Goal: Task Accomplishment & Management: Complete application form

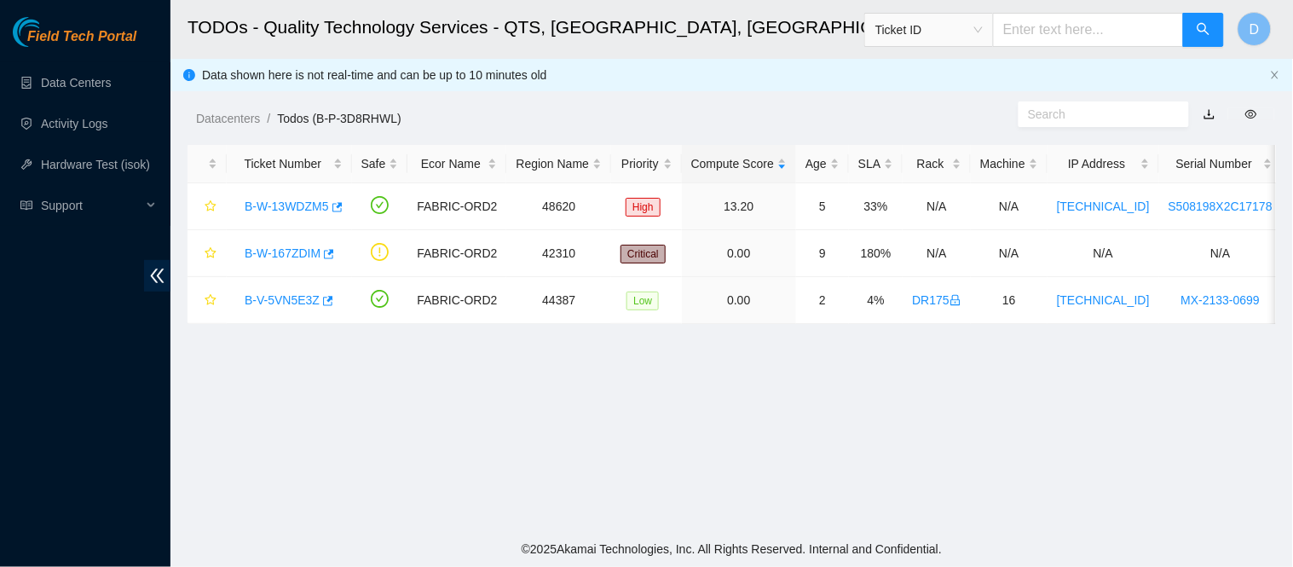
click at [563, 402] on main "TODOs - Quality Technology Services - QTS, [GEOGRAPHIC_DATA], [GEOGRAPHIC_DATA]…" at bounding box center [732, 265] width 1123 height 531
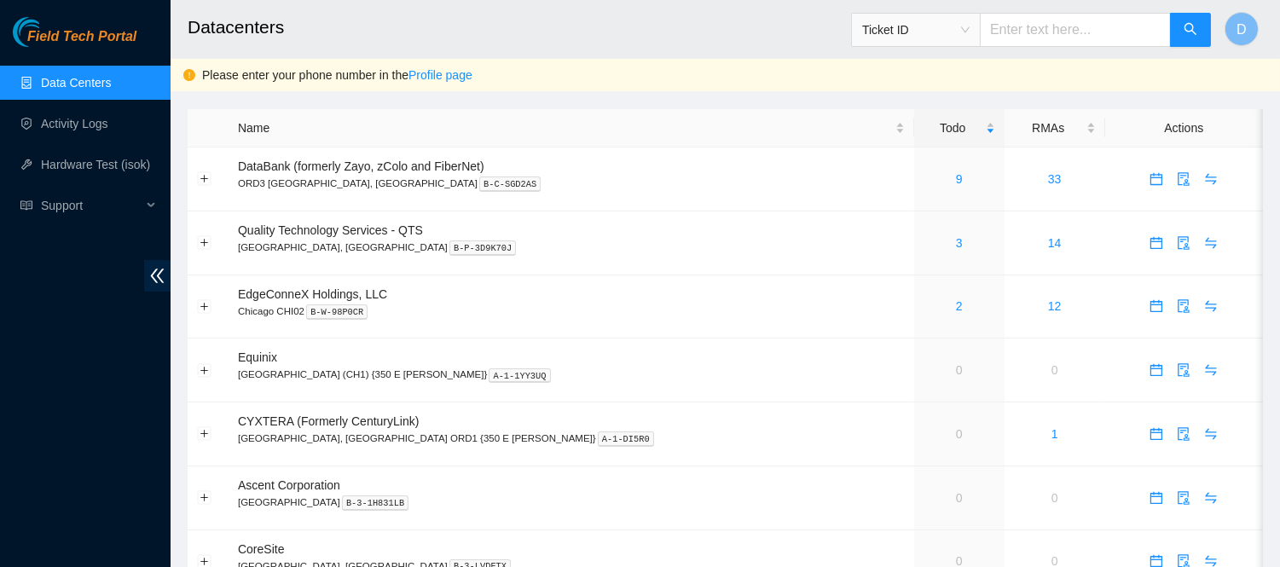
click at [799, 22] on h2 "Datacenters" at bounding box center [624, 27] width 872 height 55
click at [828, 66] on div "Please enter your phone number in the Profile page" at bounding box center [734, 75] width 1065 height 19
click at [85, 130] on link "Activity Logs" at bounding box center [74, 124] width 67 height 14
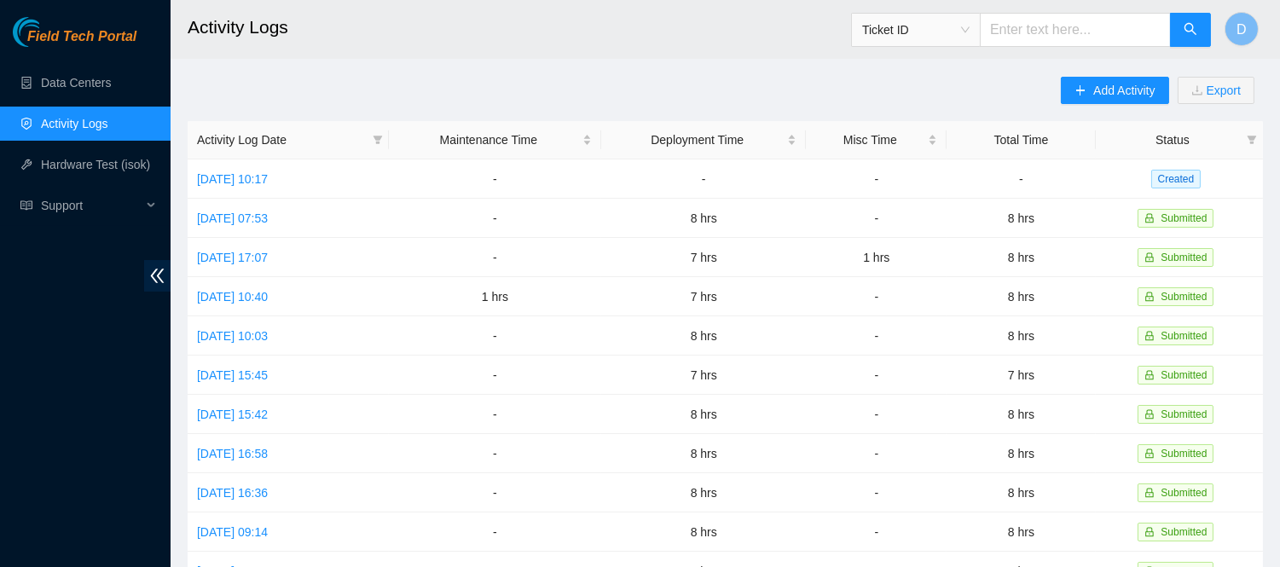
click at [667, 102] on div "Add Activity Export Activity Log Date Maintenance Time Deployment Time Misc Tim…" at bounding box center [725, 538] width 1075 height 922
click at [257, 182] on link "[DATE] 10:17" at bounding box center [232, 179] width 71 height 14
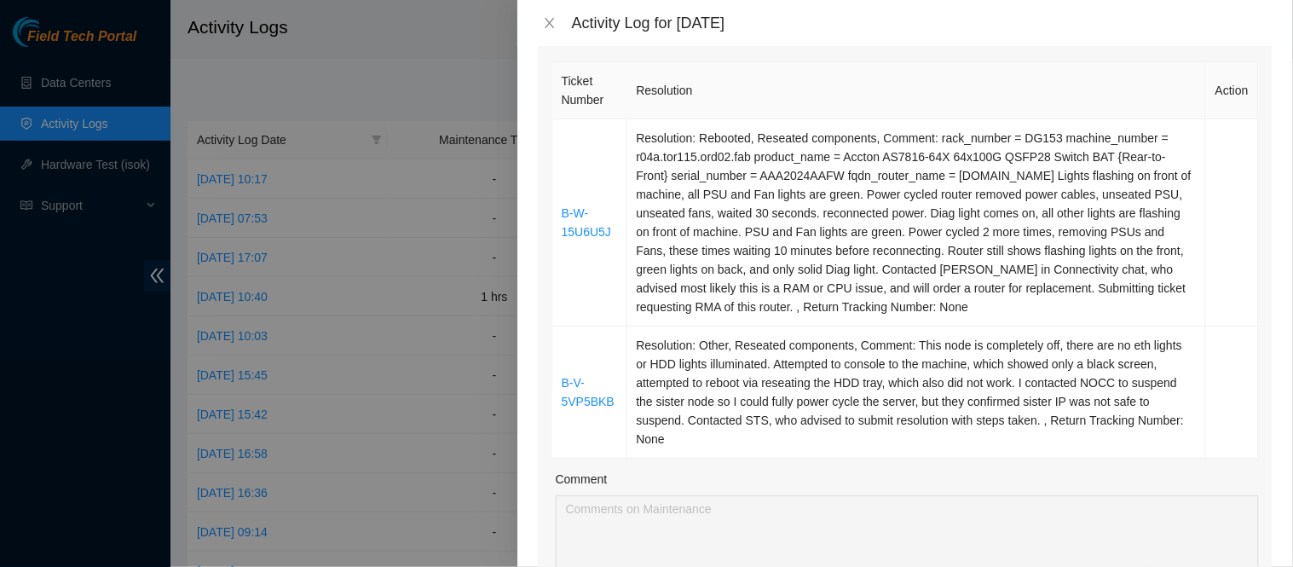
scroll to position [259, 0]
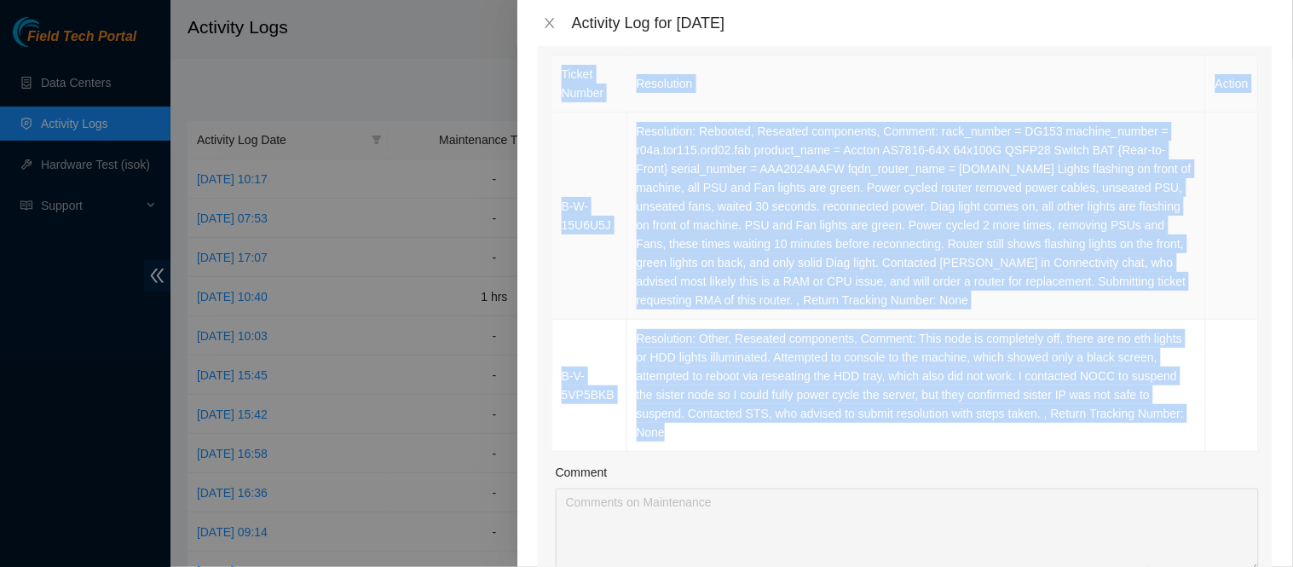
drag, startPoint x: 674, startPoint y: 430, endPoint x: 550, endPoint y: 163, distance: 294.4
click at [550, 163] on div "Ticket Number Resolution Action B-W-15U6U5J Resolution: Rebooted, Reseated comp…" at bounding box center [905, 358] width 735 height 614
copy table "Ticket Number Resolution Action B-W-15U6U5J Resolution: Rebooted, Reseated comp…"
click at [772, 326] on td "Resolution: Other, Reseated components, Comment: This node is completely off, t…" at bounding box center [917, 386] width 580 height 132
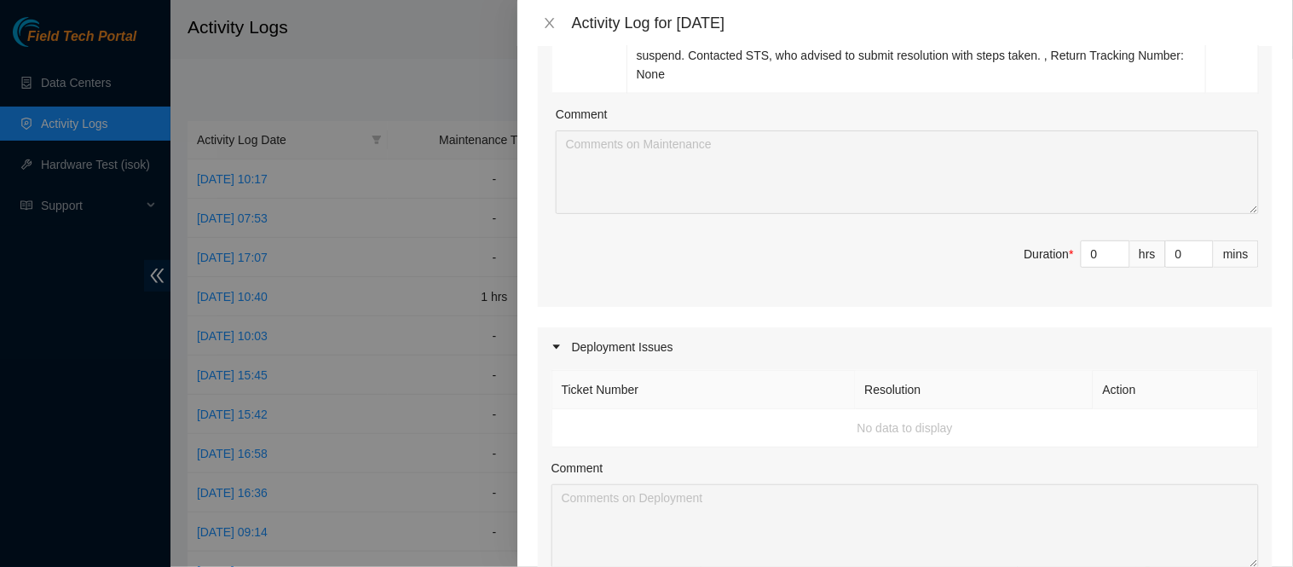
scroll to position [615, 0]
click at [1111, 254] on span "Increase Value" at bounding box center [1120, 251] width 19 height 15
type input "2"
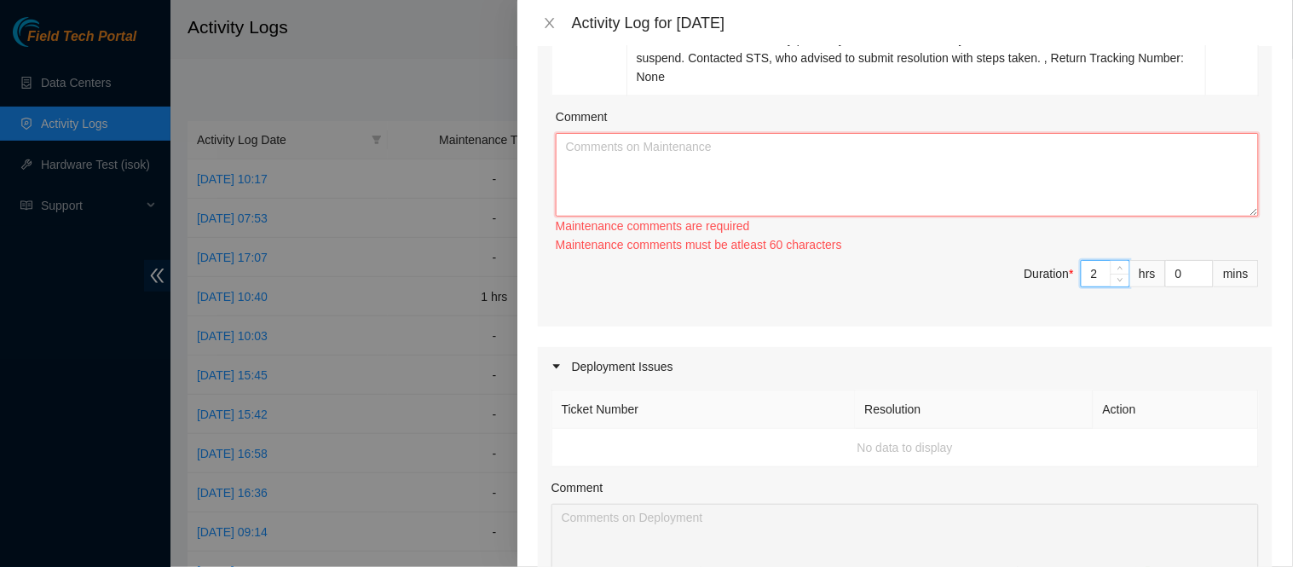
click at [962, 160] on textarea "Comment" at bounding box center [907, 175] width 703 height 84
paste textarea "Ticket Number Resolution Action B-W-15U6U5J Resolution: Rebooted, Reseated comp…"
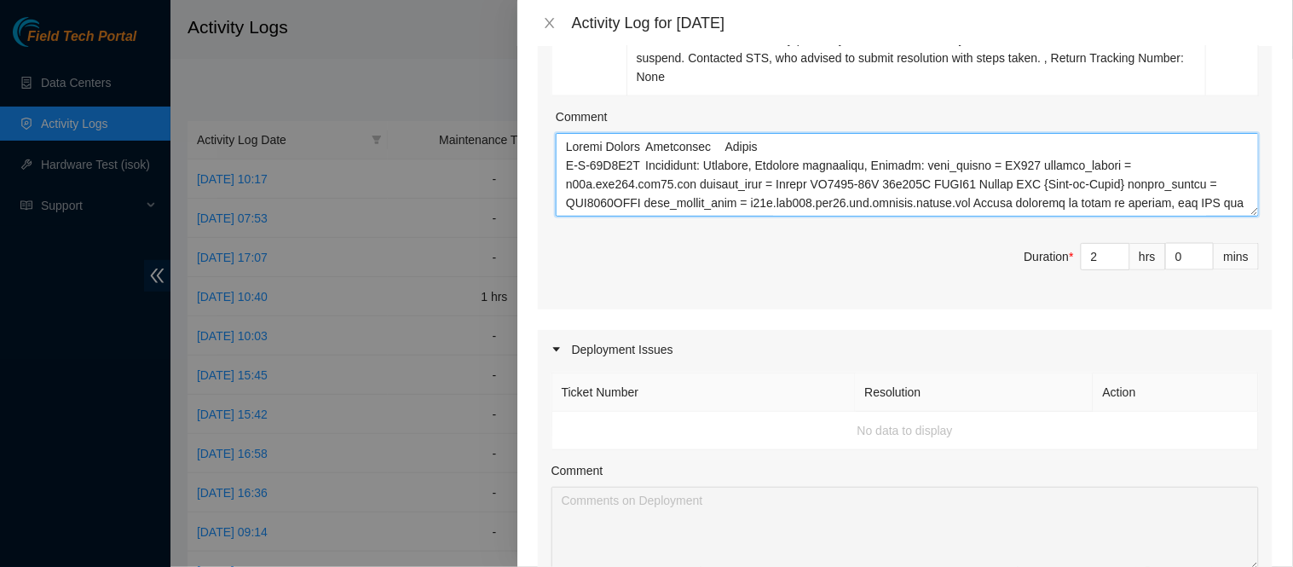
scroll to position [201, 0]
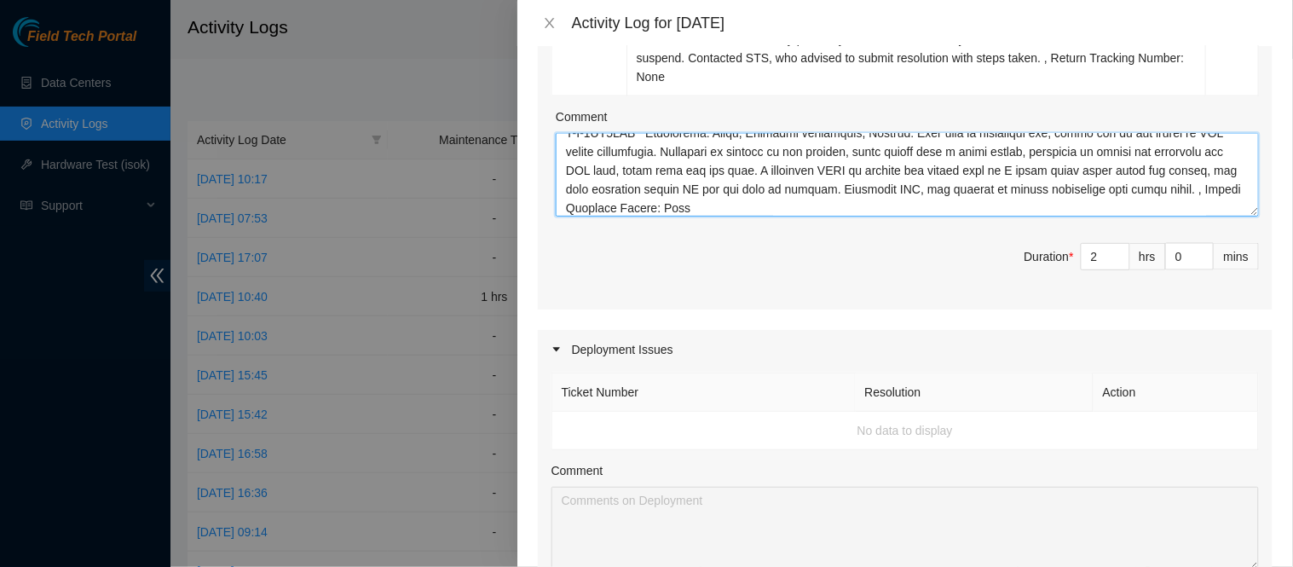
type textarea "Ticket Number Resolution Action B-W-15U6U5J Resolution: Rebooted, Reseated comp…"
click at [847, 279] on span "Duration * 2 hrs 0 mins" at bounding box center [906, 267] width 708 height 48
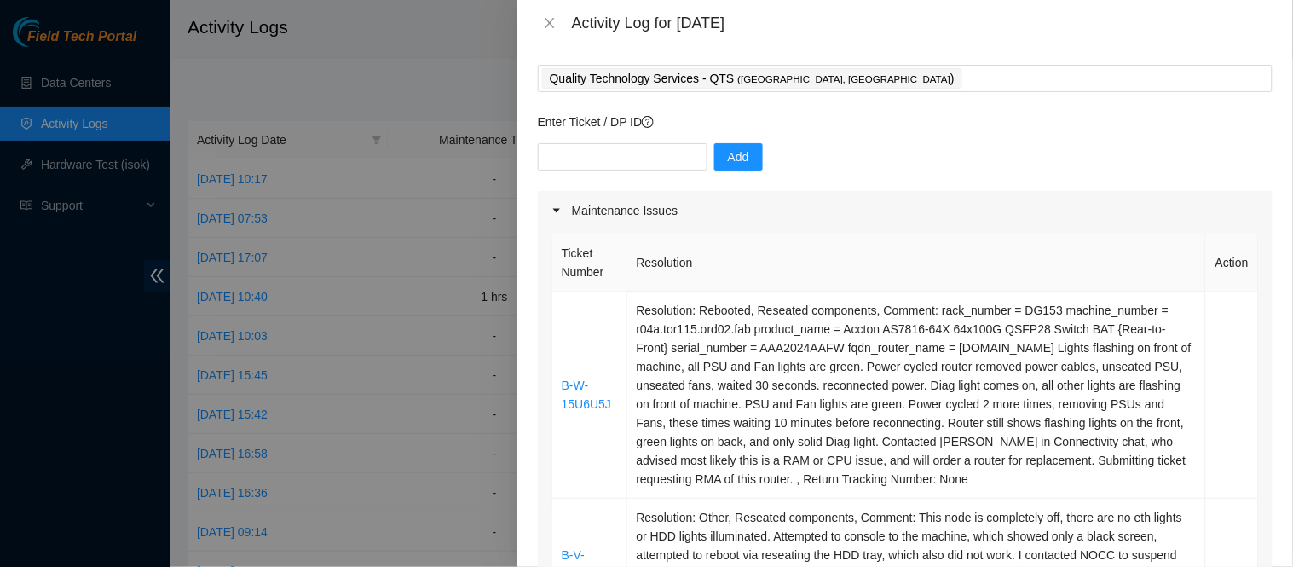
scroll to position [0, 0]
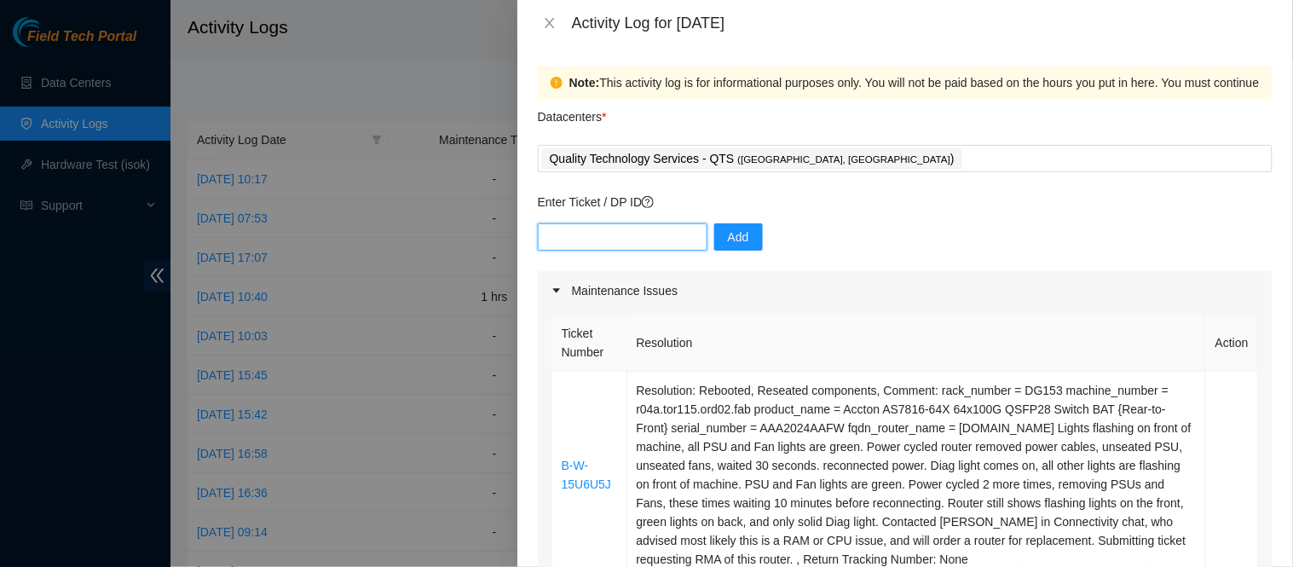
click at [611, 234] on input "text" at bounding box center [623, 236] width 170 height 27
type input "DP85126"
click at [733, 231] on span "Add" at bounding box center [738, 237] width 21 height 19
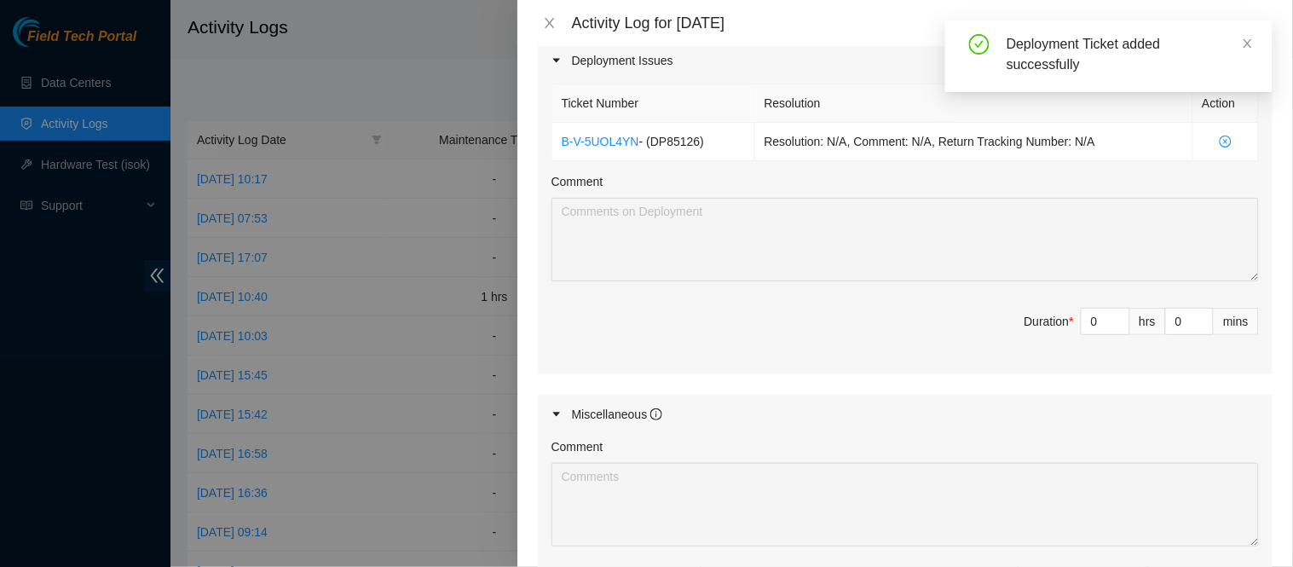
scroll to position [908, 0]
click at [1086, 319] on input "0" at bounding box center [1106, 317] width 48 height 26
type input "6"
type input "8"
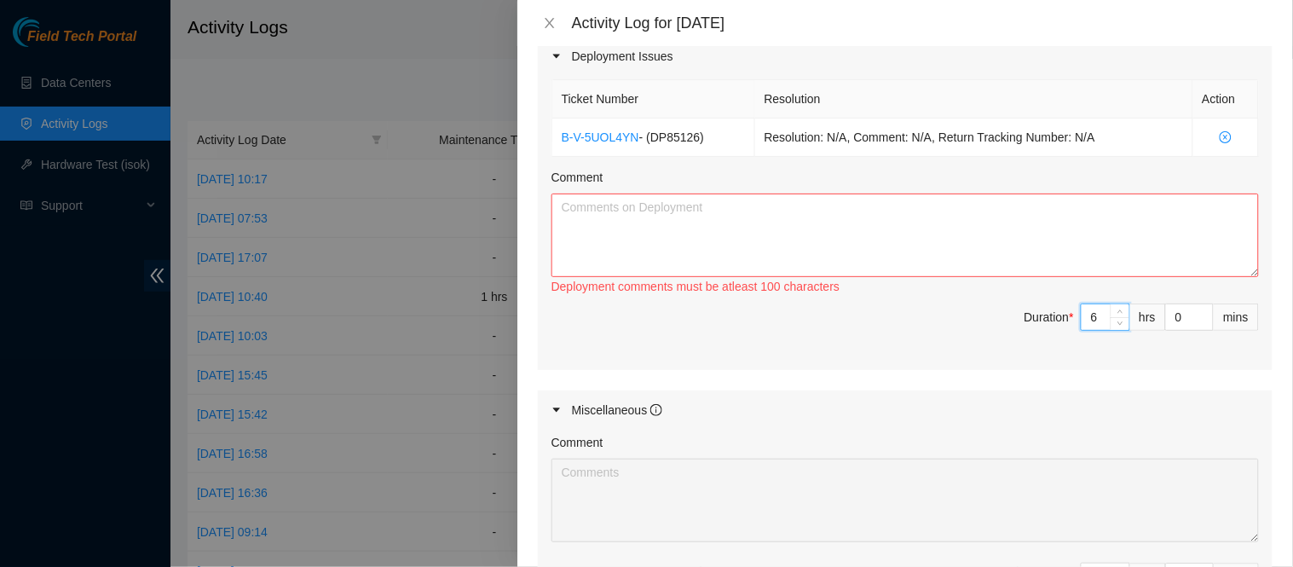
type input "6"
click at [1003, 222] on textarea "Comment" at bounding box center [906, 236] width 708 height 84
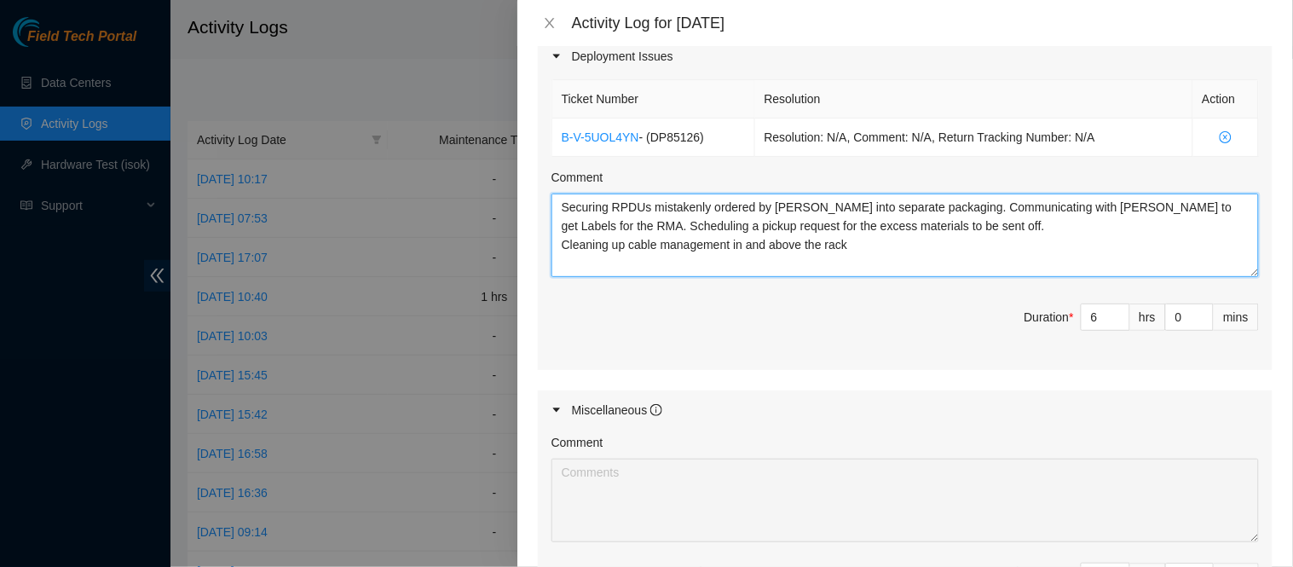
click at [922, 262] on textarea "Securing RPDUs mistakenly ordered by [PERSON_NAME] into separate packaging. Com…" at bounding box center [906, 236] width 708 height 84
type textarea "Securing RPDUs mistakenly ordered by [PERSON_NAME] into separate packaging. Com…"
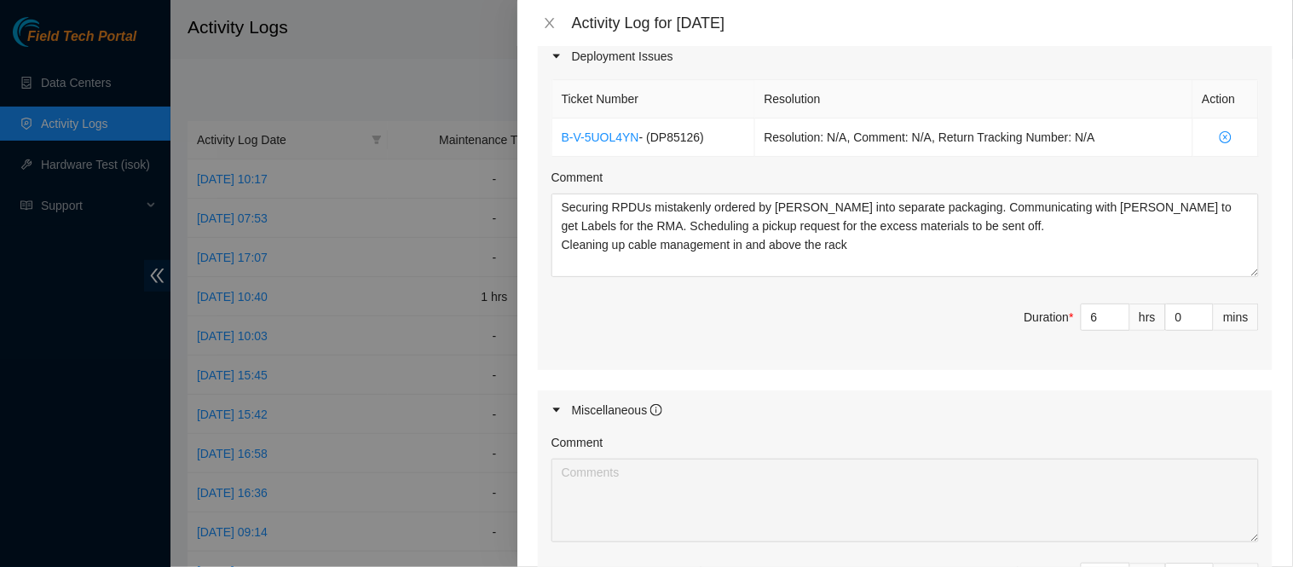
click at [840, 328] on span "Duration * 6 hrs 0 mins" at bounding box center [906, 327] width 708 height 48
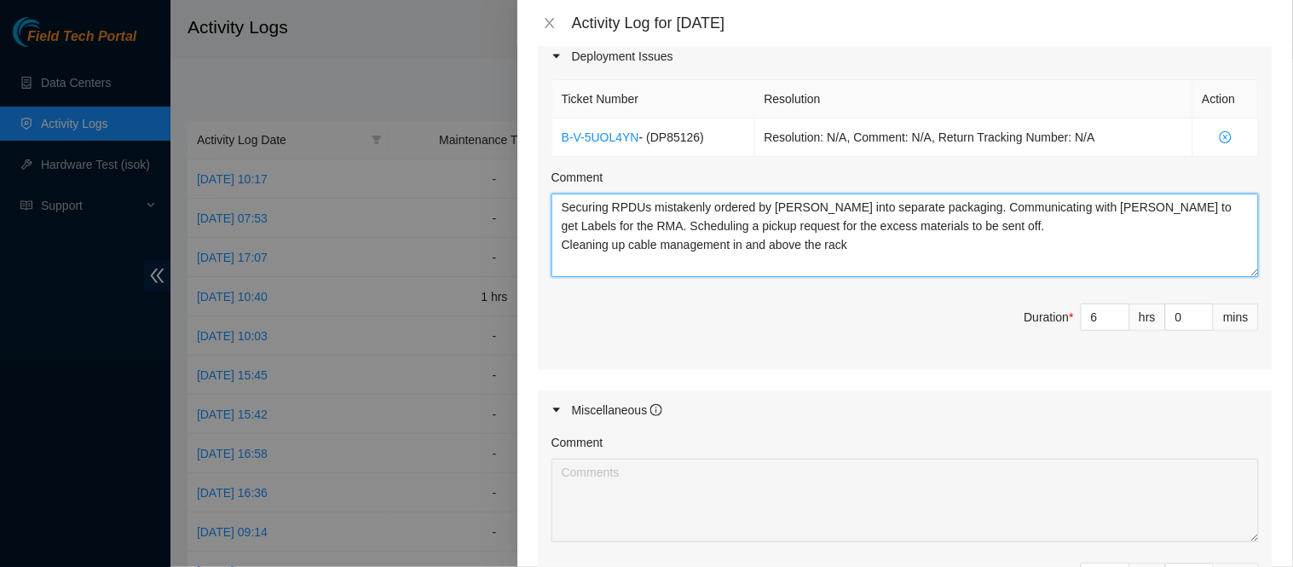
click at [790, 259] on textarea "Securing RPDUs mistakenly ordered by [PERSON_NAME] into separate packaging. Com…" at bounding box center [906, 236] width 708 height 84
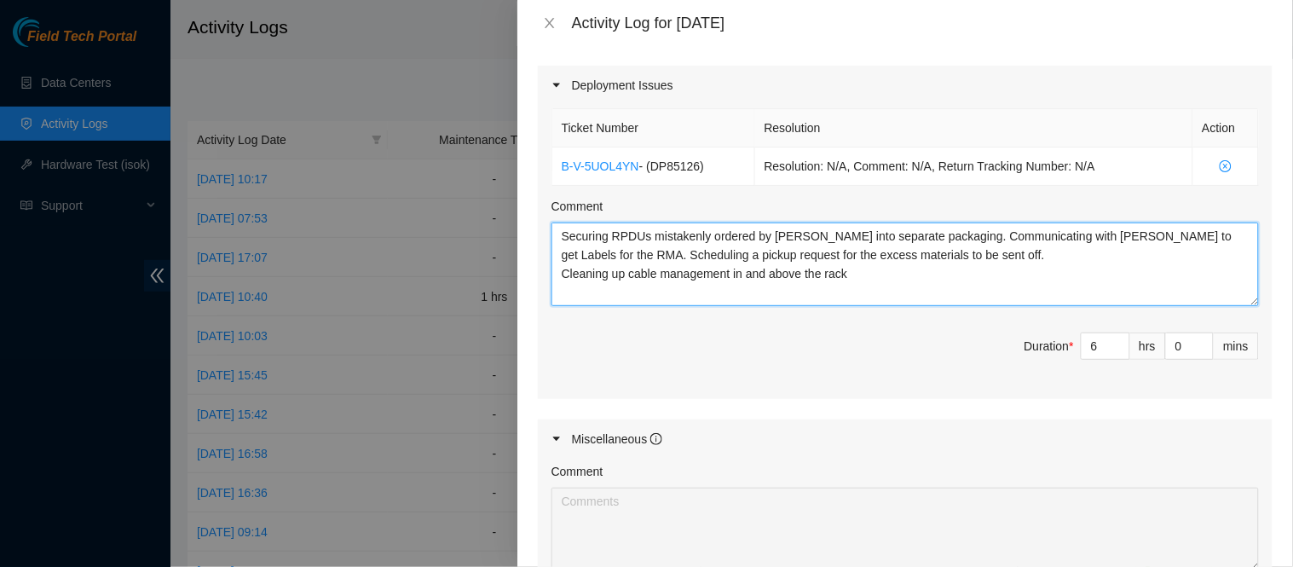
scroll to position [870, 0]
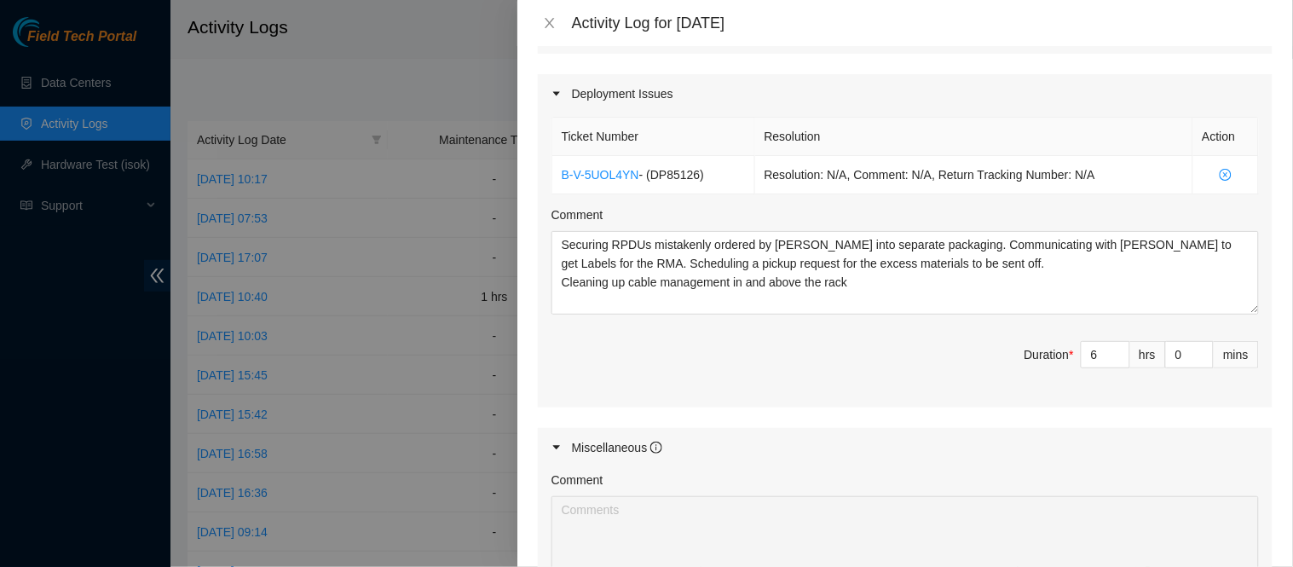
click at [1249, 219] on div "Ticket Number Resolution Action B-V-5UOL4YN - ( DP85126 ) Resolution: N/A, Comm…" at bounding box center [905, 260] width 735 height 294
drag, startPoint x: 697, startPoint y: 171, endPoint x: 656, endPoint y: 171, distance: 40.1
click at [656, 171] on span "- ( DP85126 )" at bounding box center [671, 175] width 65 height 14
copy span "DP85126"
click at [754, 223] on div "Comment" at bounding box center [906, 218] width 708 height 26
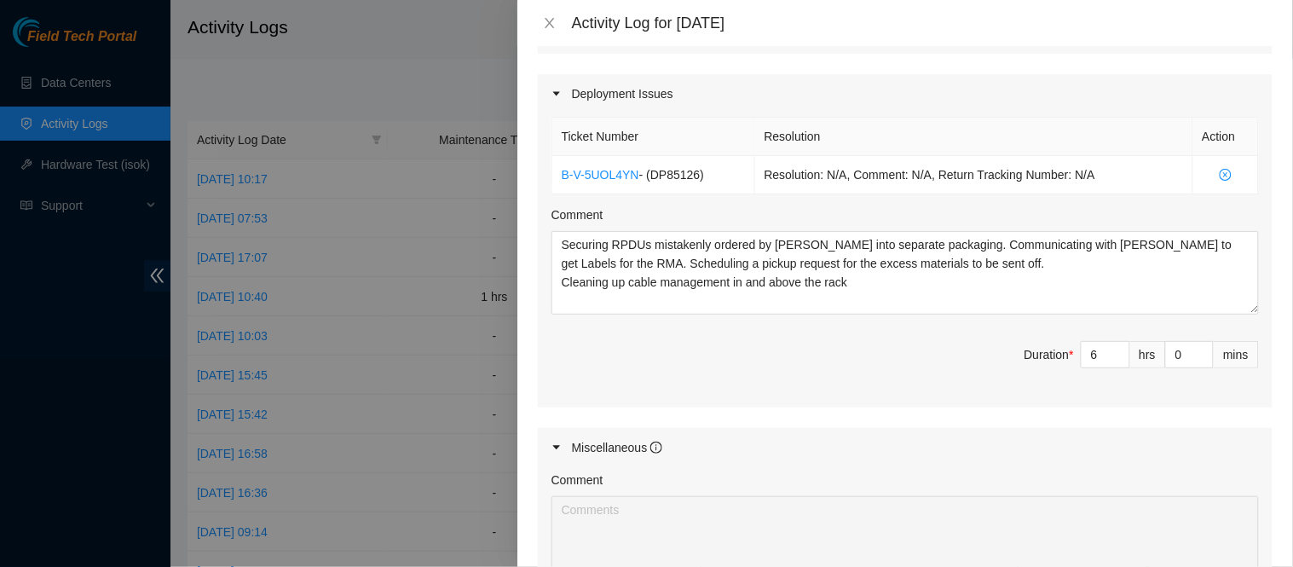
scroll to position [0, 0]
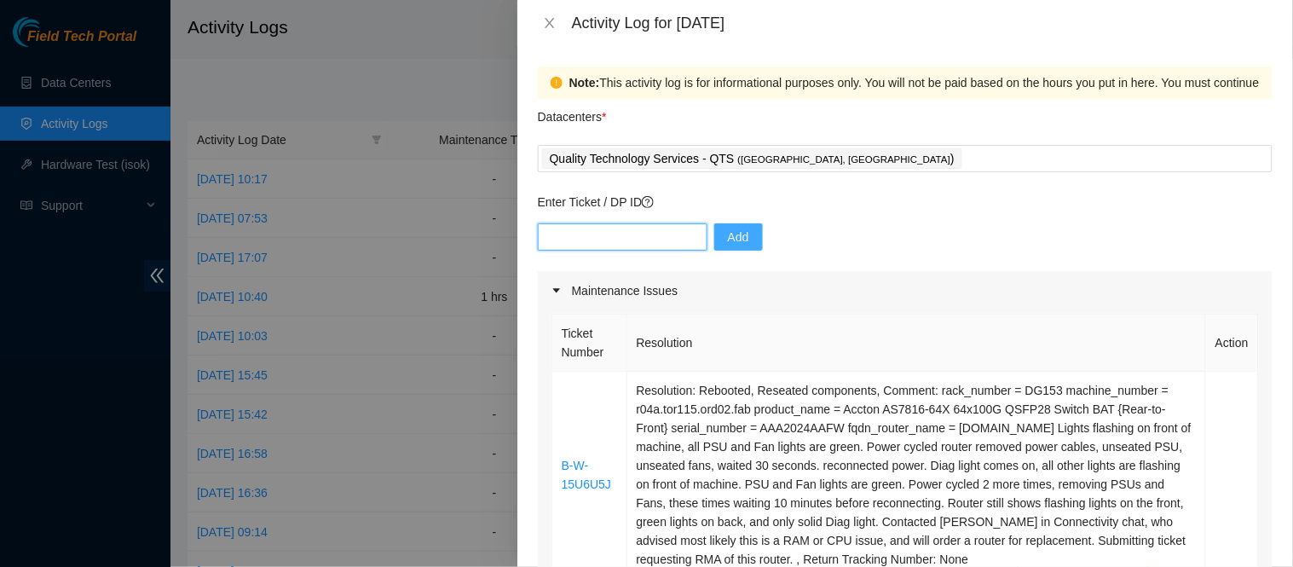
click at [650, 236] on input "text" at bounding box center [623, 236] width 170 height 27
paste input "DP85126"
type input "DP85127"
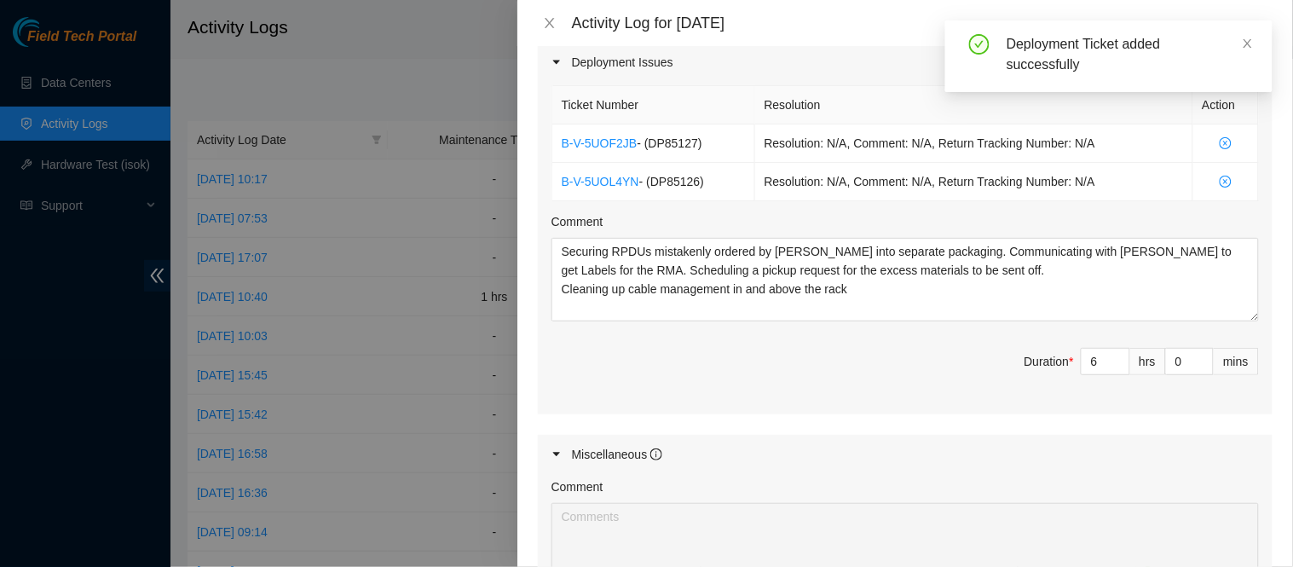
scroll to position [926, 0]
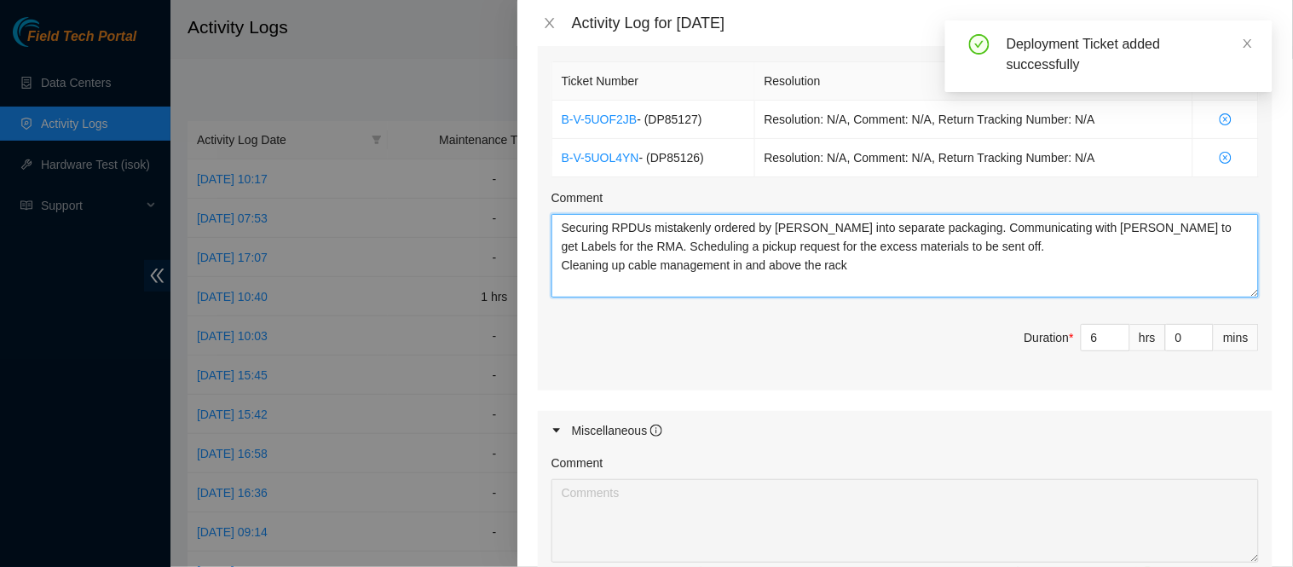
click at [840, 291] on textarea "Securing RPDUs mistakenly ordered by [PERSON_NAME] into separate packaging. Com…" at bounding box center [906, 256] width 708 height 84
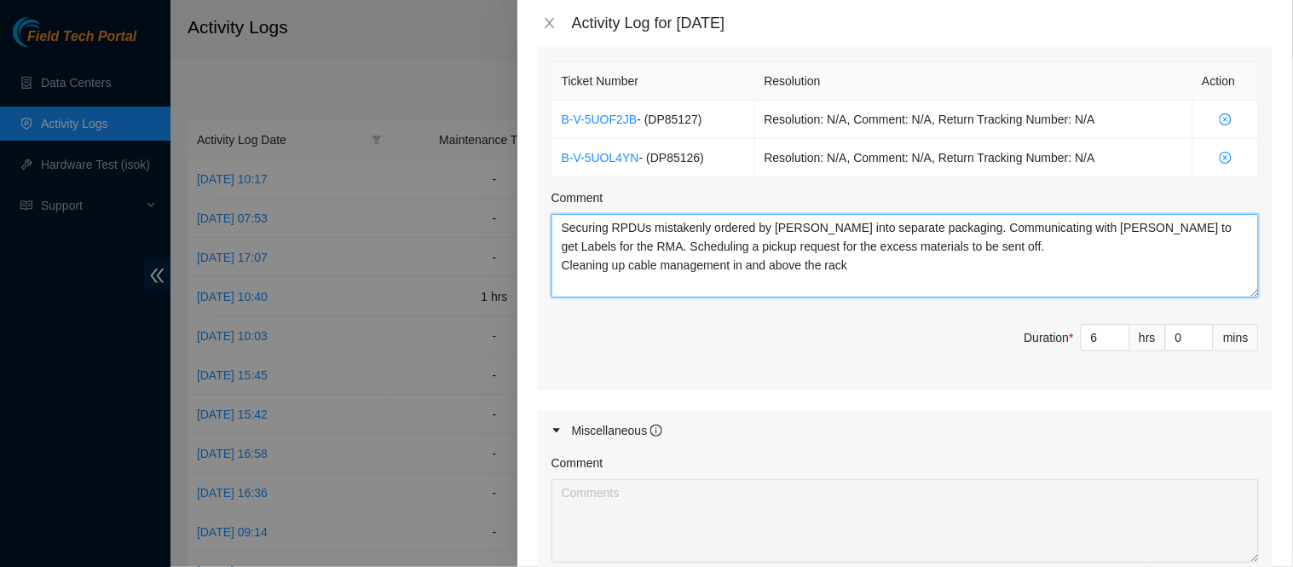
click at [840, 291] on textarea "Securing RPDUs mistakenly ordered by [PERSON_NAME] into separate packaging. Com…" at bounding box center [906, 256] width 708 height 84
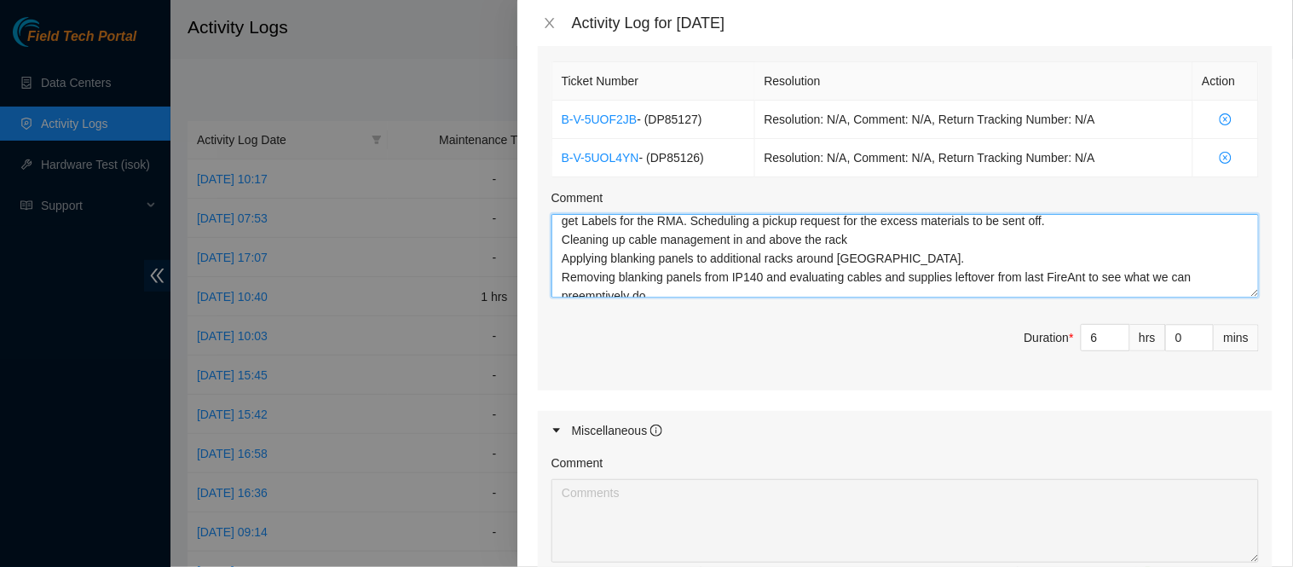
scroll to position [37, 0]
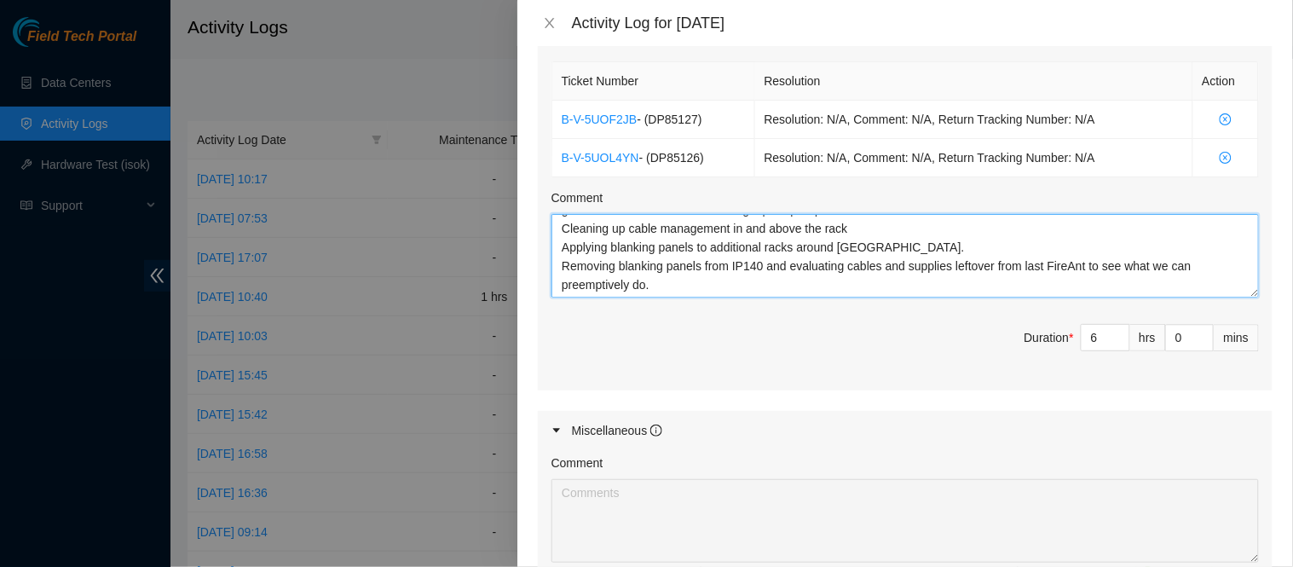
type textarea "Securing RPDUs mistakenly ordered by [PERSON_NAME] into separate packaging. Com…"
click at [748, 367] on span "Duration * 6 hrs 0 mins" at bounding box center [906, 348] width 708 height 48
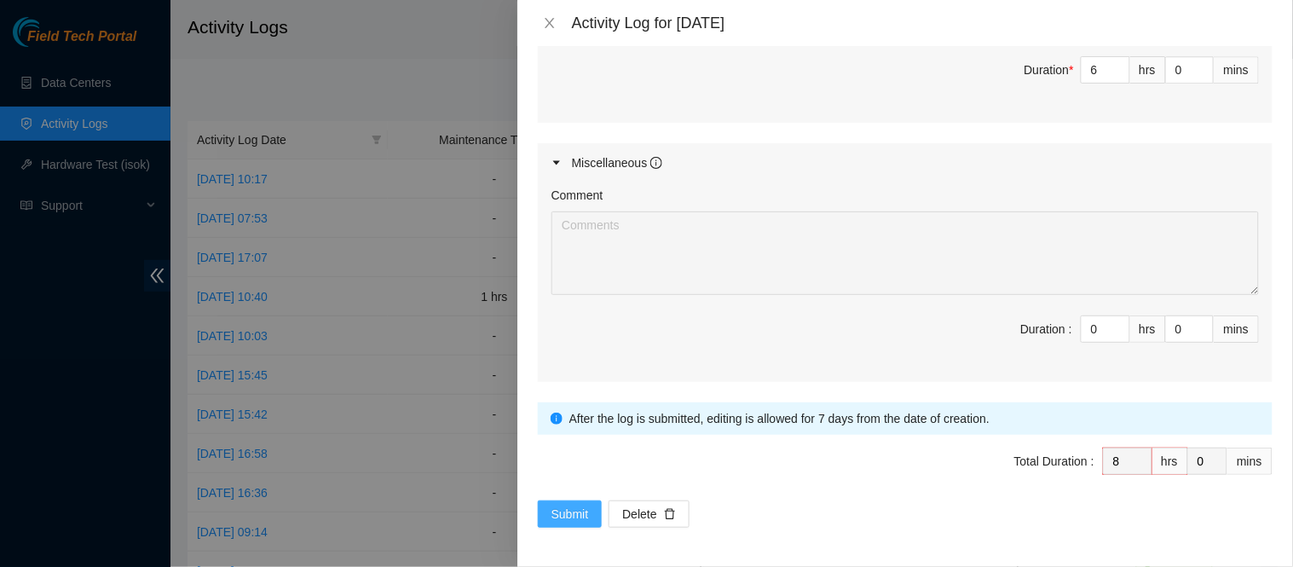
click at [575, 513] on span "Submit" at bounding box center [571, 514] width 38 height 19
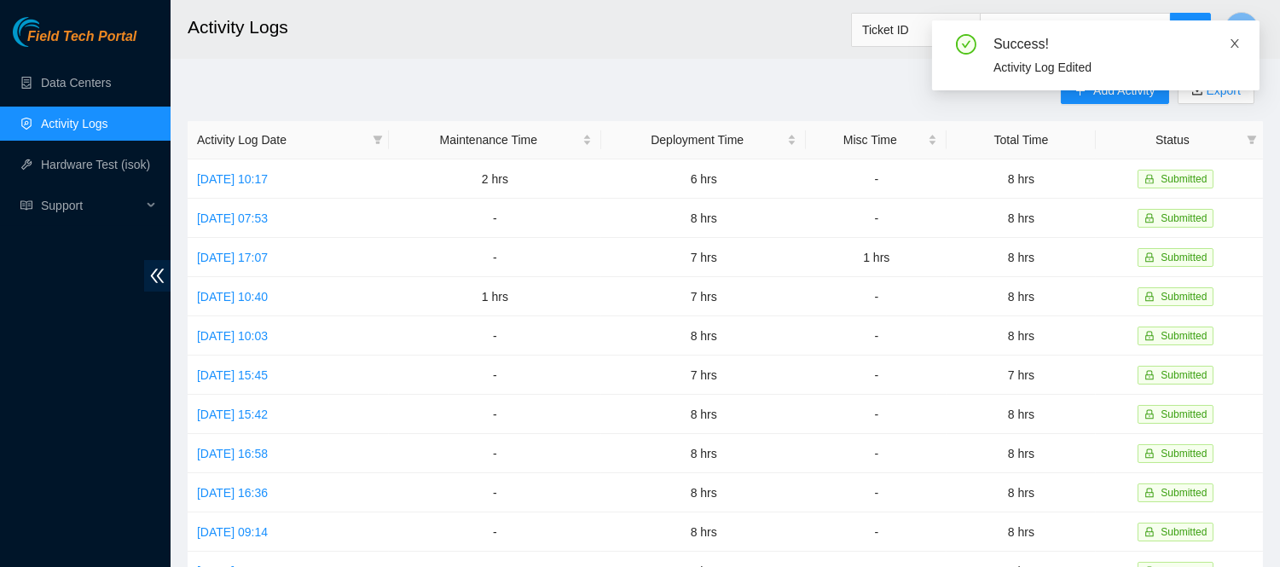
click at [1234, 43] on icon "close" at bounding box center [1234, 43] width 9 height 9
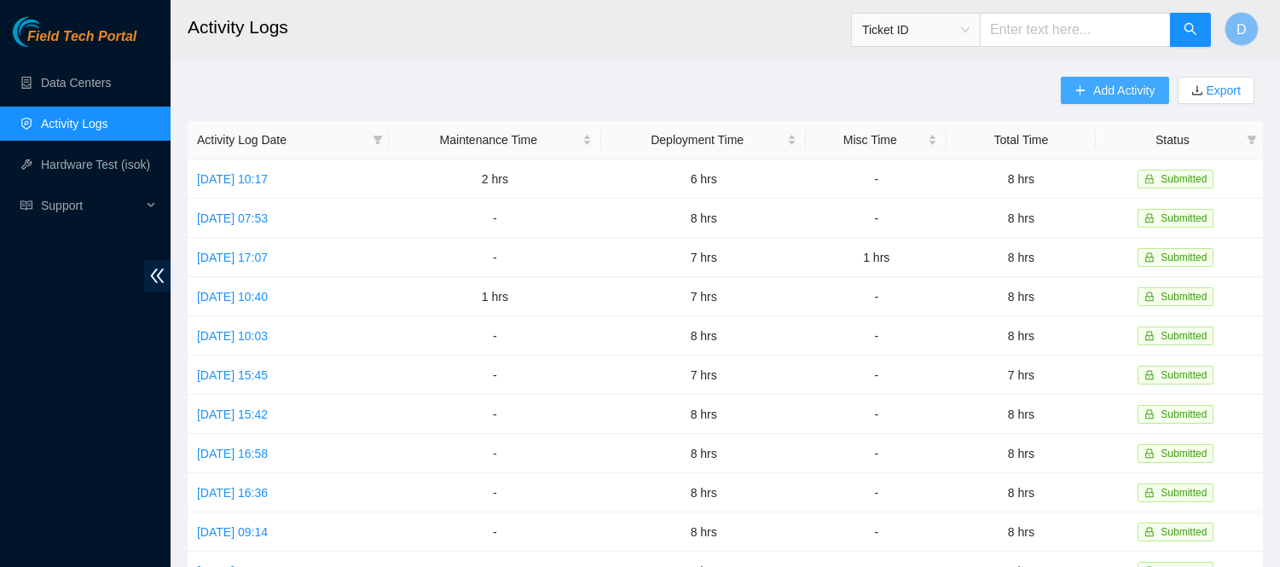
click at [1117, 86] on span "Add Activity" at bounding box center [1123, 90] width 61 height 19
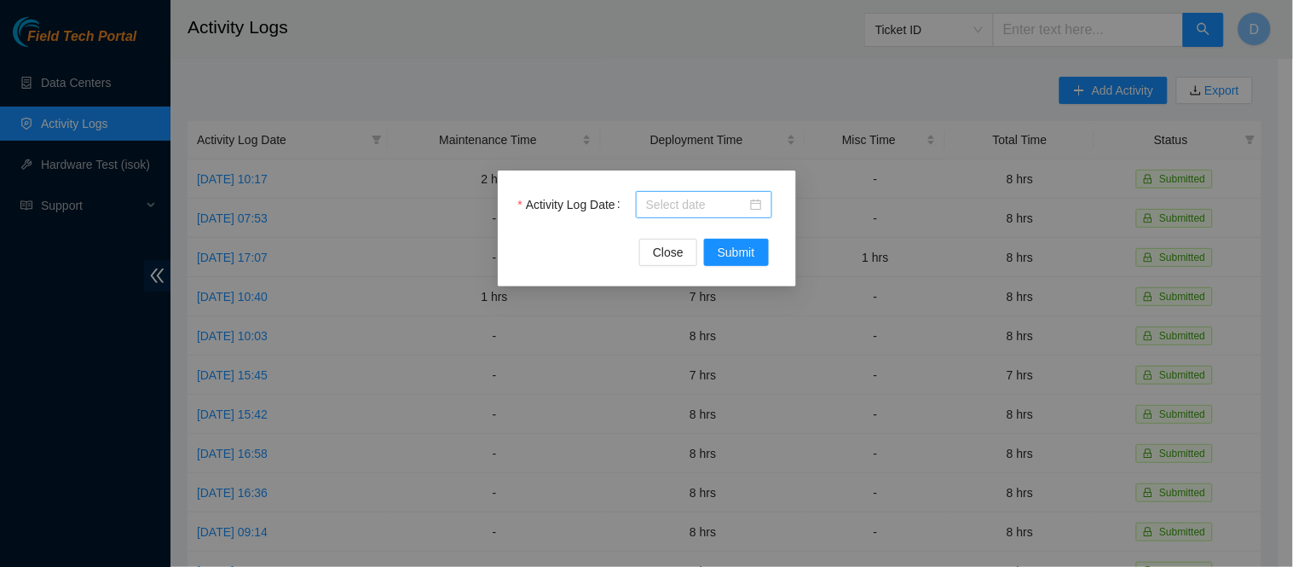
click at [675, 202] on input "Activity Log Date" at bounding box center [696, 204] width 101 height 19
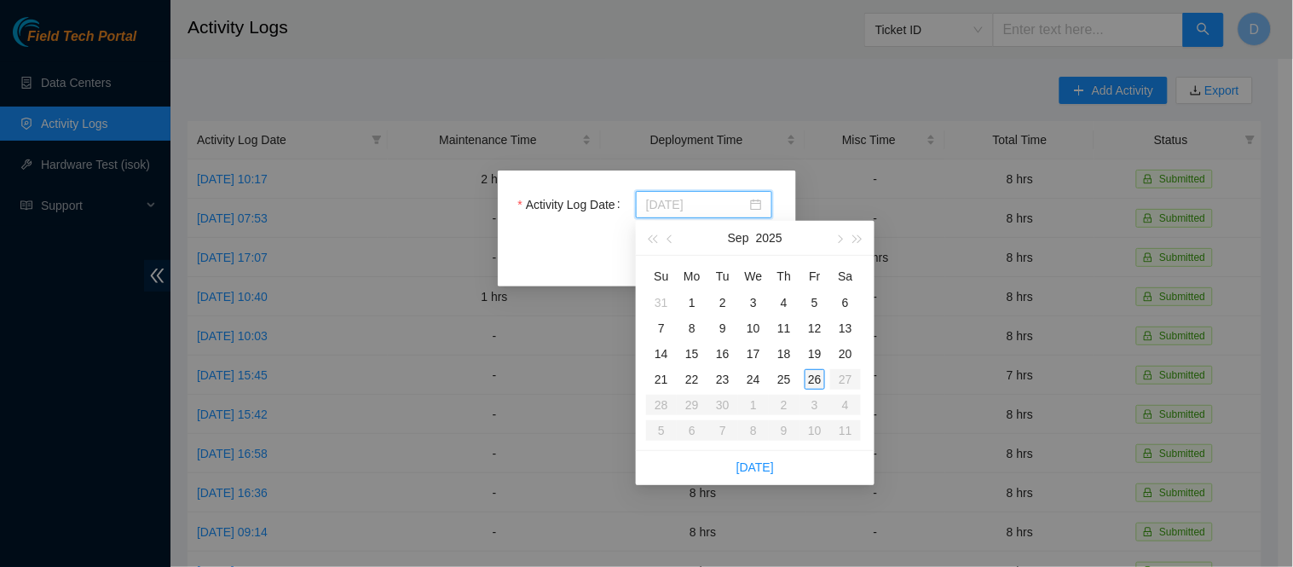
type input "[DATE]"
click at [691, 378] on div "22" at bounding box center [692, 379] width 20 height 20
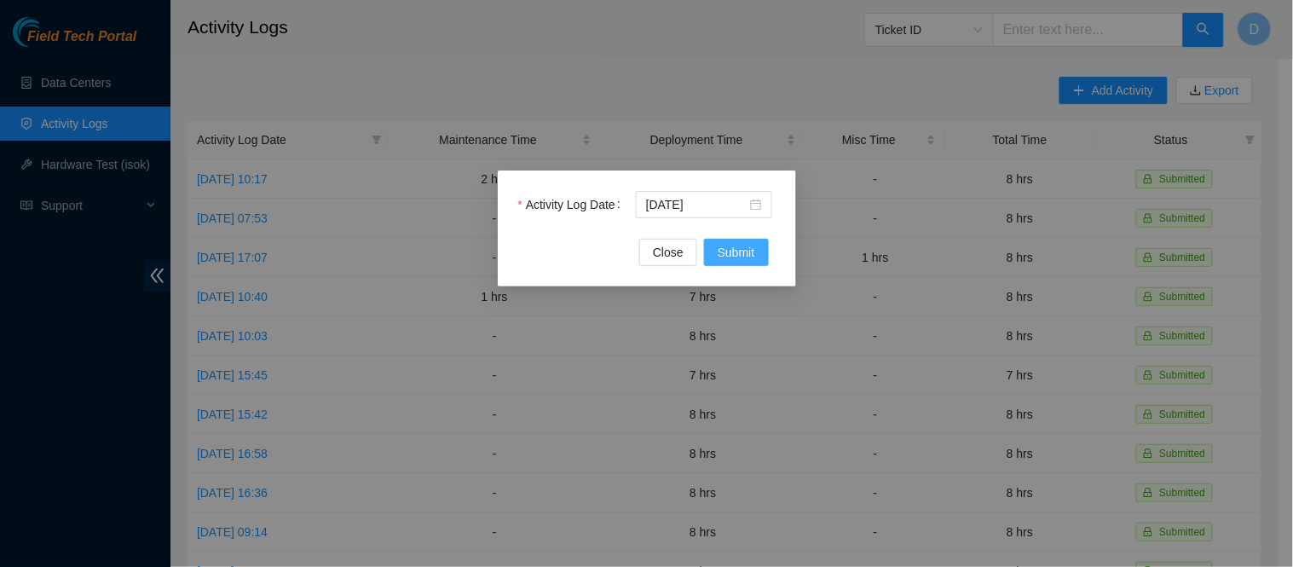
click at [739, 256] on span "Submit" at bounding box center [737, 252] width 38 height 19
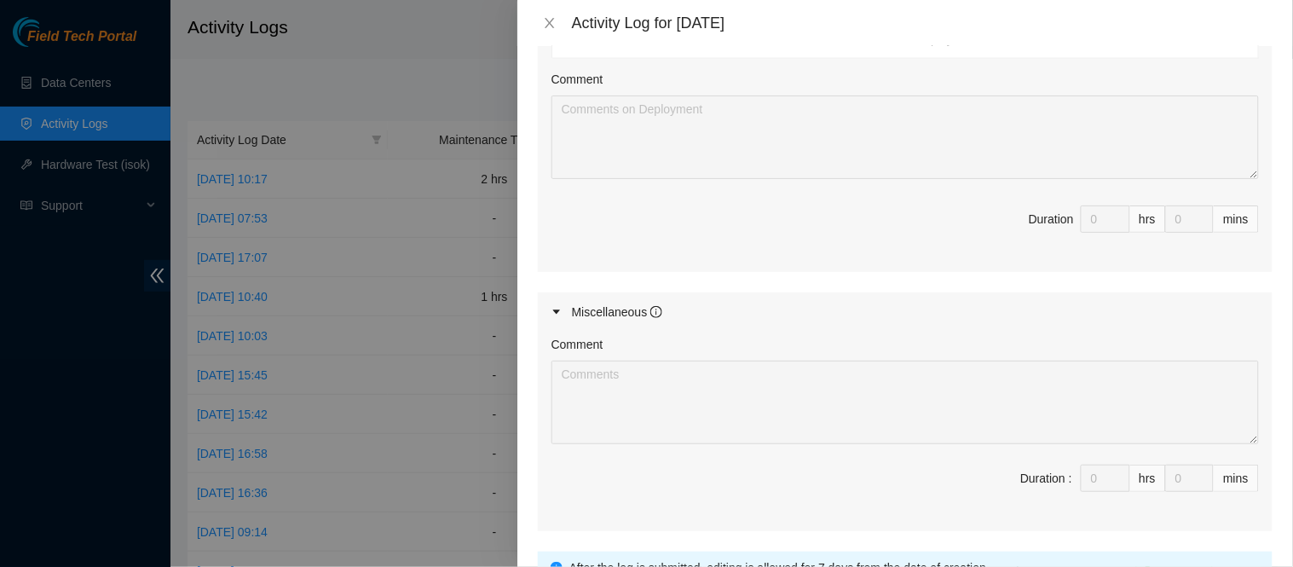
scroll to position [0, 0]
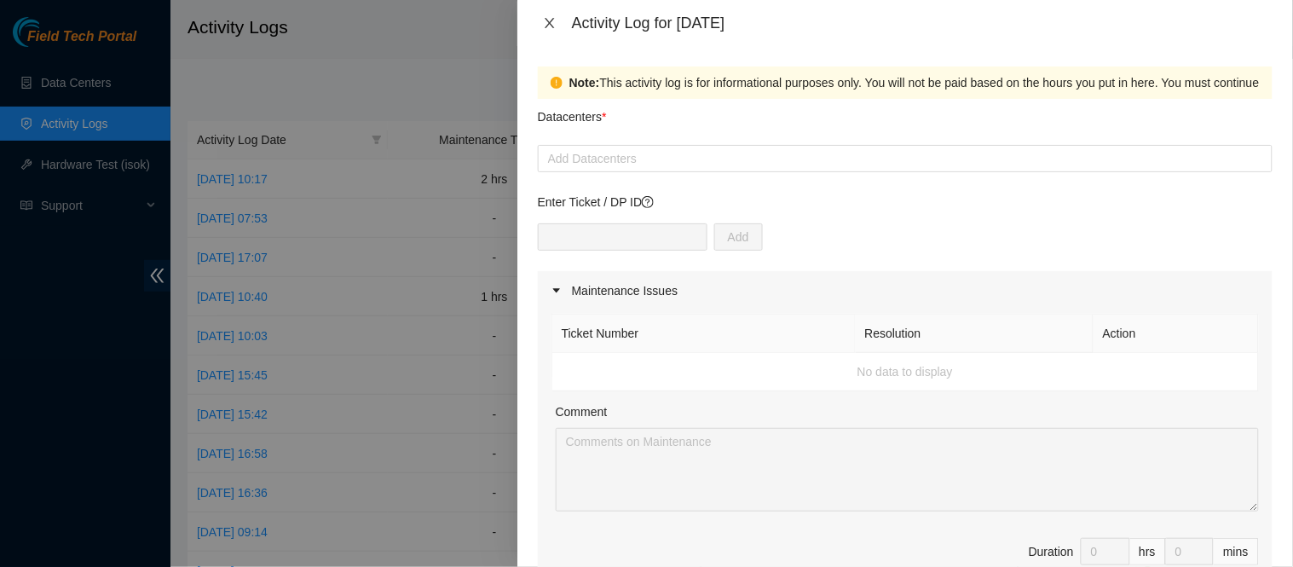
click at [550, 20] on icon "close" at bounding box center [550, 23] width 14 height 14
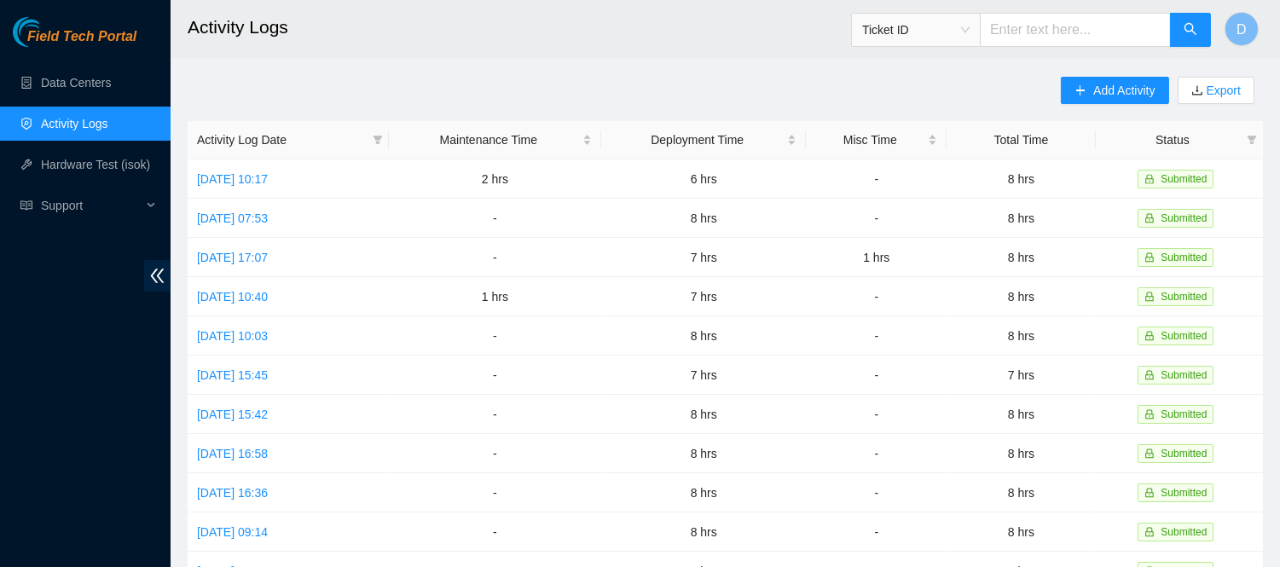
click at [659, 57] on header "Activity Logs Ticket ID D" at bounding box center [811, 29] width 1280 height 59
click at [1119, 89] on span "Add Activity" at bounding box center [1123, 90] width 61 height 19
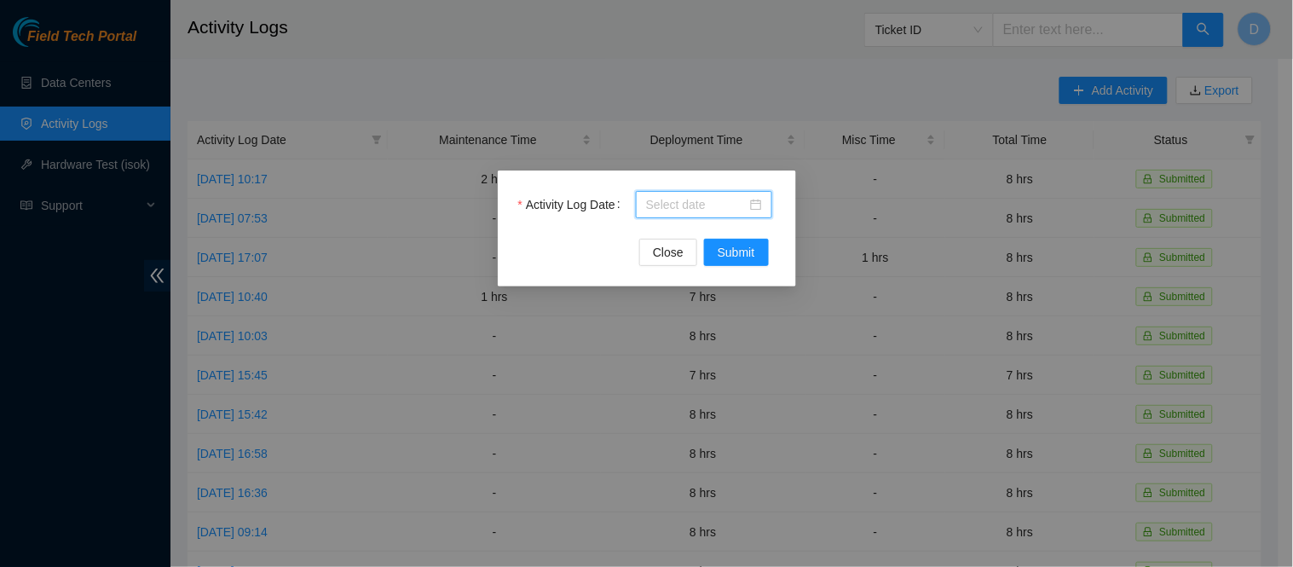
click at [657, 205] on input "Activity Log Date" at bounding box center [696, 204] width 101 height 19
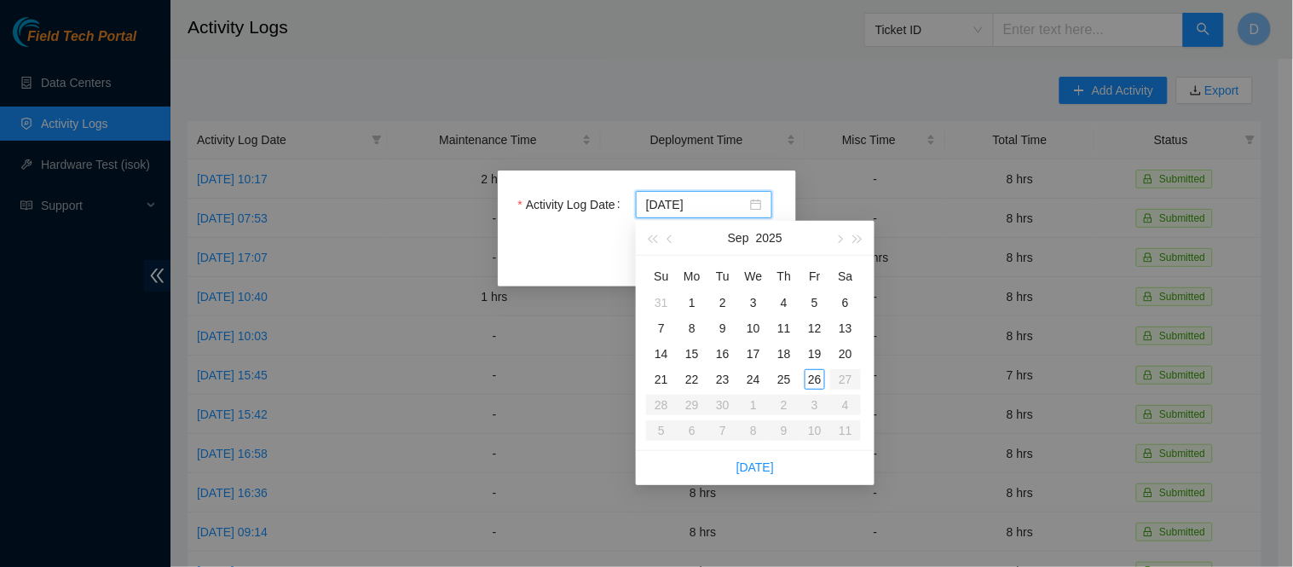
type input "[DATE]"
click at [685, 375] on div "22" at bounding box center [692, 379] width 20 height 20
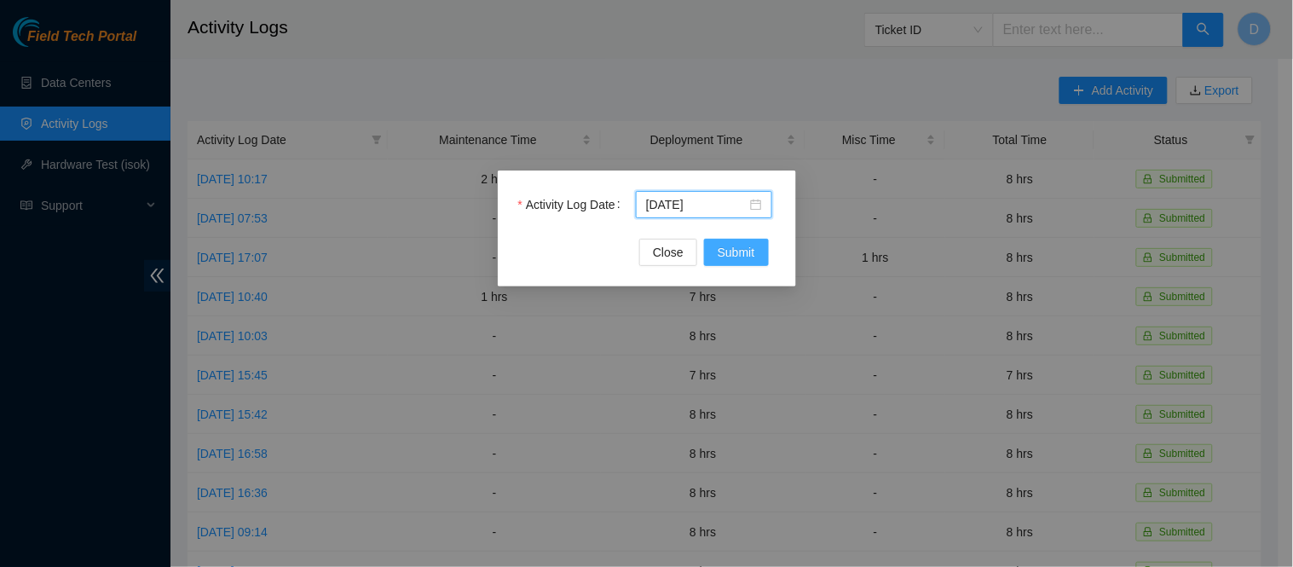
click at [730, 254] on span "Submit" at bounding box center [737, 252] width 38 height 19
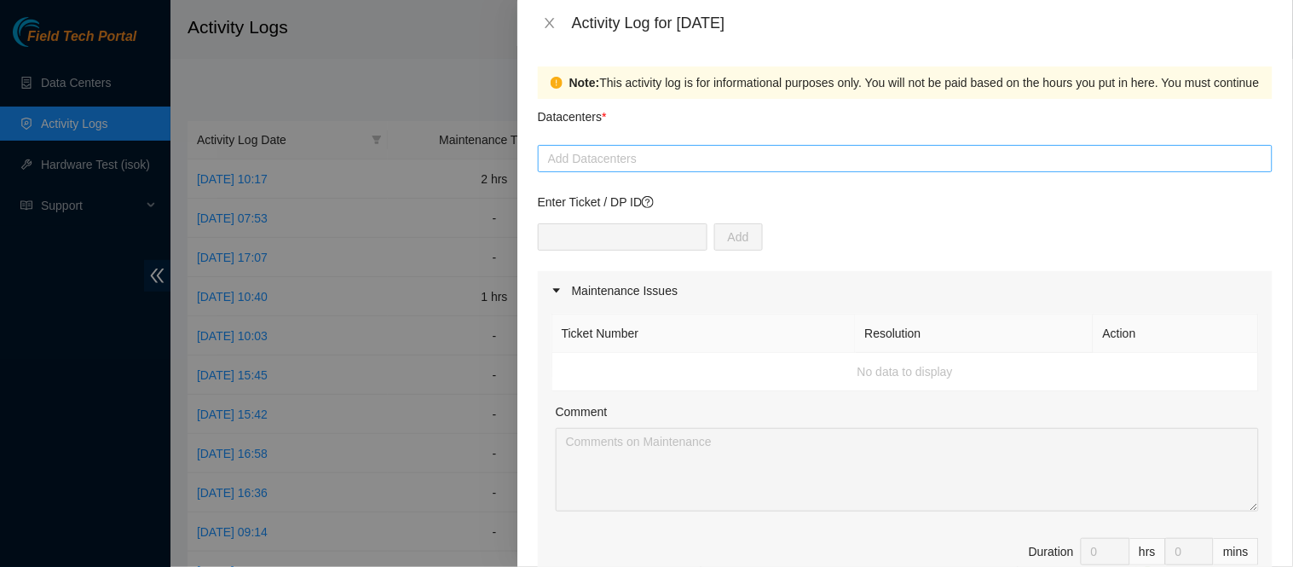
click at [795, 157] on div at bounding box center [905, 158] width 726 height 20
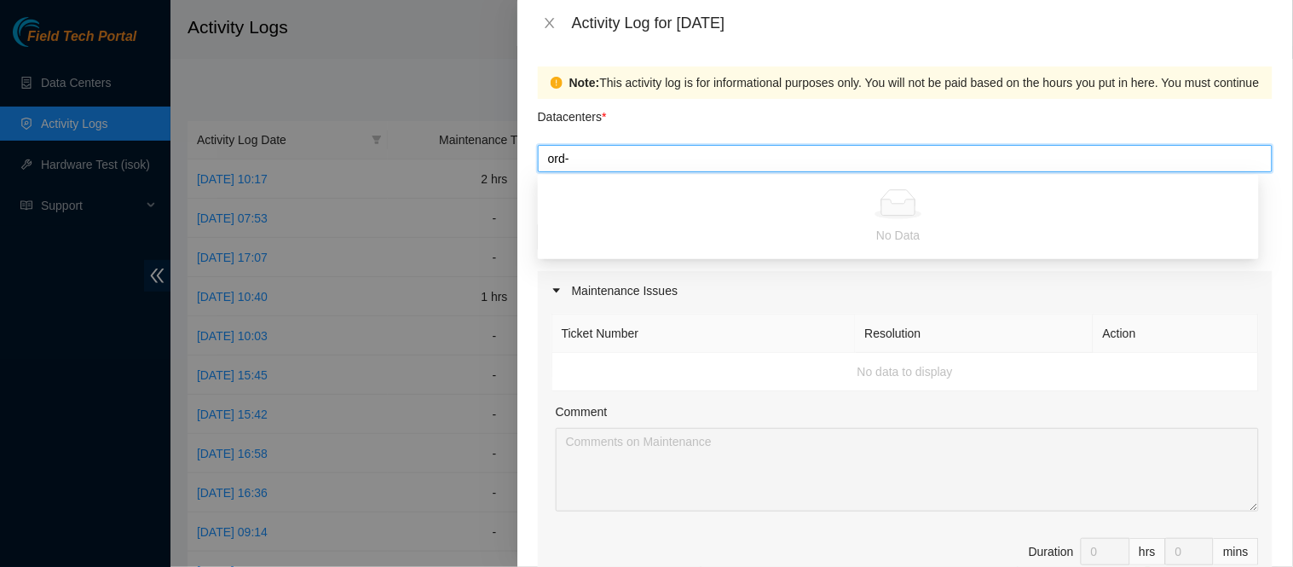
type input "ord"
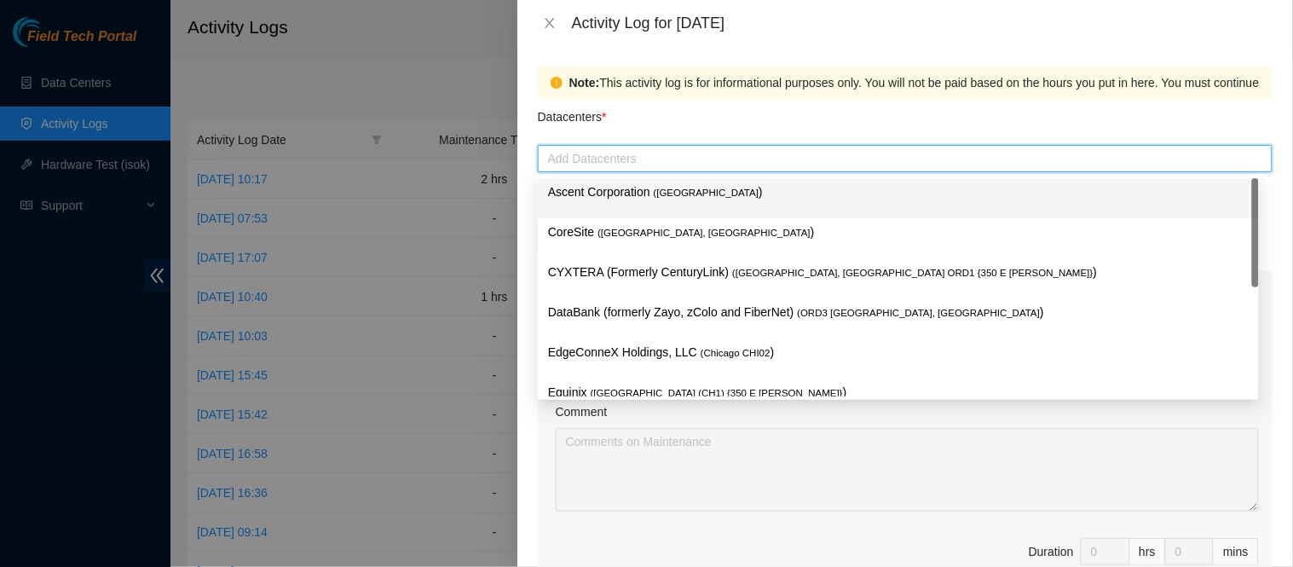
type input "q"
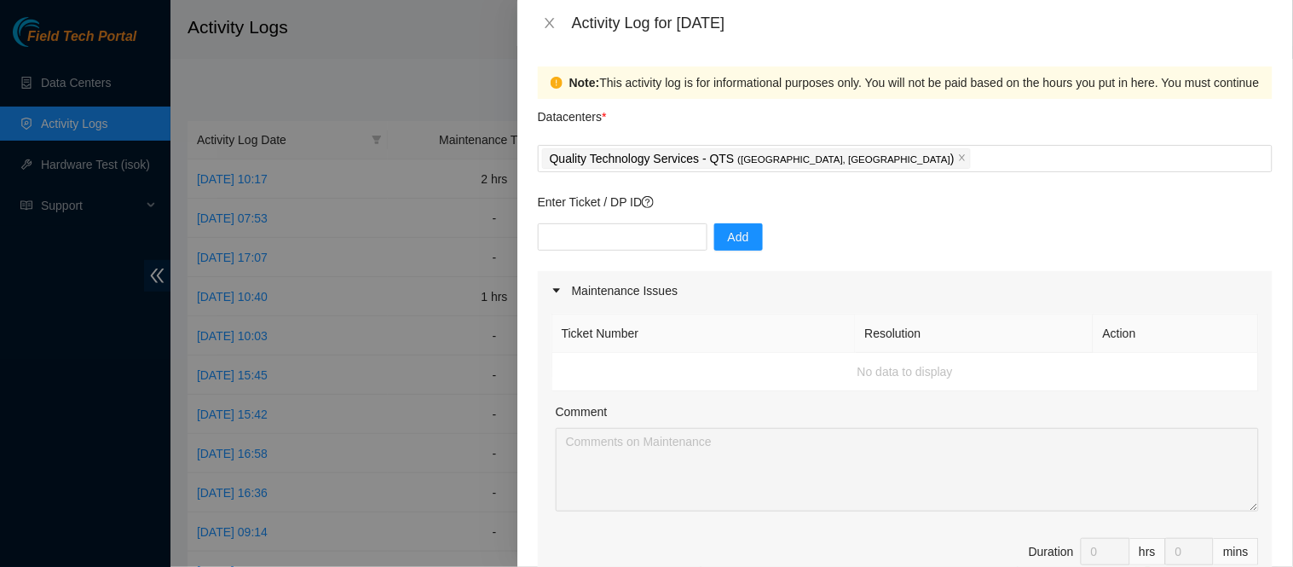
click at [844, 118] on div "Datacenters *" at bounding box center [905, 122] width 735 height 46
click at [631, 232] on input "text" at bounding box center [623, 236] width 170 height 27
type input "89127"
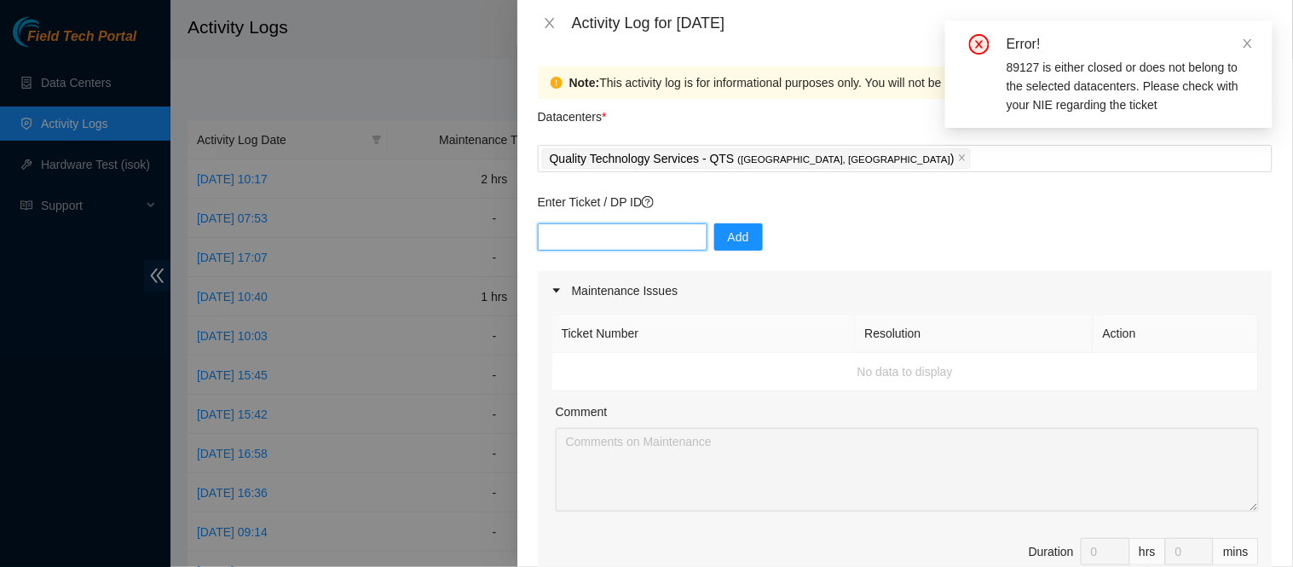
click at [631, 232] on input "text" at bounding box center [623, 236] width 170 height 27
type input "DP89127"
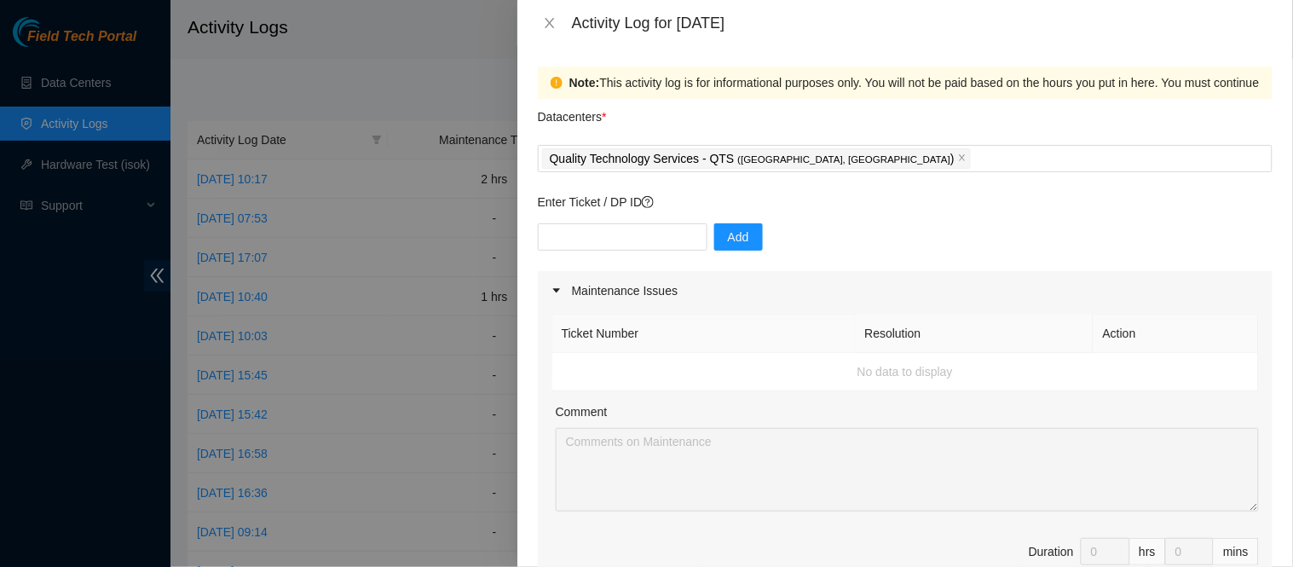
click at [1213, 298] on div "Maintenance Issues" at bounding box center [905, 290] width 735 height 39
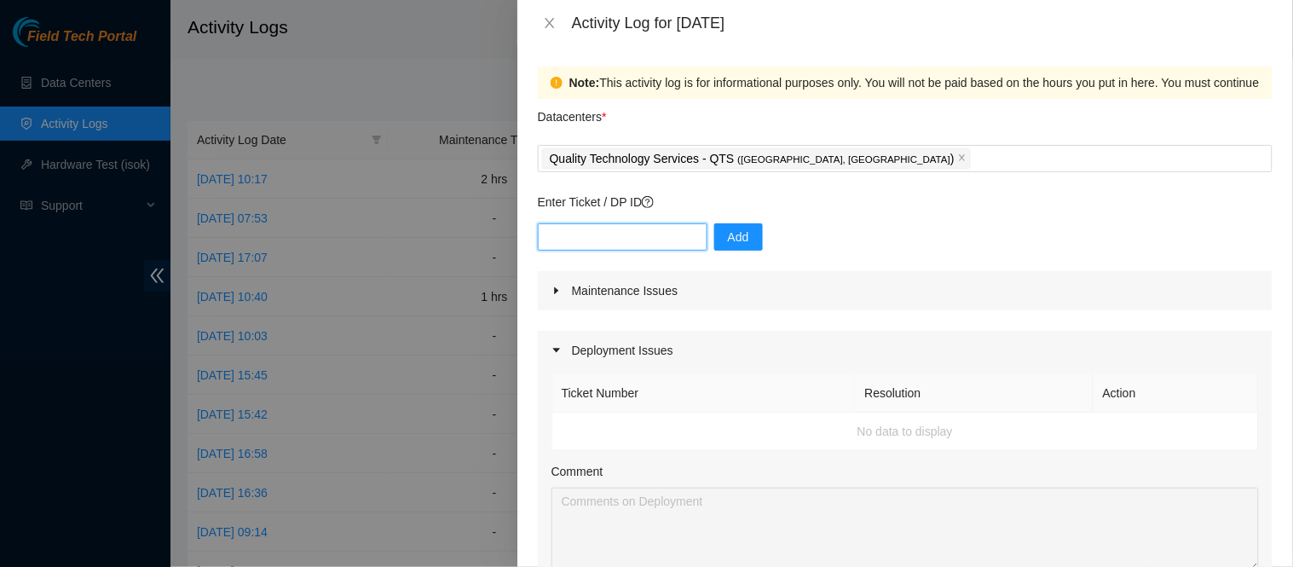
click at [666, 241] on input "text" at bounding box center [623, 236] width 170 height 27
type input "DP85127"
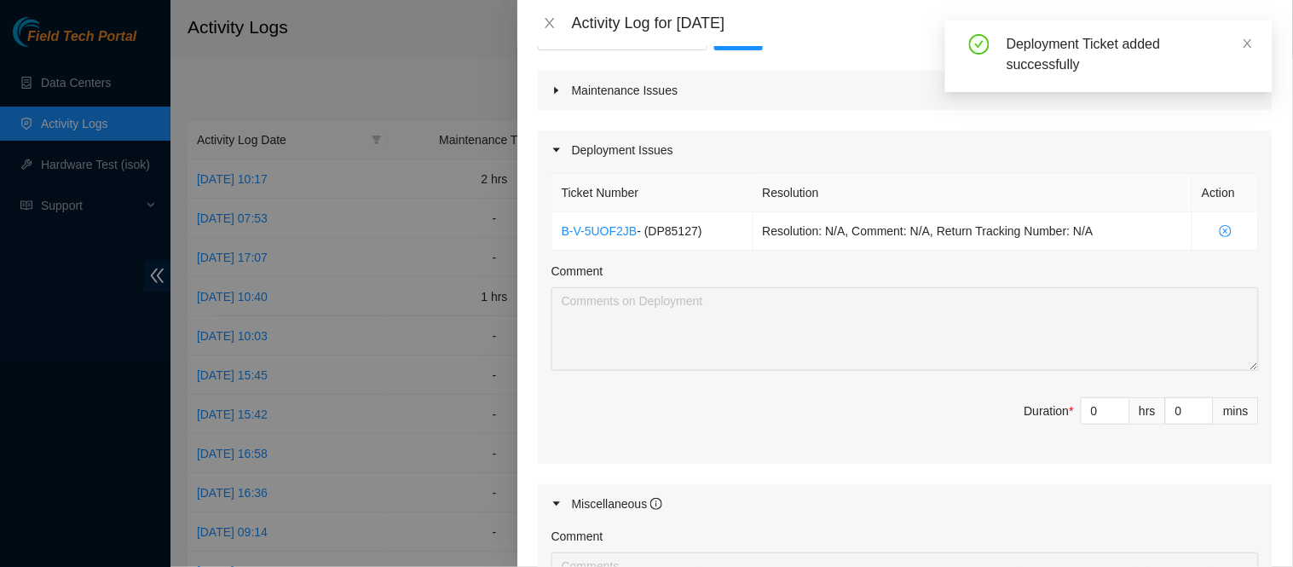
scroll to position [186, 0]
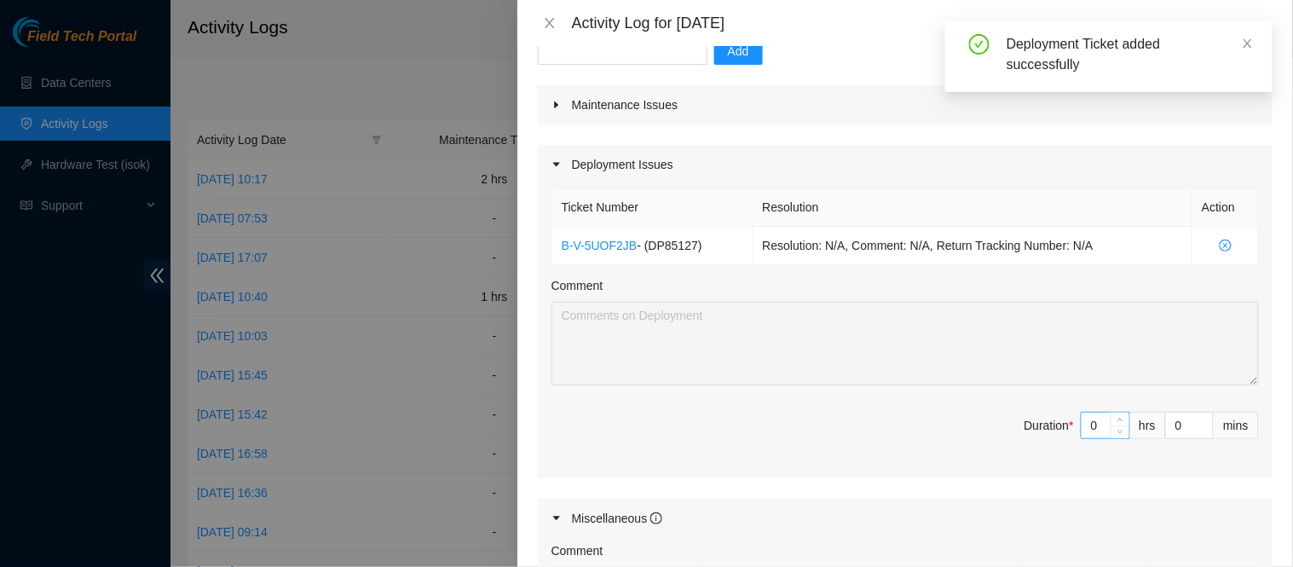
click at [1084, 420] on input "0" at bounding box center [1106, 426] width 48 height 26
type input "8"
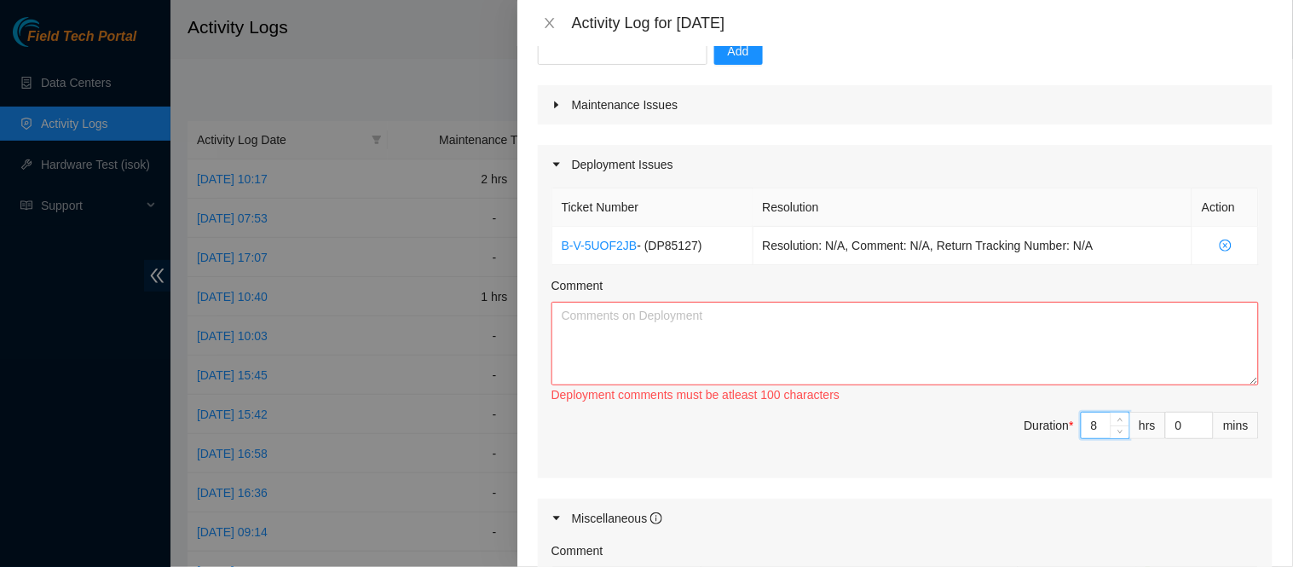
type input "8"
click at [983, 350] on textarea "Comment" at bounding box center [906, 344] width 708 height 84
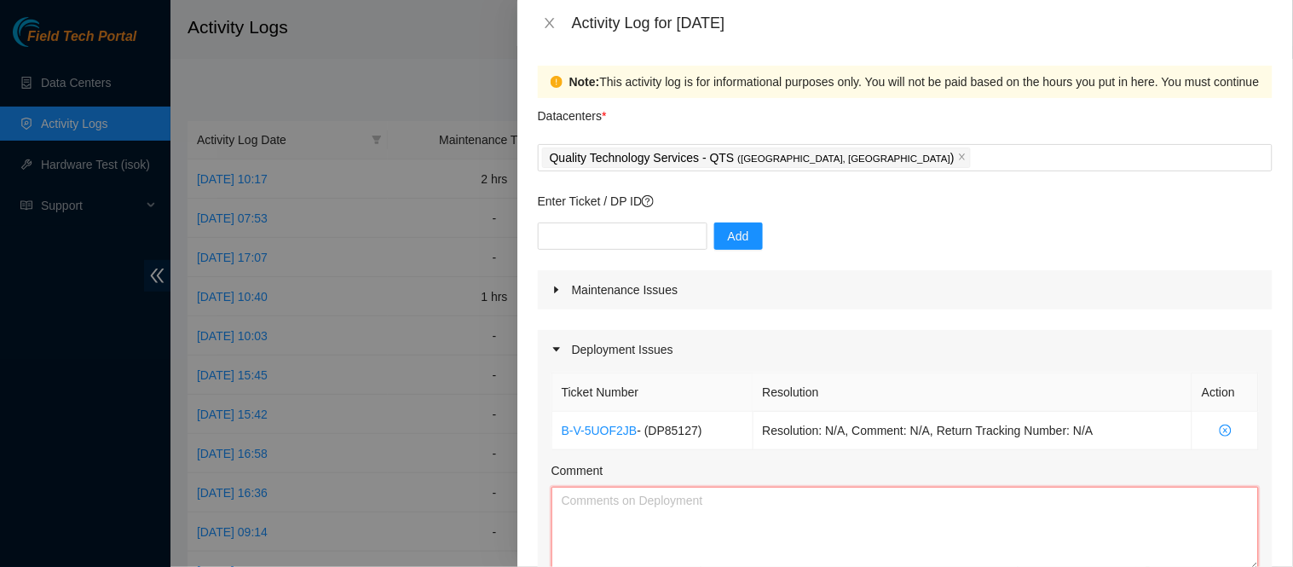
scroll to position [0, 0]
click at [546, 20] on icon "close" at bounding box center [550, 23] width 14 height 14
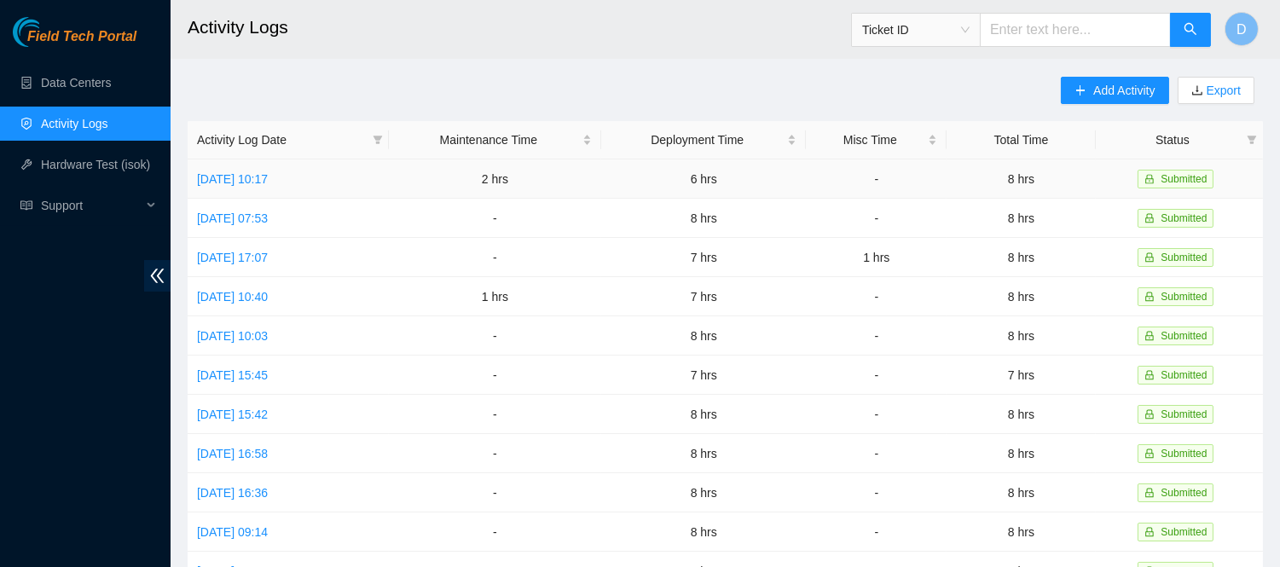
click at [269, 168] on td "[DATE] 10:17" at bounding box center [288, 178] width 201 height 39
click at [266, 184] on link "[DATE] 10:17" at bounding box center [232, 179] width 71 height 14
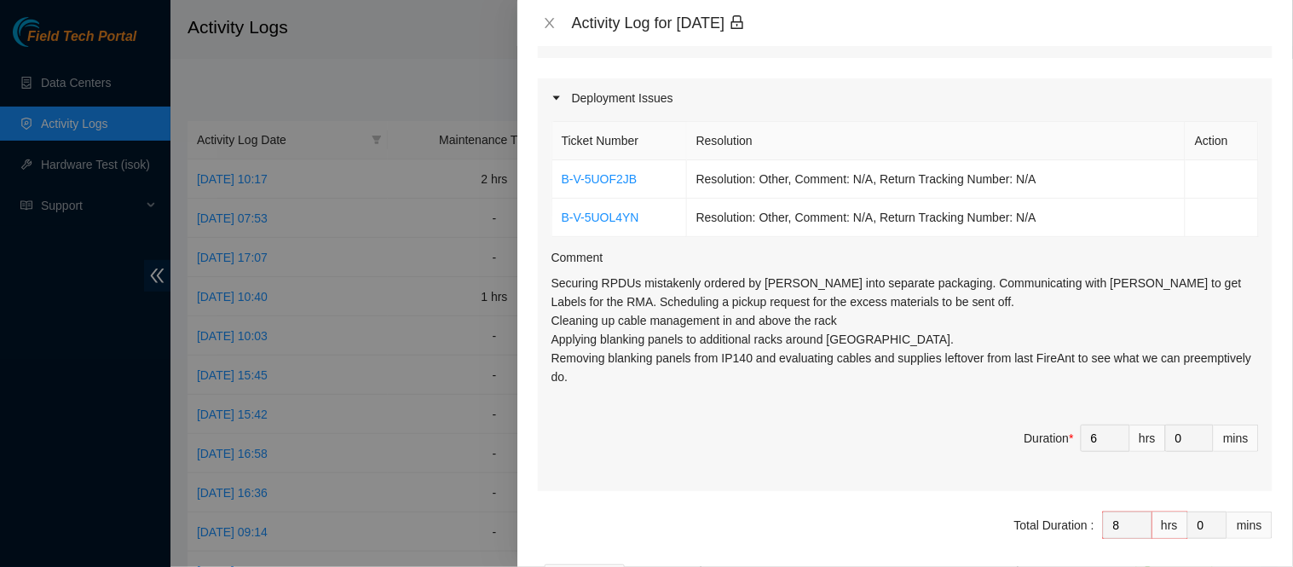
scroll to position [1052, 0]
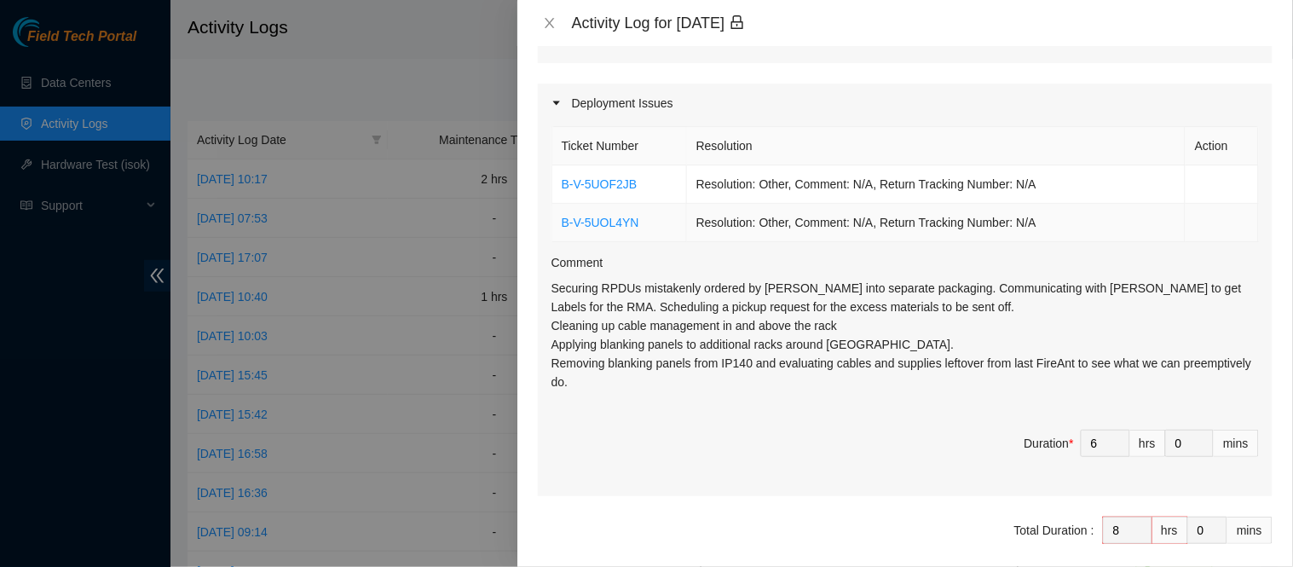
click at [1148, 217] on td "Resolution: Other, Comment: N/A, Return Tracking Number: N/A" at bounding box center [936, 223] width 499 height 38
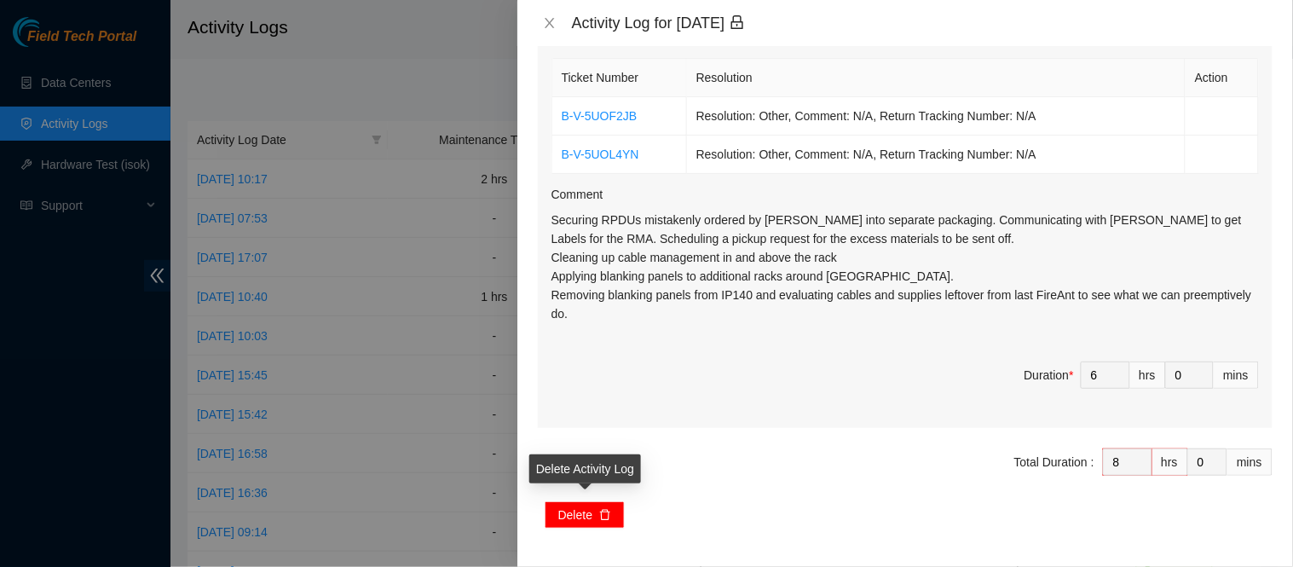
click at [599, 514] on icon "delete" at bounding box center [605, 515] width 12 height 12
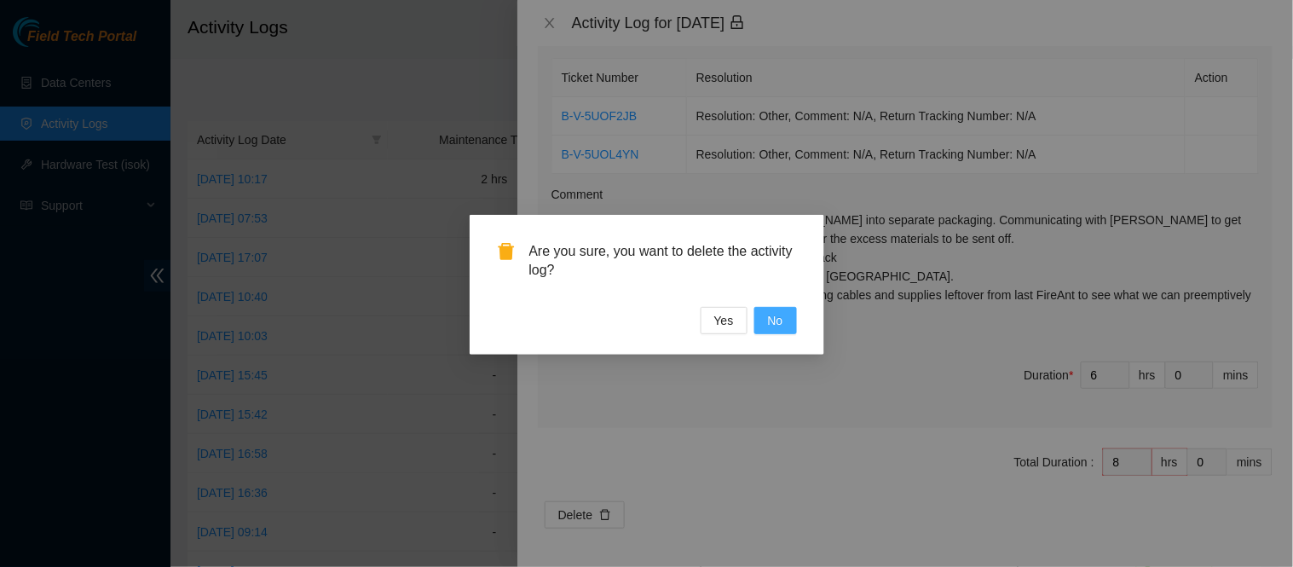
click at [754, 320] on button "No" at bounding box center [775, 320] width 43 height 27
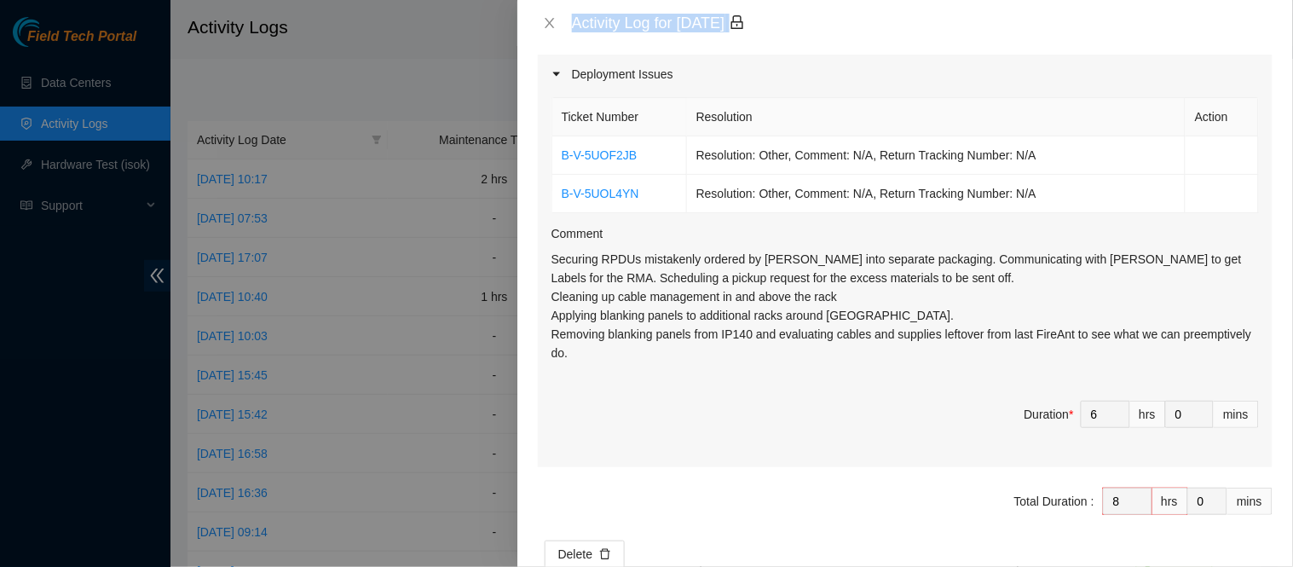
scroll to position [1121, 0]
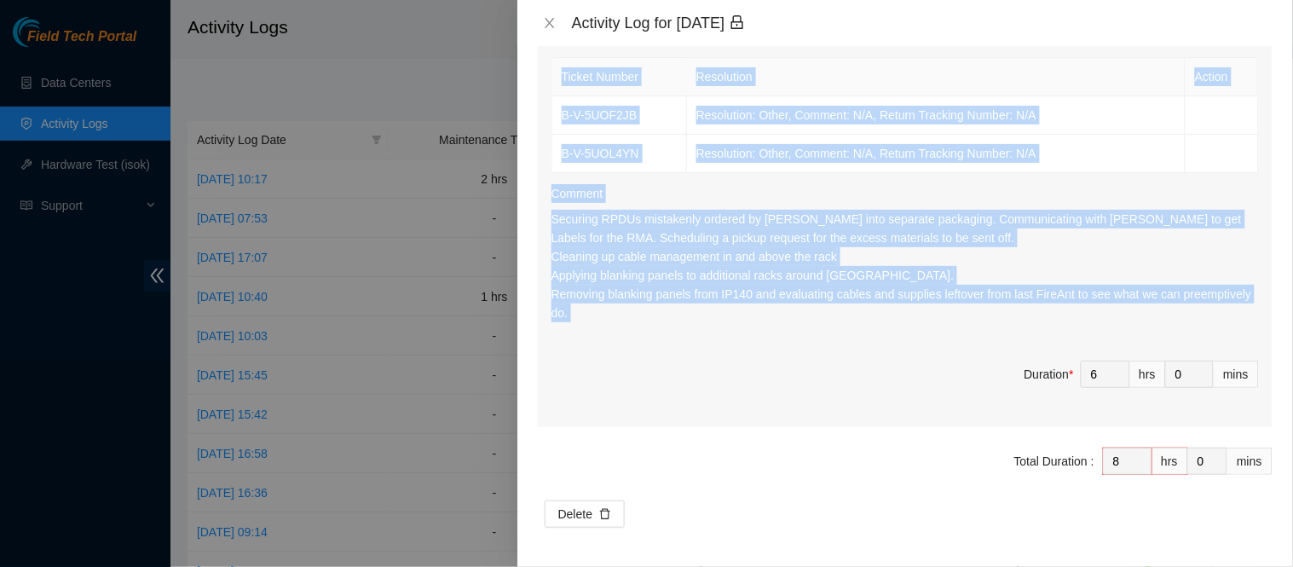
drag, startPoint x: 552, startPoint y: 128, endPoint x: 856, endPoint y: 336, distance: 368.6
copy div "Comment Ticket Number Resolution Action B-W-15U6U5J Resolution: Rebooted, Resea…"
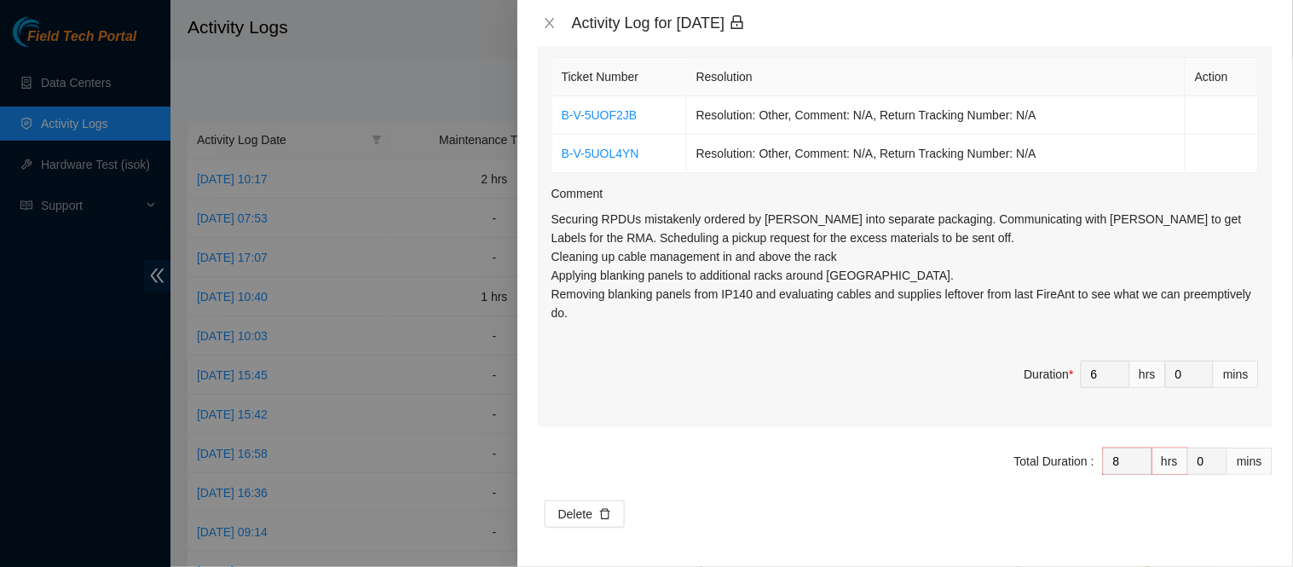
click at [769, 421] on div "Ticket Number Resolution Action B-V-5UOF2JB Resolution: Other, Comment: N/A, Re…" at bounding box center [905, 240] width 735 height 373
click at [610, 516] on icon "delete" at bounding box center [605, 514] width 12 height 12
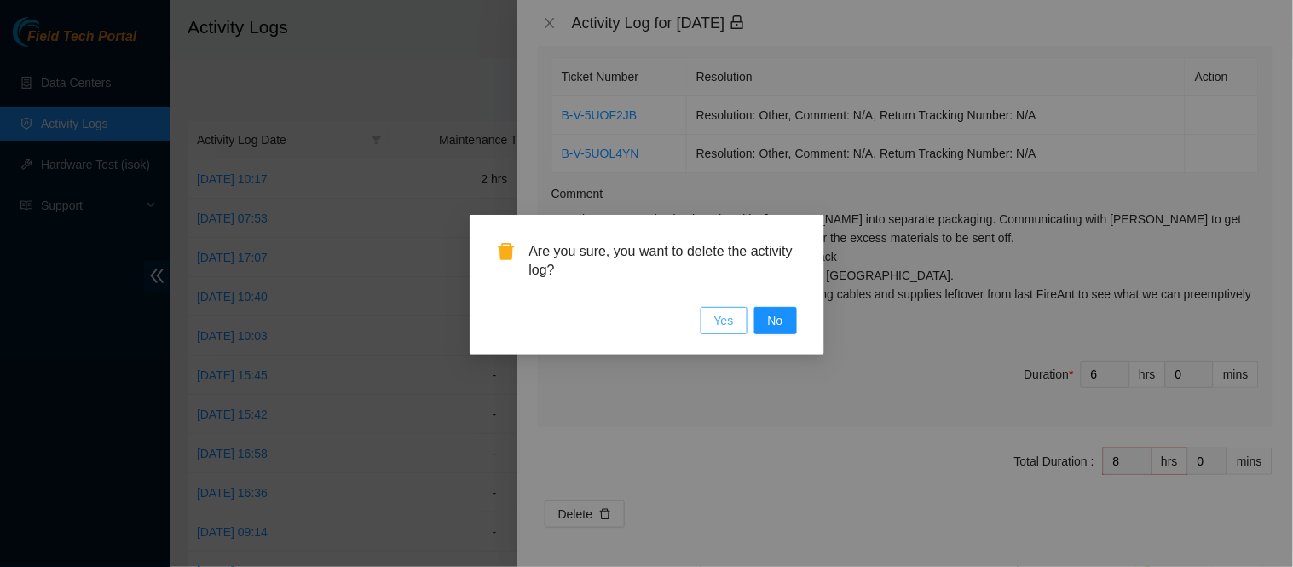
click at [723, 313] on span "Yes" at bounding box center [724, 320] width 20 height 19
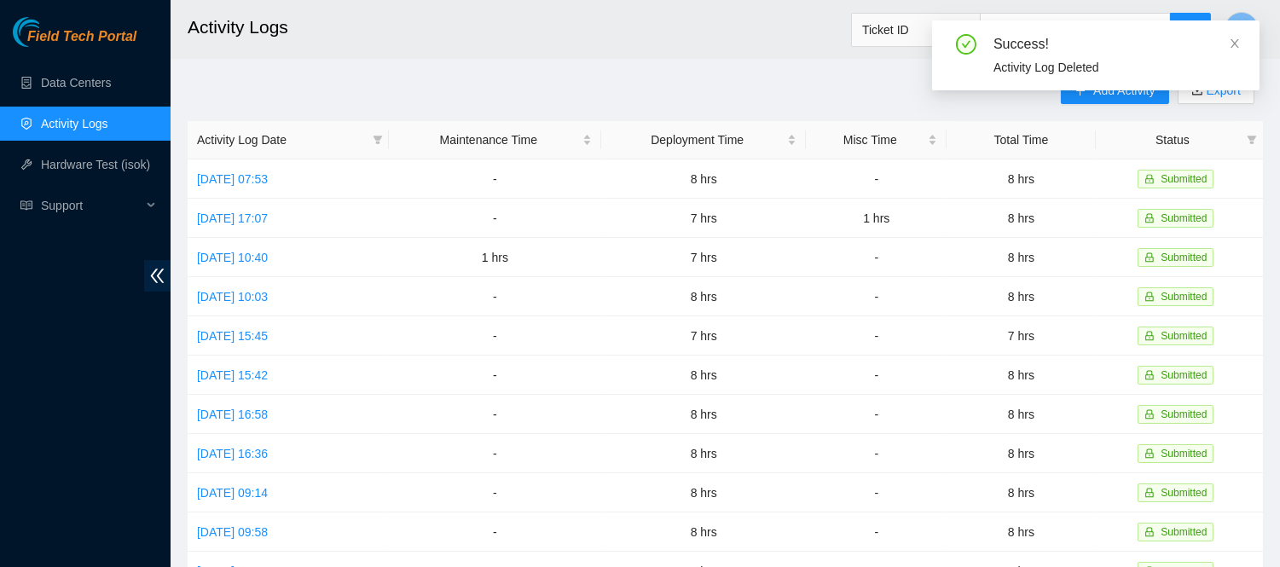
click at [561, 74] on main "Activity Logs Ticket ID D Add Activity Export Activity Log Date Maintenance Tim…" at bounding box center [725, 507] width 1109 height 1015
click at [1233, 41] on icon "close" at bounding box center [1234, 43] width 9 height 9
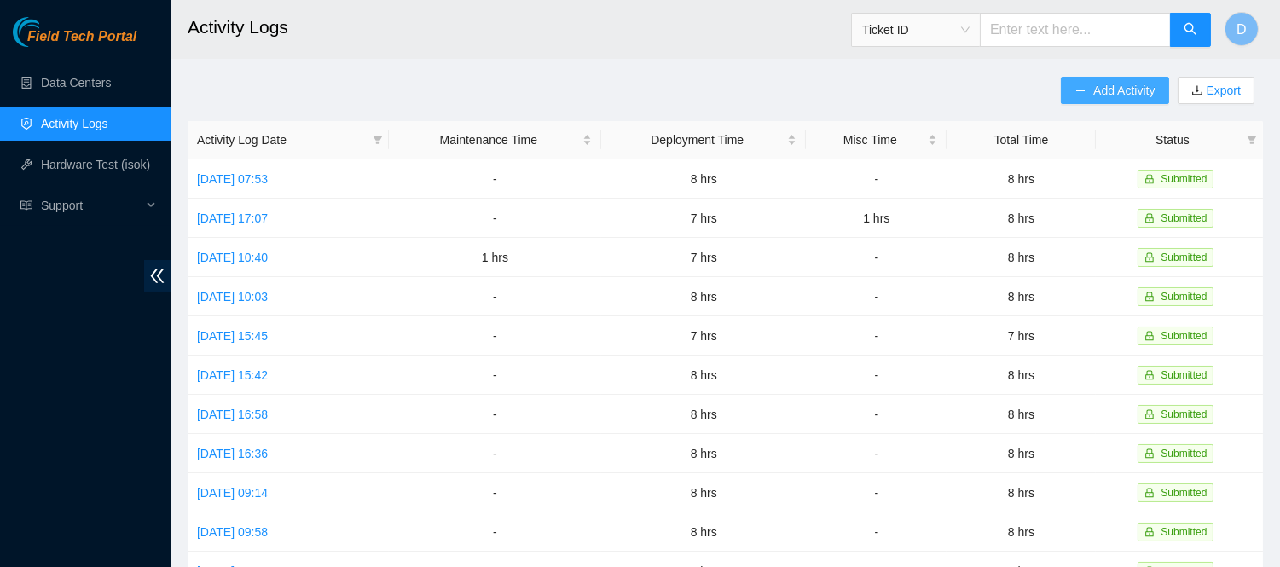
click at [1101, 77] on button "Add Activity" at bounding box center [1114, 90] width 107 height 27
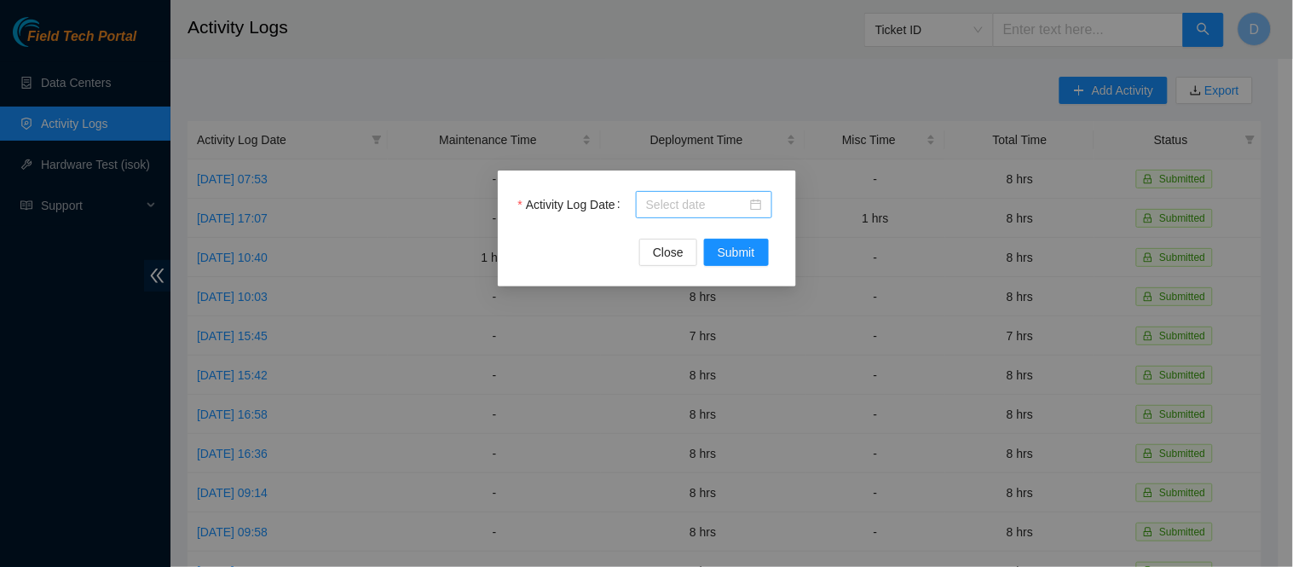
click at [695, 207] on input "Activity Log Date" at bounding box center [696, 204] width 101 height 19
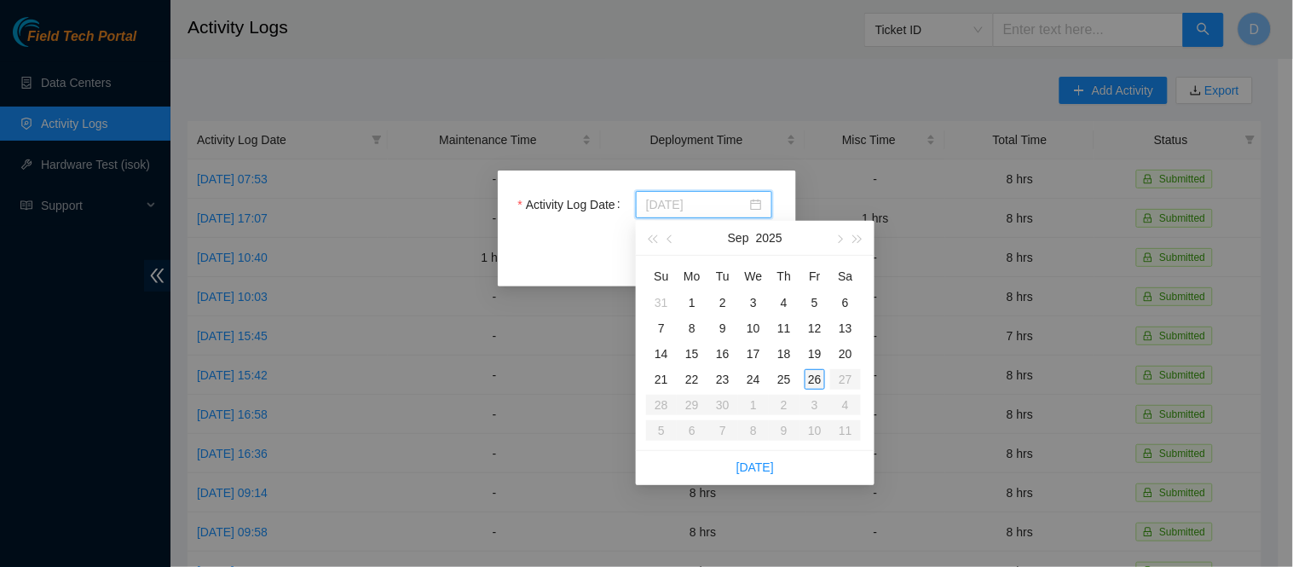
type input "[DATE]"
click at [816, 379] on div "26" at bounding box center [815, 379] width 20 height 20
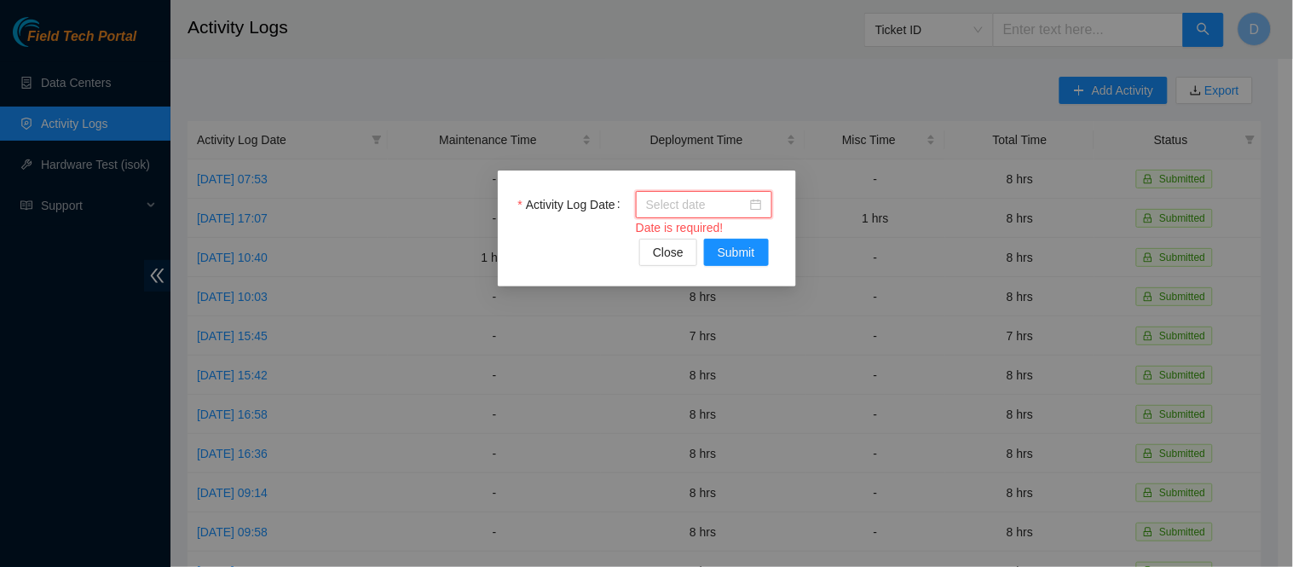
click at [704, 203] on input "Activity Log Date" at bounding box center [696, 204] width 101 height 19
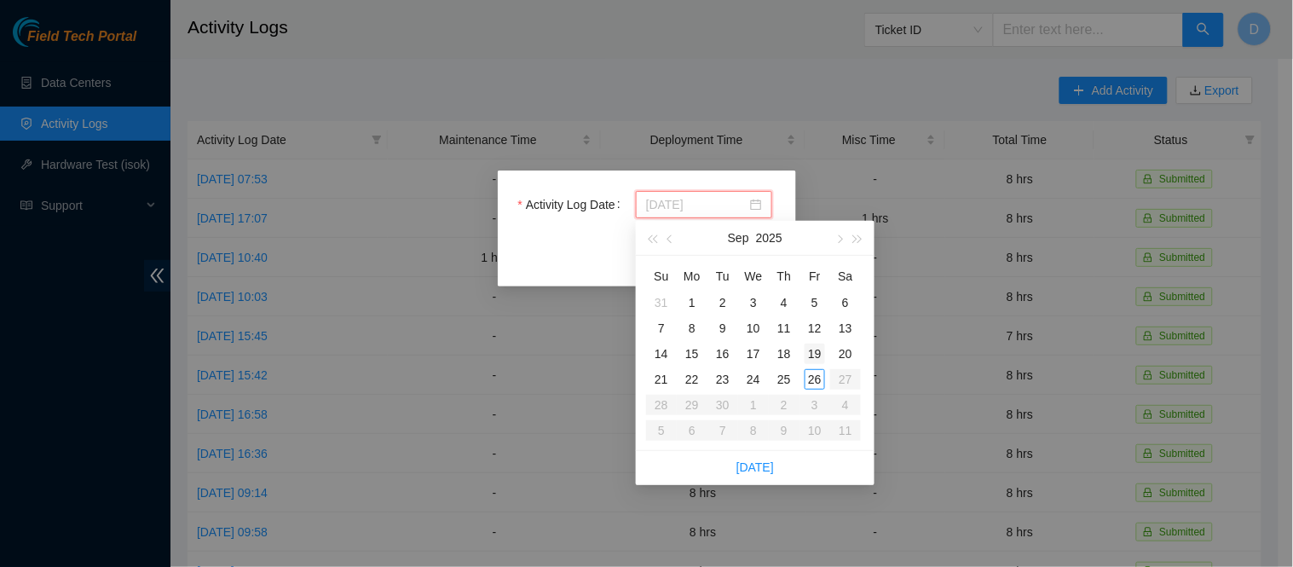
type input "[DATE]"
click at [816, 352] on div "19" at bounding box center [815, 354] width 20 height 20
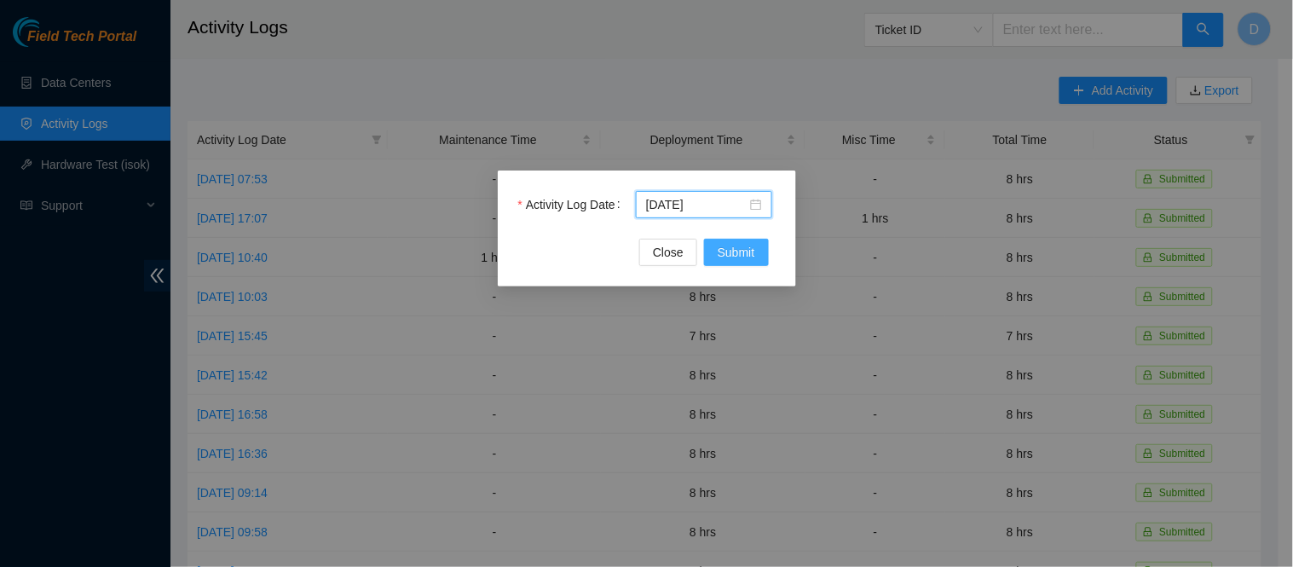
click at [740, 251] on span "Submit" at bounding box center [737, 252] width 38 height 19
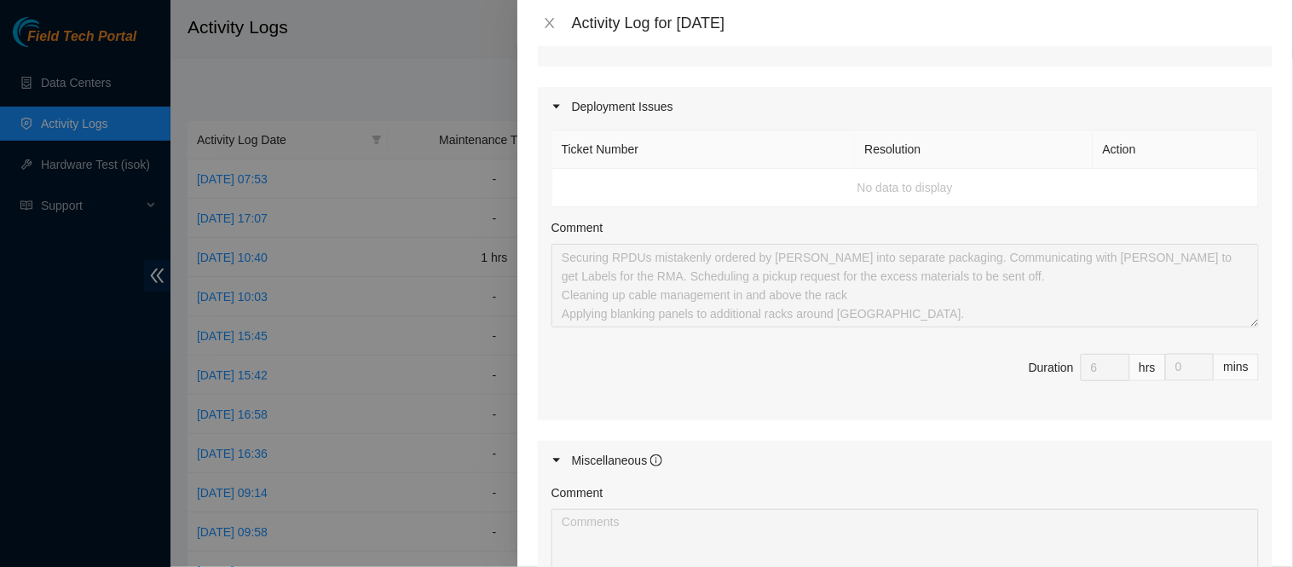
scroll to position [0, 0]
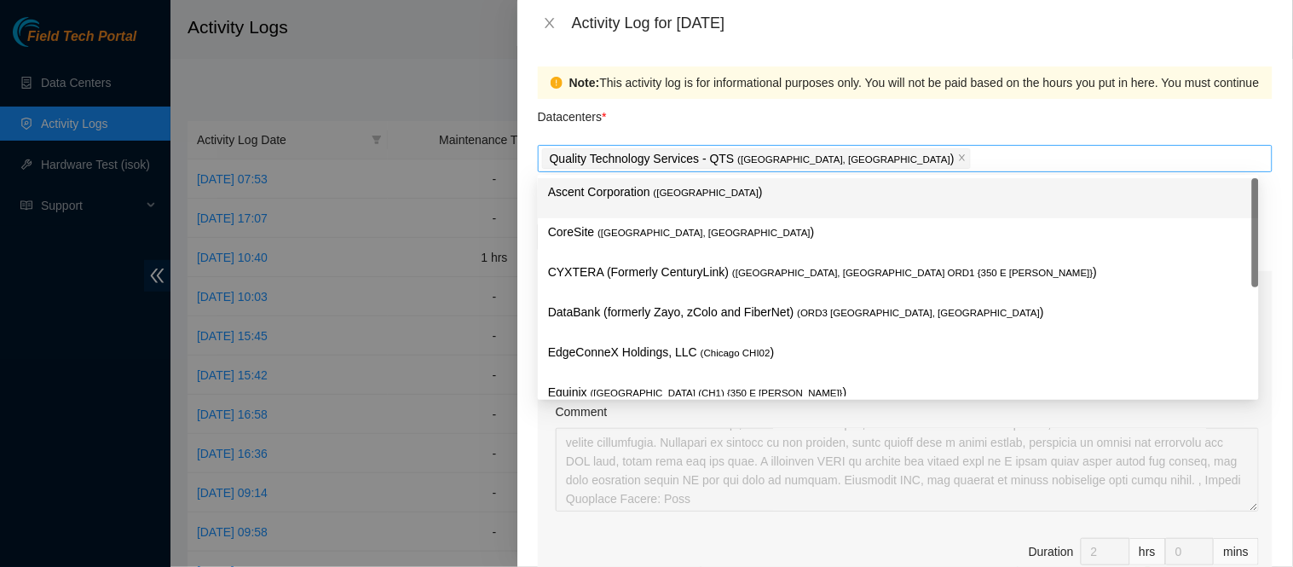
click at [862, 149] on div "Quality Technology Services - QTS ( [GEOGRAPHIC_DATA], [GEOGRAPHIC_DATA] )" at bounding box center [905, 159] width 726 height 24
click at [958, 157] on icon "close" at bounding box center [962, 157] width 9 height 9
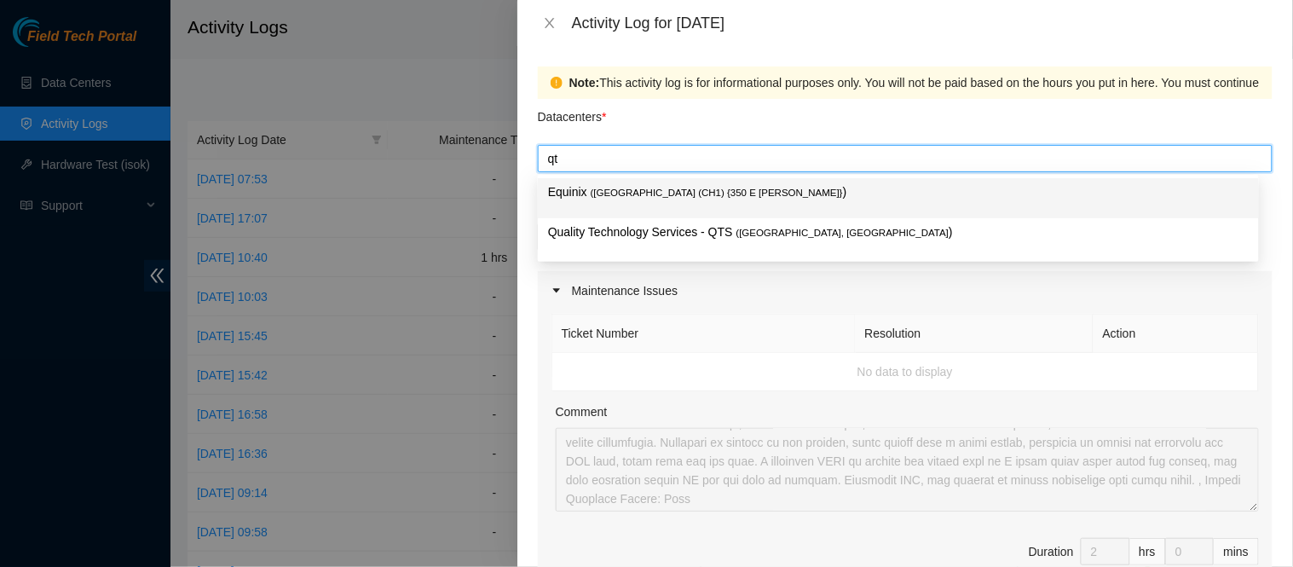
type input "qts"
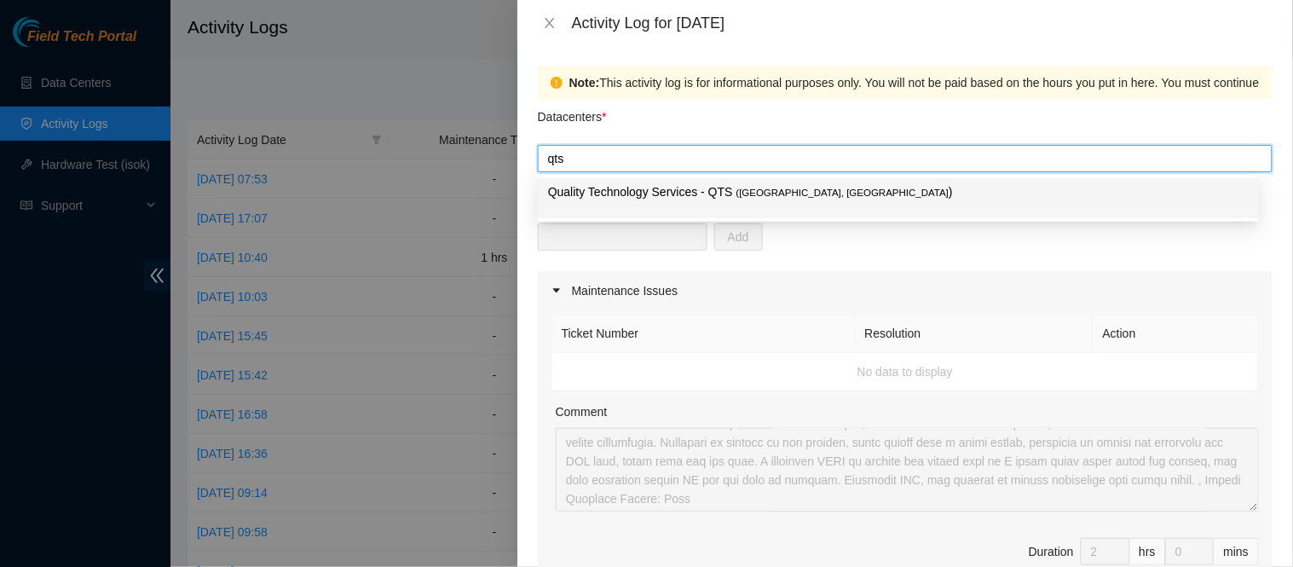
click at [766, 194] on span "( [GEOGRAPHIC_DATA], [GEOGRAPHIC_DATA]" at bounding box center [843, 193] width 213 height 10
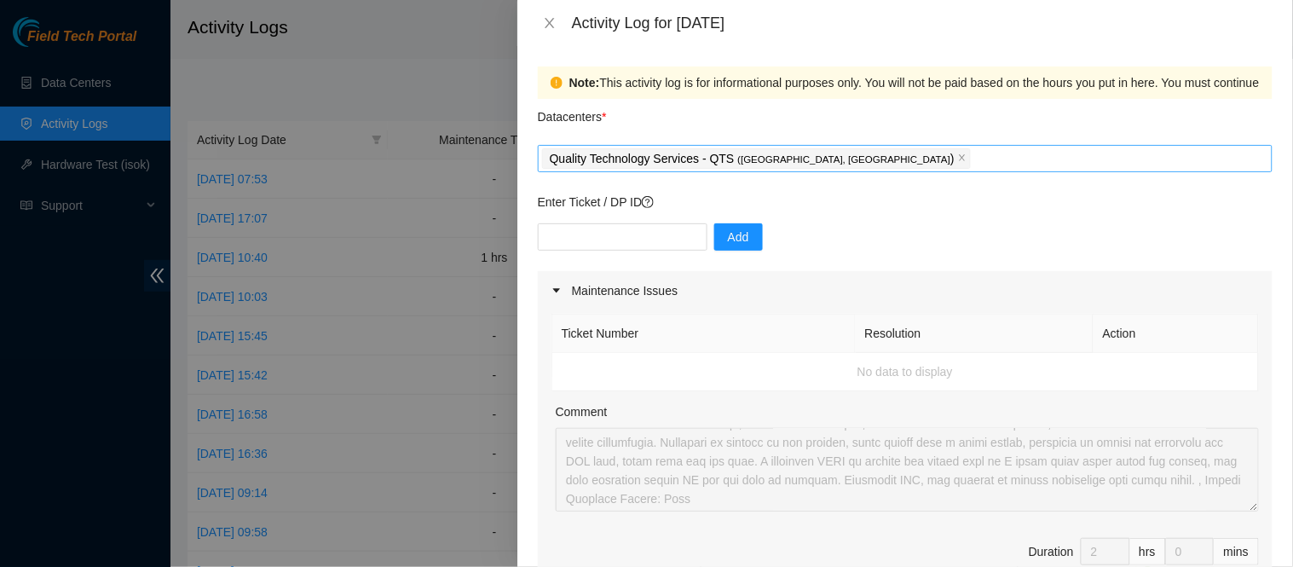
click at [815, 108] on div "Datacenters *" at bounding box center [905, 122] width 735 height 46
click at [668, 235] on input "text" at bounding box center [623, 236] width 170 height 27
type input "DP85126"
click at [729, 231] on span "Add" at bounding box center [738, 237] width 21 height 19
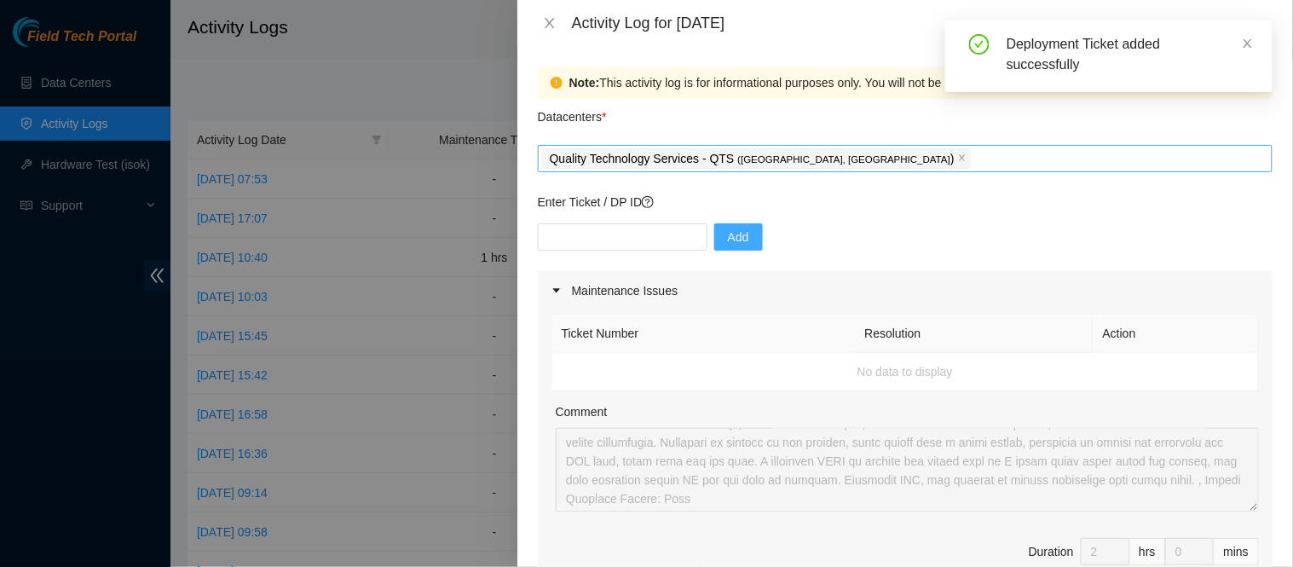
click at [881, 203] on p "Enter Ticket / DP ID" at bounding box center [905, 202] width 735 height 19
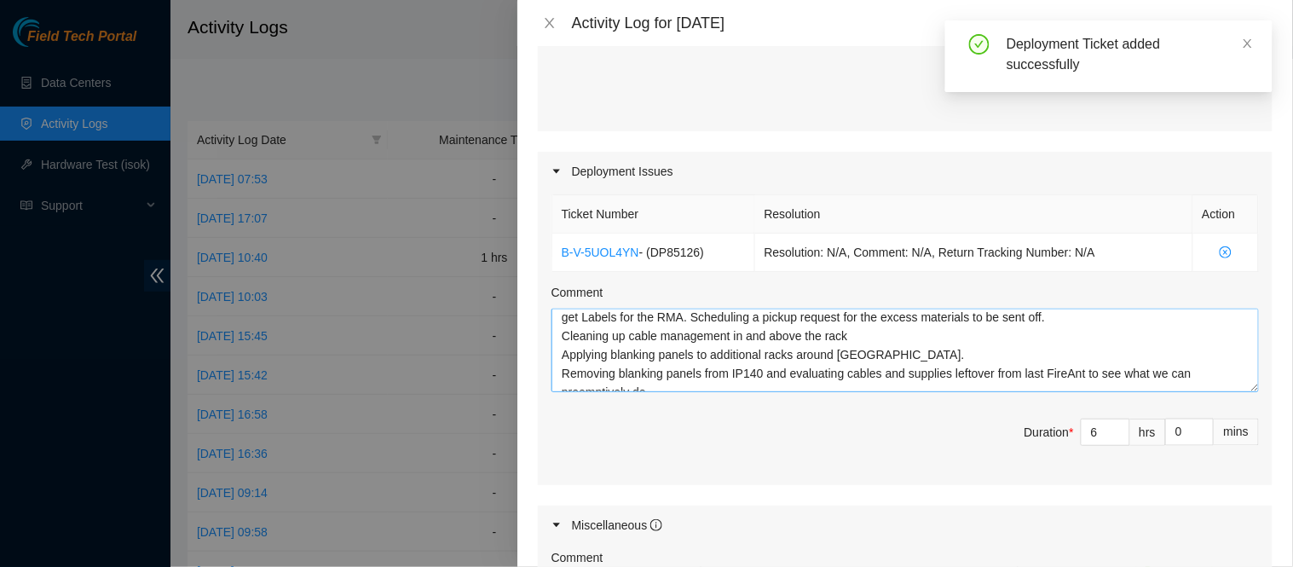
scroll to position [38, 0]
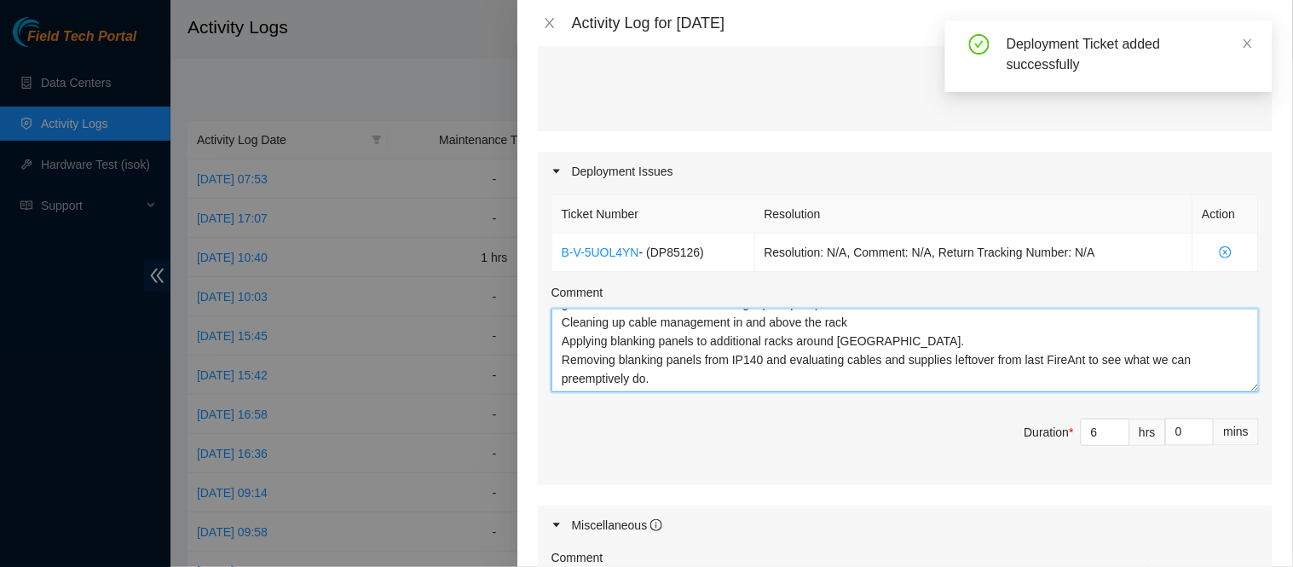
click at [810, 379] on textarea "Securing RPDUs mistakenly ordered by [PERSON_NAME] into separate packaging. Com…" at bounding box center [906, 351] width 708 height 84
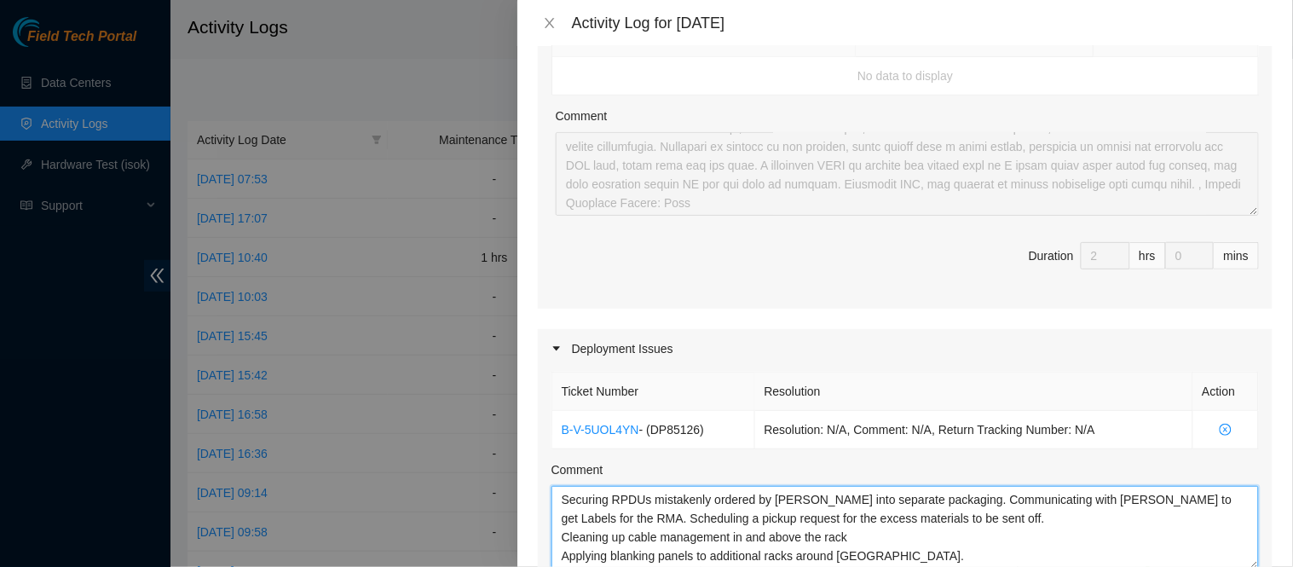
scroll to position [287, 0]
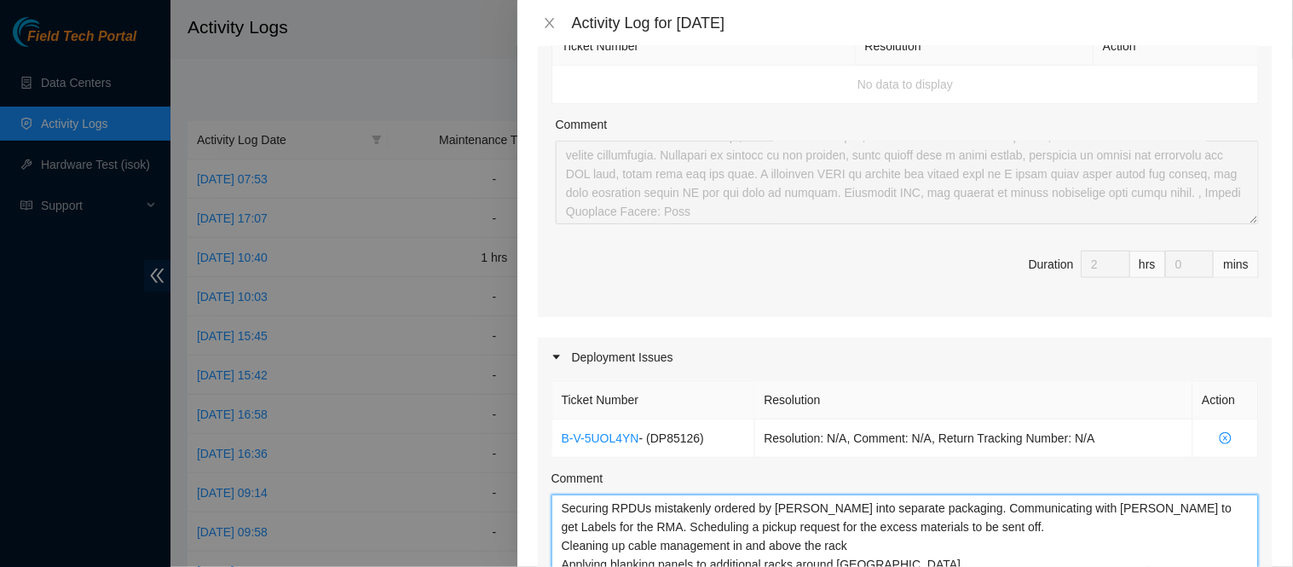
type textarea "Securing RPDUs mistakenly ordered by [PERSON_NAME] into separate packaging. Com…"
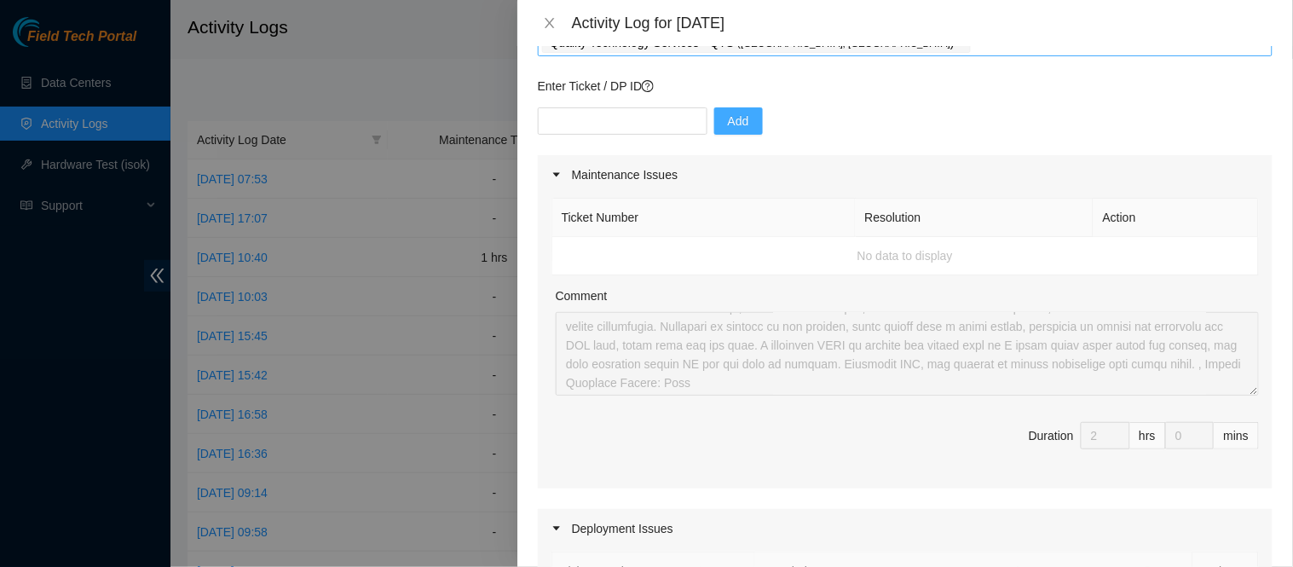
scroll to position [85, 0]
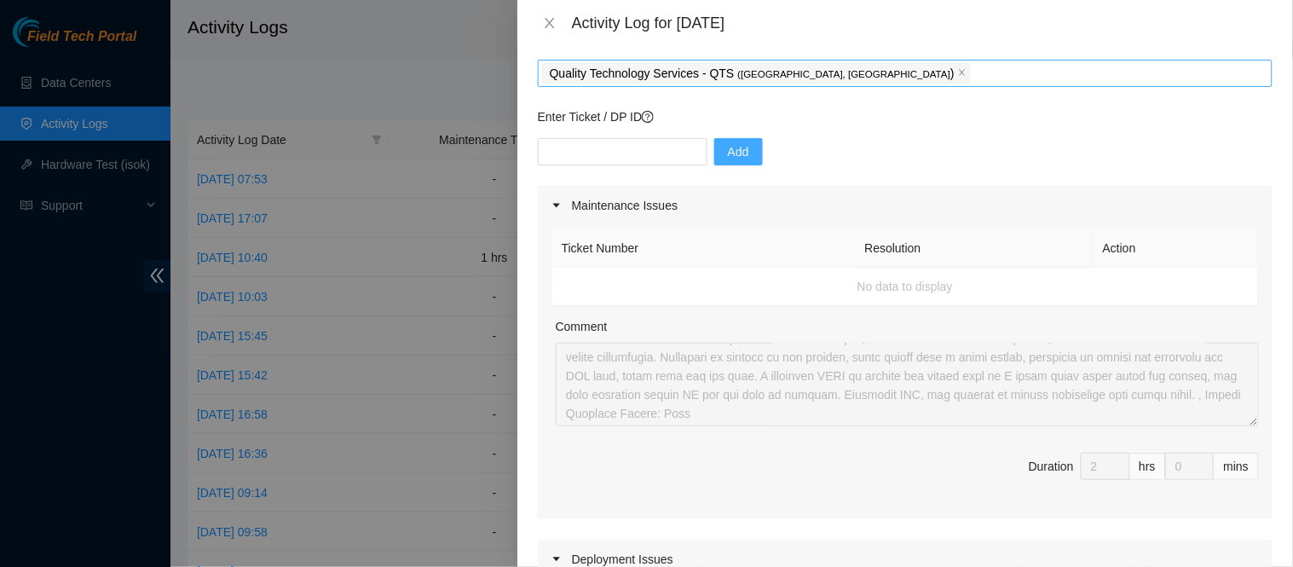
click at [560, 211] on div at bounding box center [562, 205] width 20 height 19
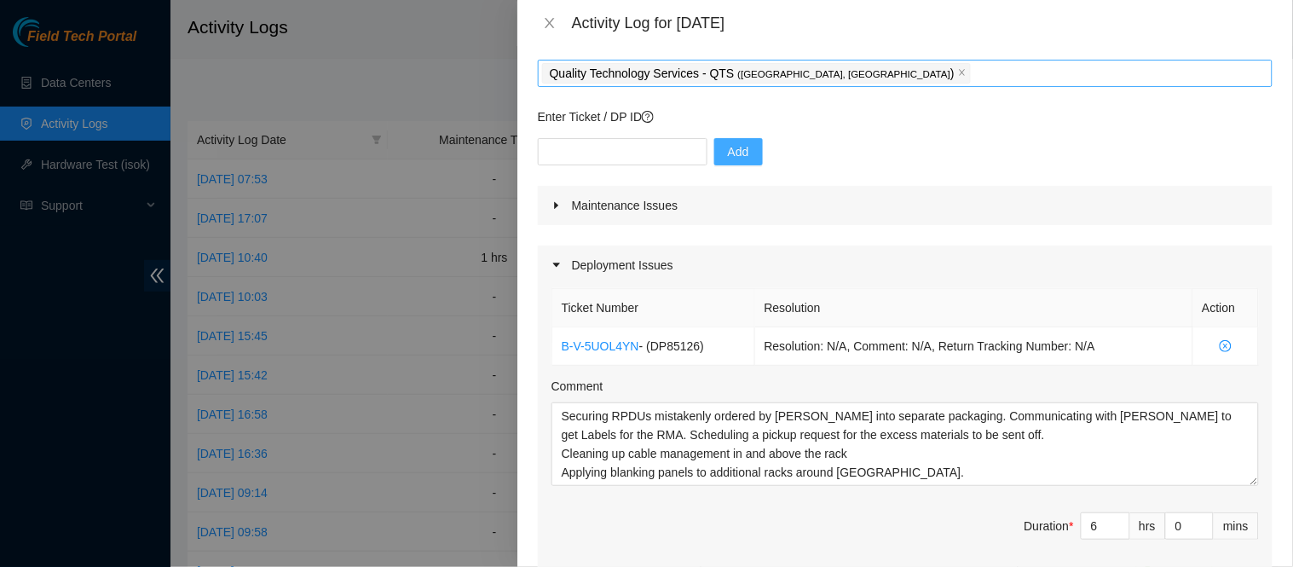
click at [560, 211] on div at bounding box center [562, 205] width 20 height 19
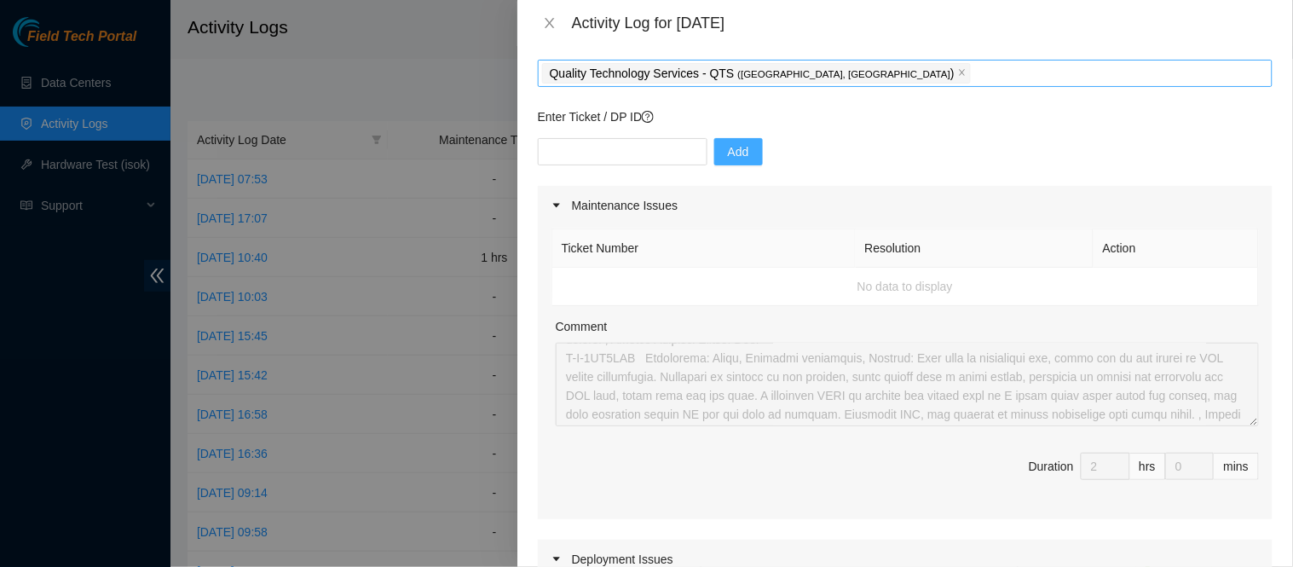
click at [642, 176] on div "Add" at bounding box center [905, 162] width 735 height 48
click at [650, 158] on input "text" at bounding box center [623, 151] width 170 height 27
paste input "B-W-15U6U5J"
type input "B-W-15U6U5J"
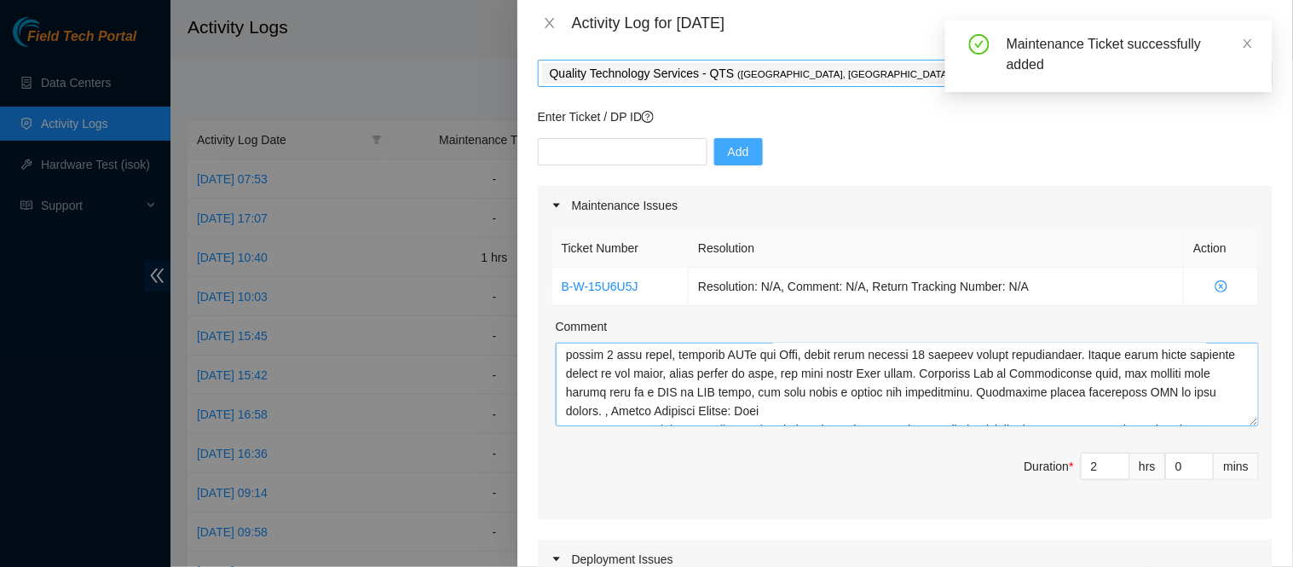
scroll to position [205, 0]
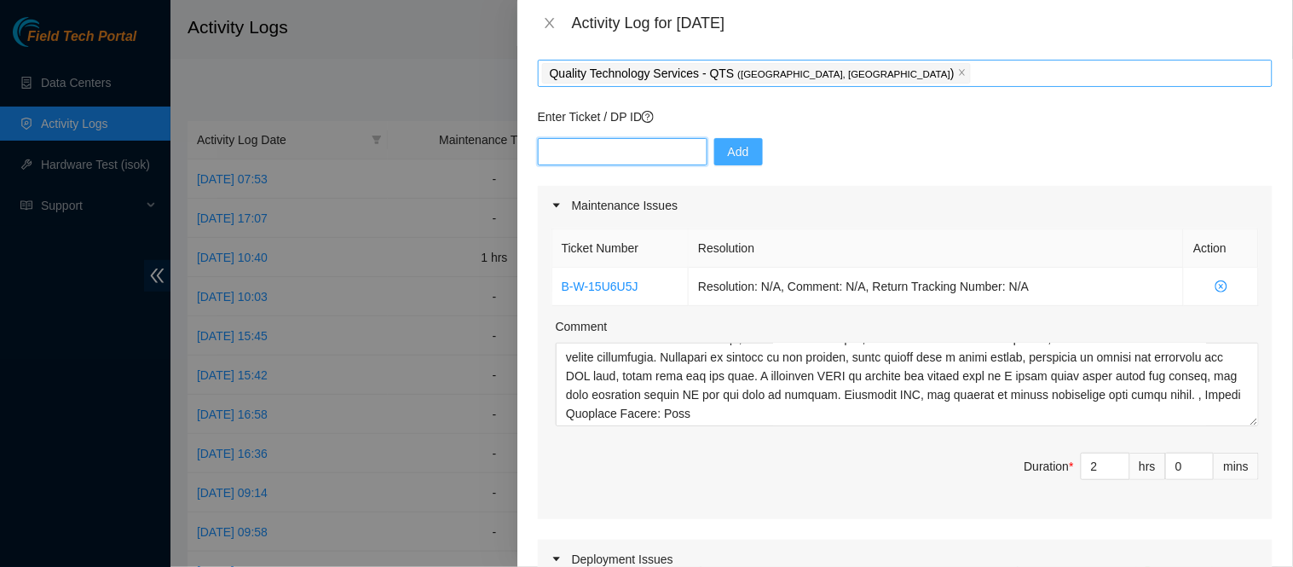
click at [623, 154] on input "text" at bounding box center [623, 151] width 170 height 27
paste input "B-V-5VP5BKB"
type input "B-V-5VP5BKB"
click at [744, 148] on button "Add" at bounding box center [738, 151] width 49 height 27
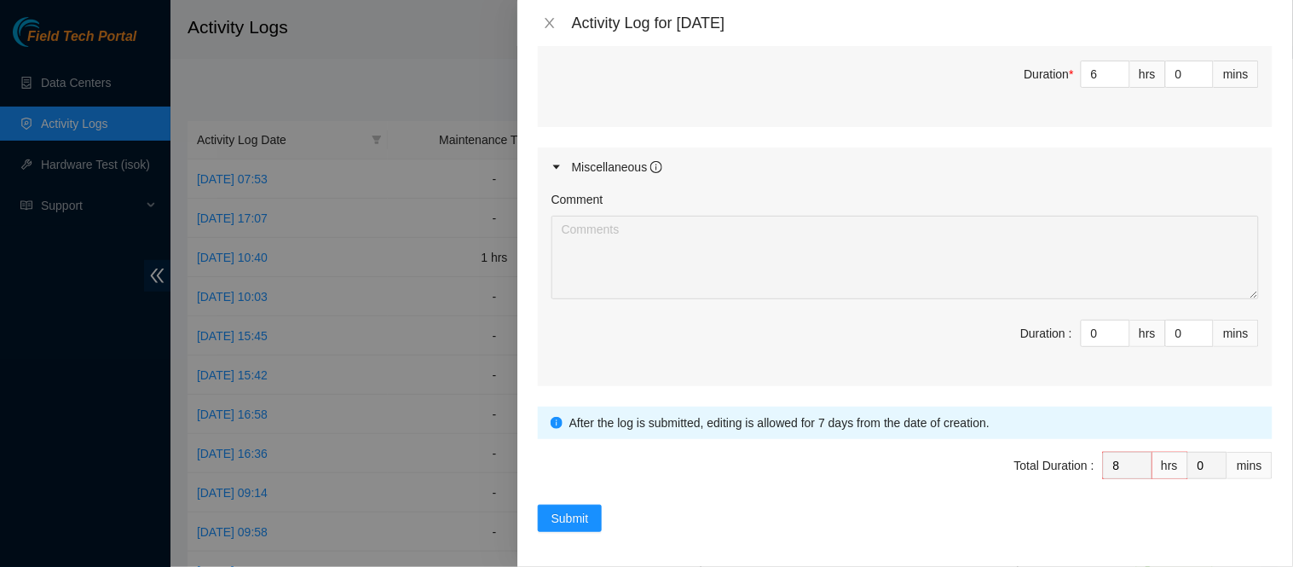
scroll to position [874, 0]
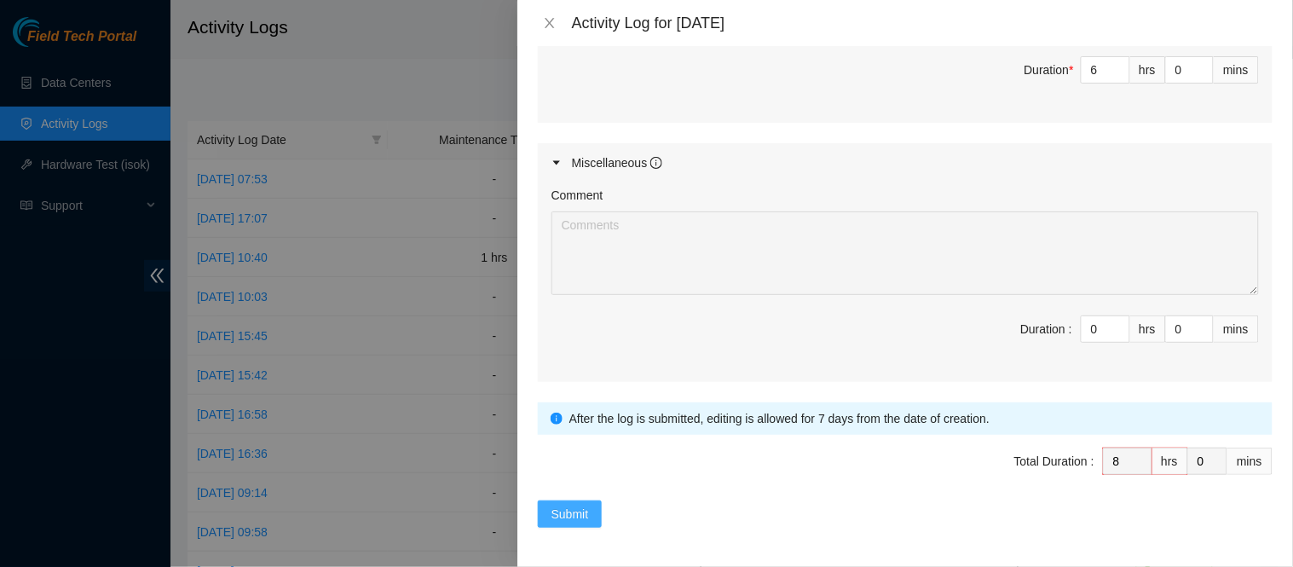
click at [566, 518] on span "Submit" at bounding box center [571, 514] width 38 height 19
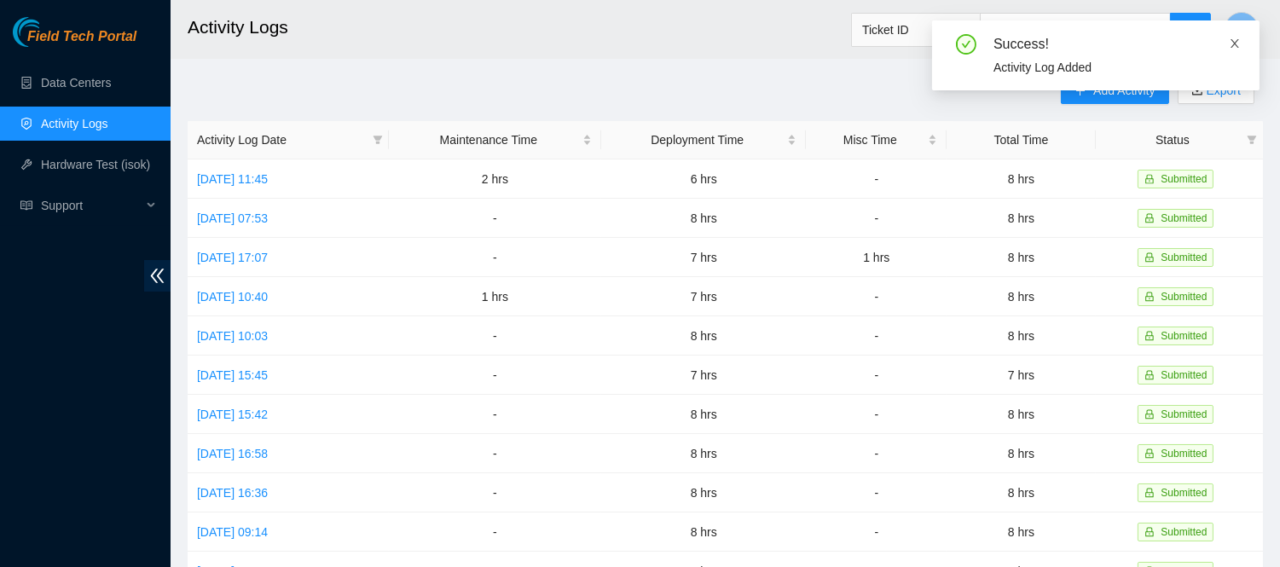
click at [1233, 43] on icon "close" at bounding box center [1234, 44] width 12 height 12
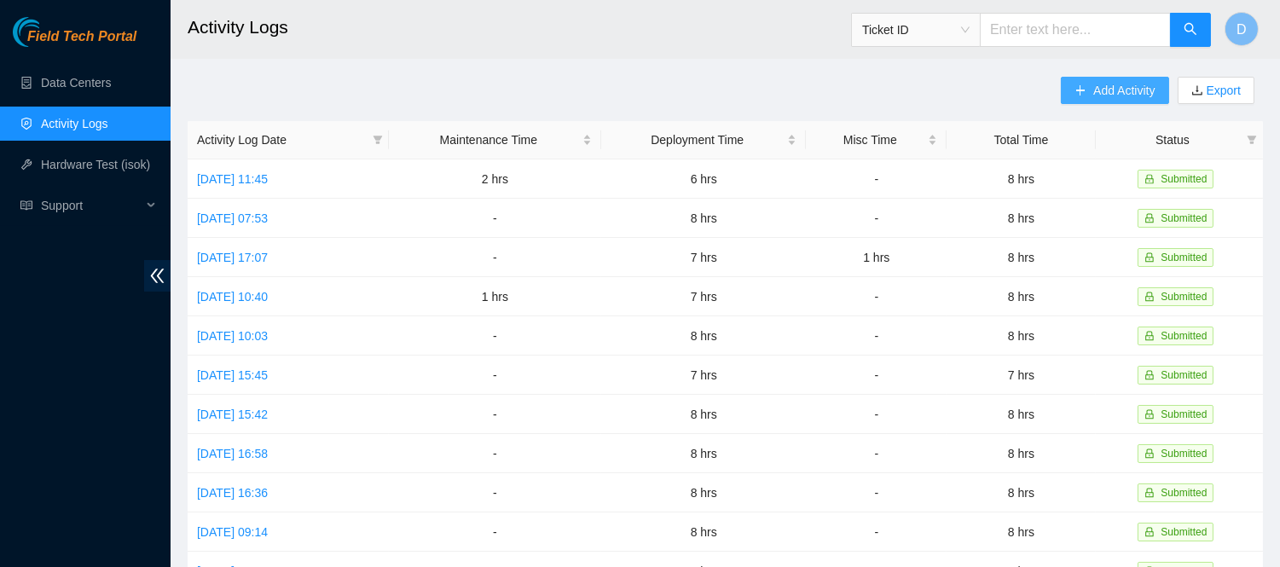
click at [1125, 92] on span "Add Activity" at bounding box center [1123, 90] width 61 height 19
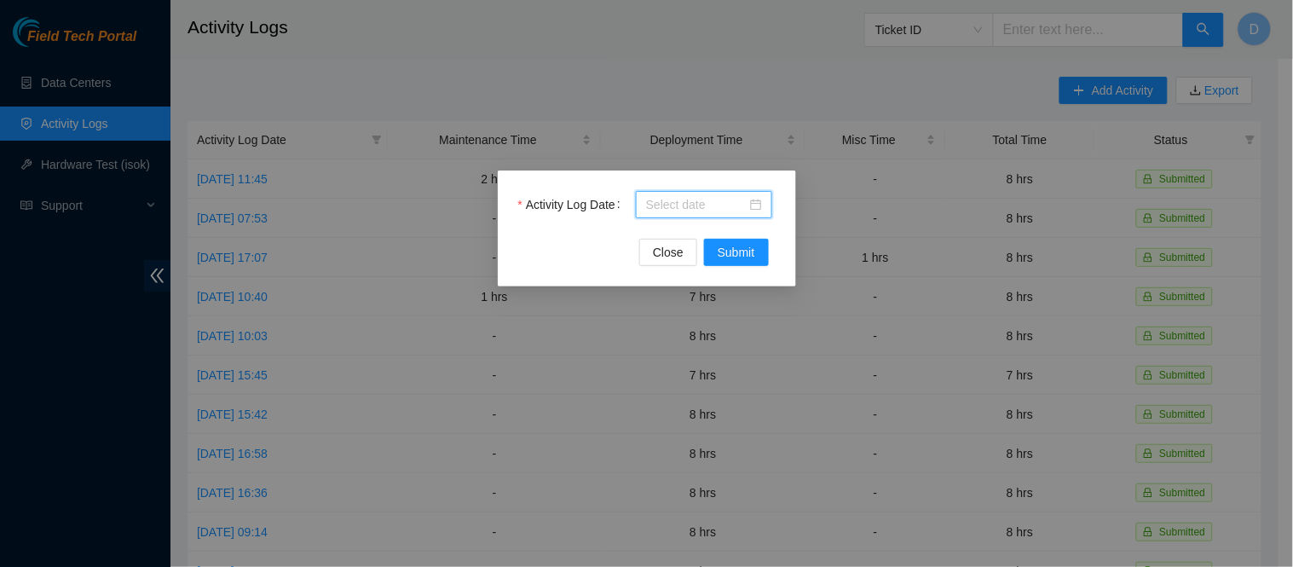
click at [701, 210] on input "Activity Log Date" at bounding box center [696, 204] width 101 height 19
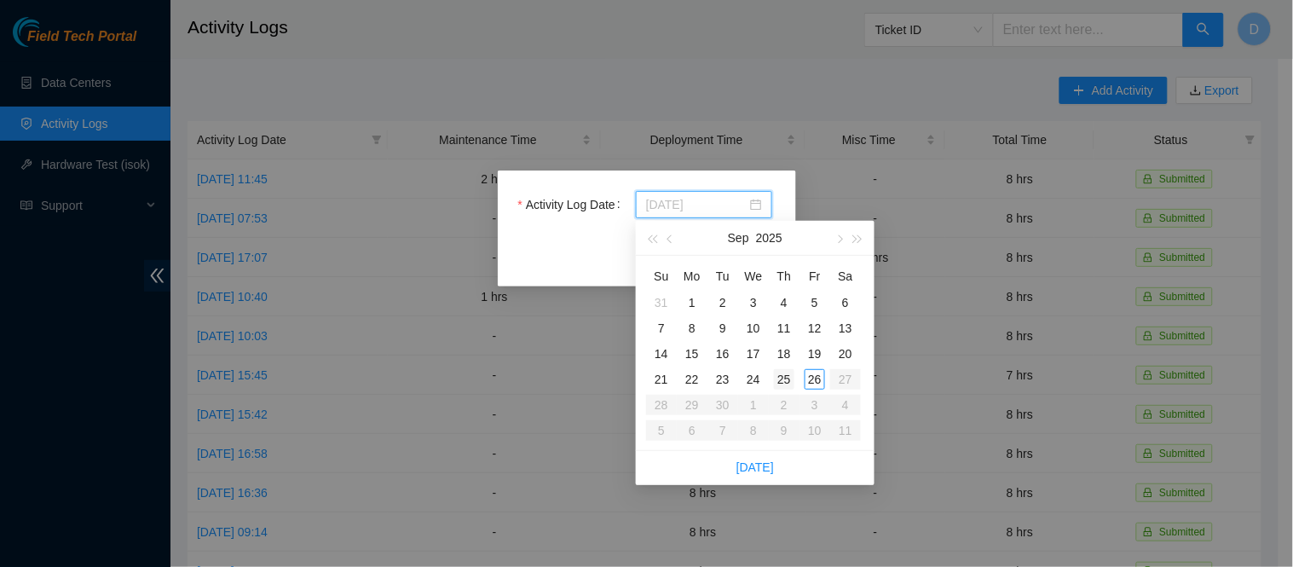
type input "[DATE]"
click at [691, 381] on div "22" at bounding box center [692, 379] width 20 height 20
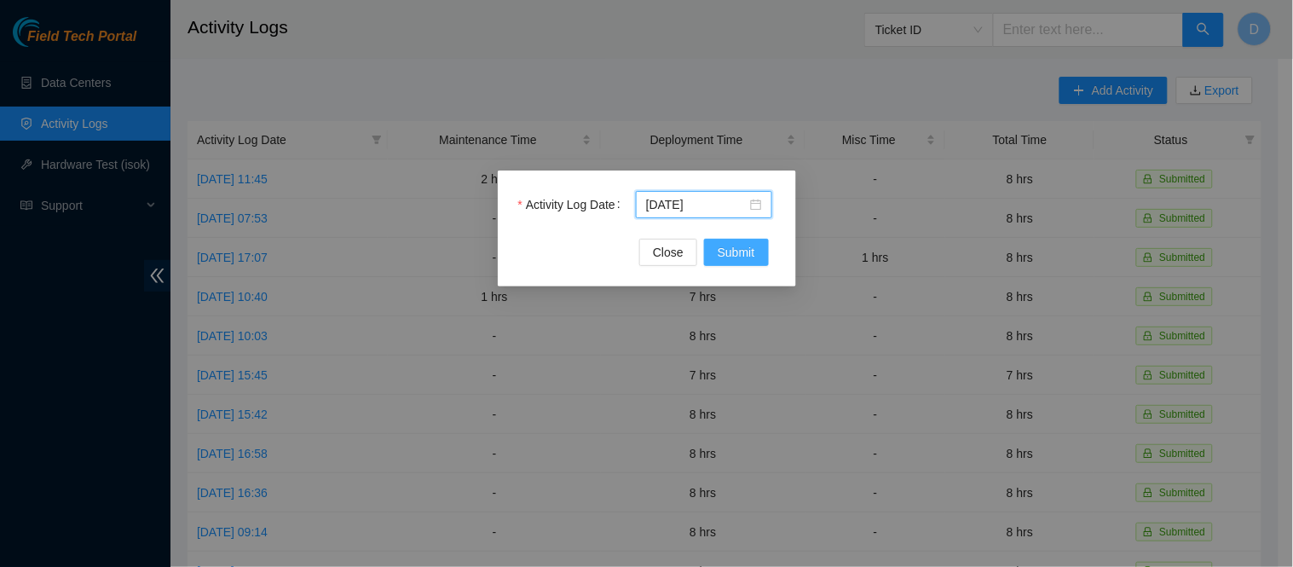
click at [730, 257] on span "Submit" at bounding box center [737, 252] width 38 height 19
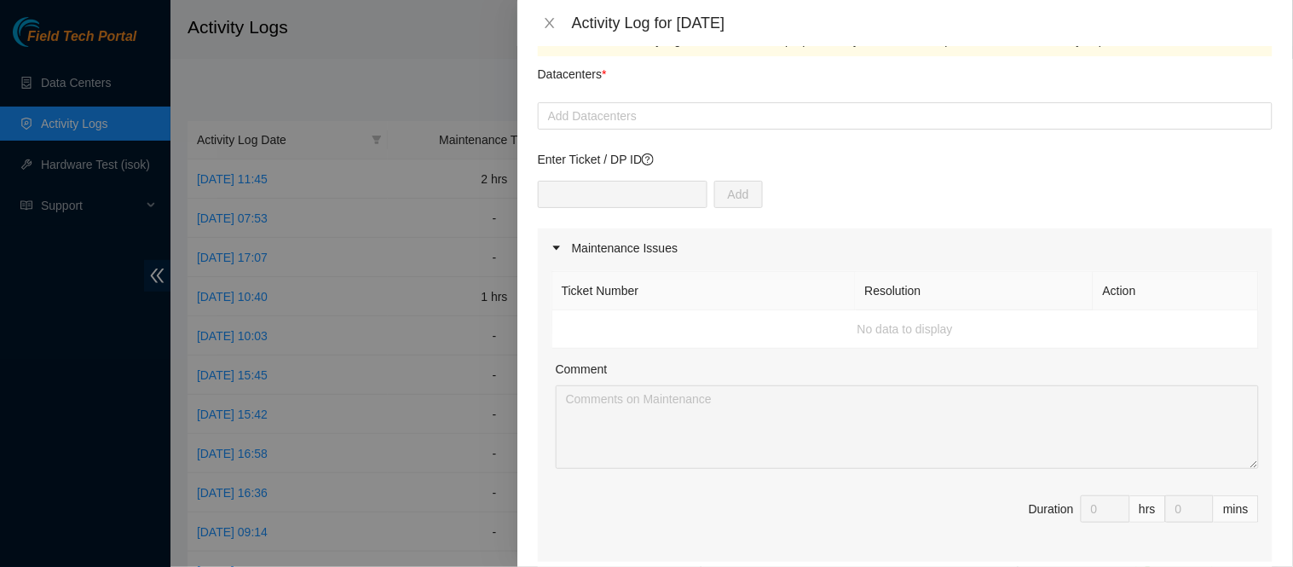
scroll to position [0, 0]
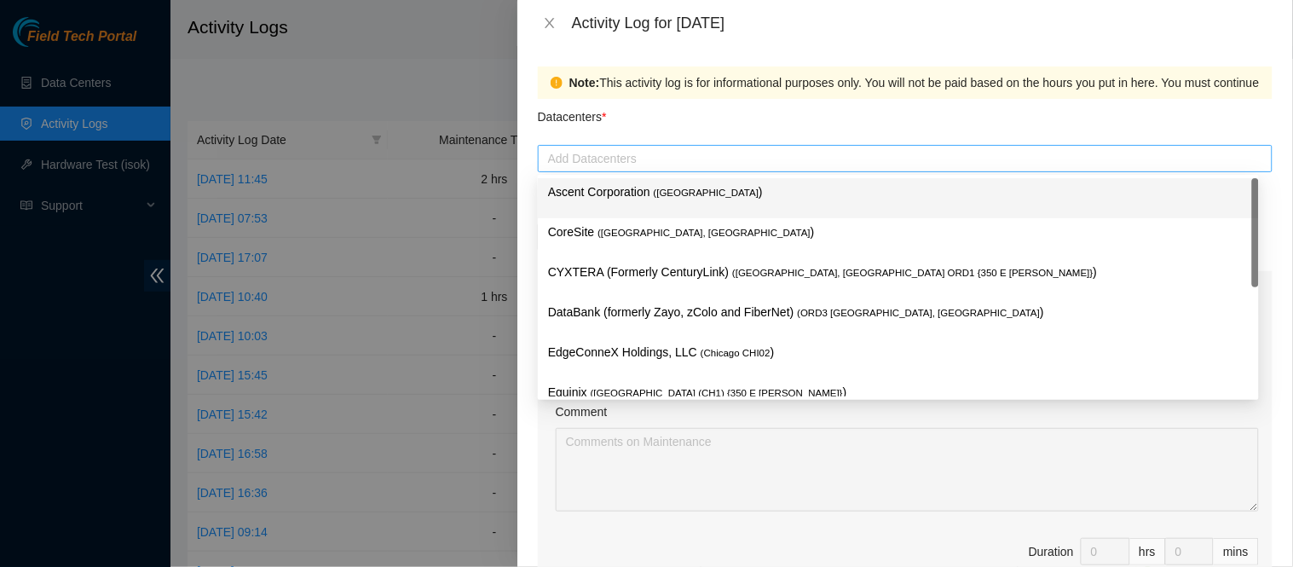
click at [746, 166] on div at bounding box center [905, 158] width 726 height 20
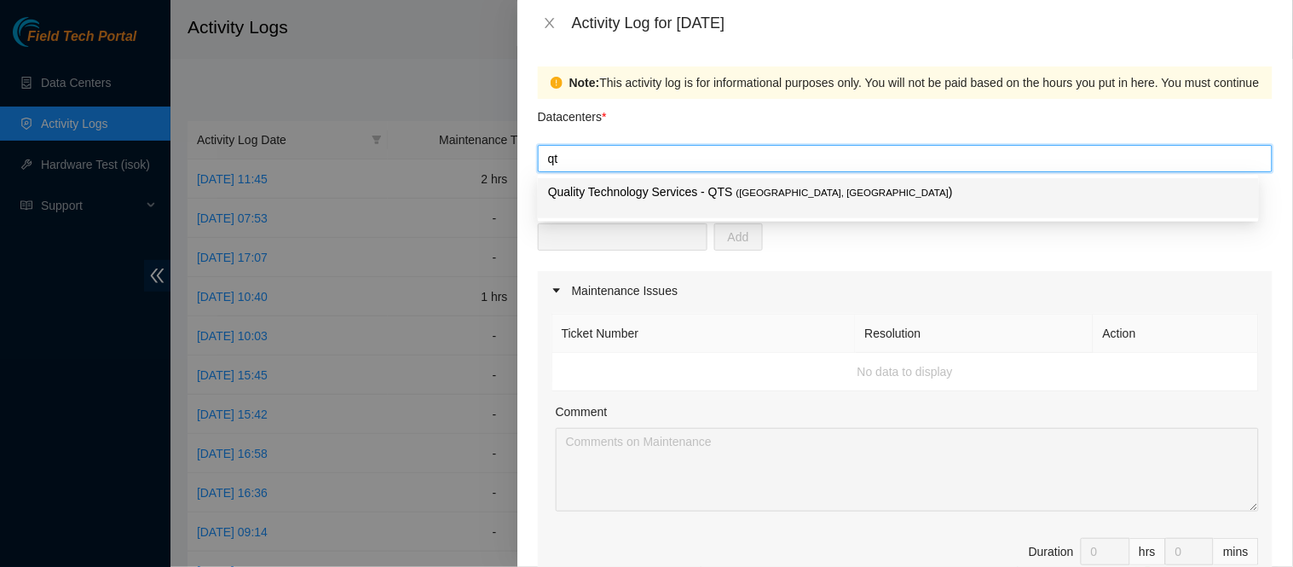
type input "qts"
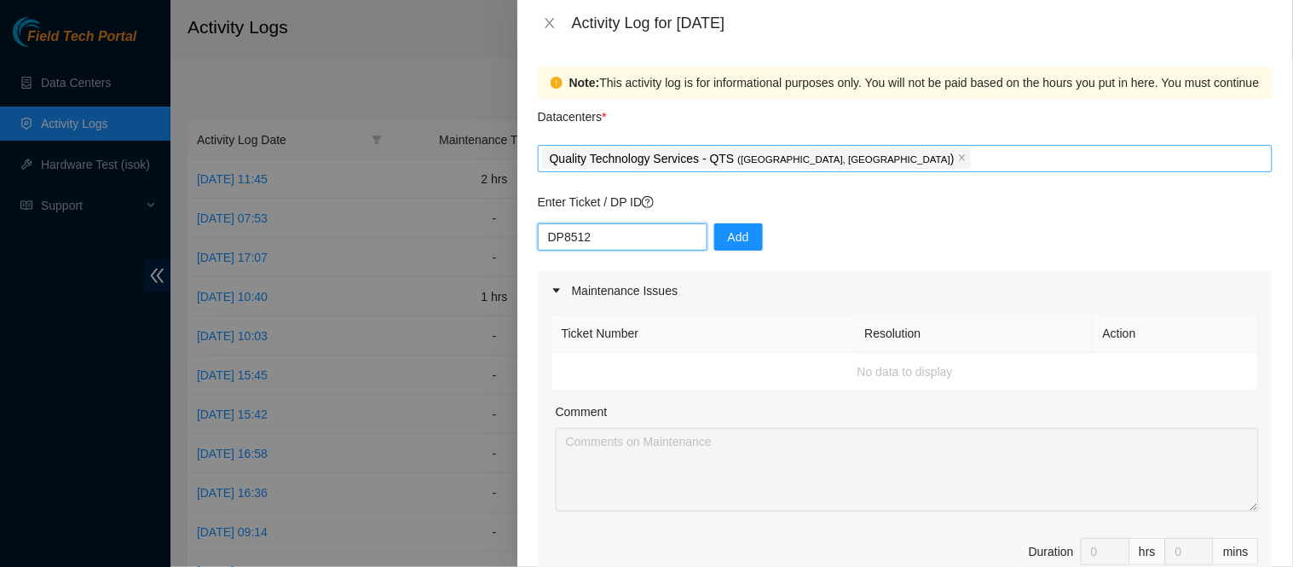
type input "DP85127"
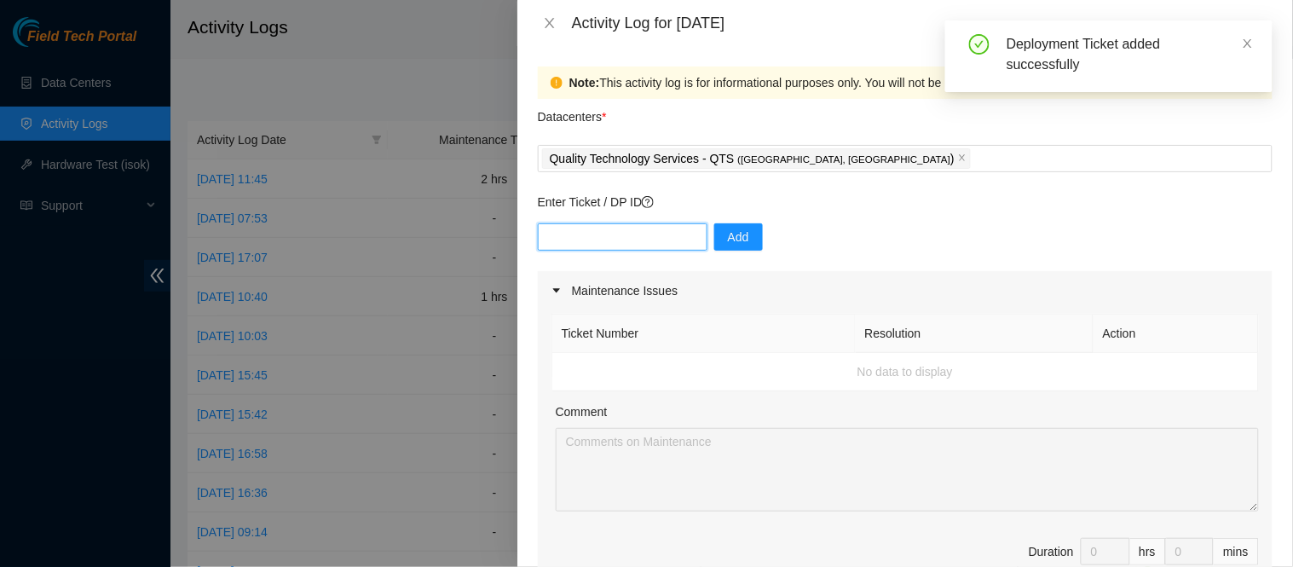
click at [643, 242] on input "text" at bounding box center [623, 236] width 170 height 27
type input "DP85126"
click at [969, 201] on p "Enter Ticket / DP ID" at bounding box center [905, 202] width 735 height 19
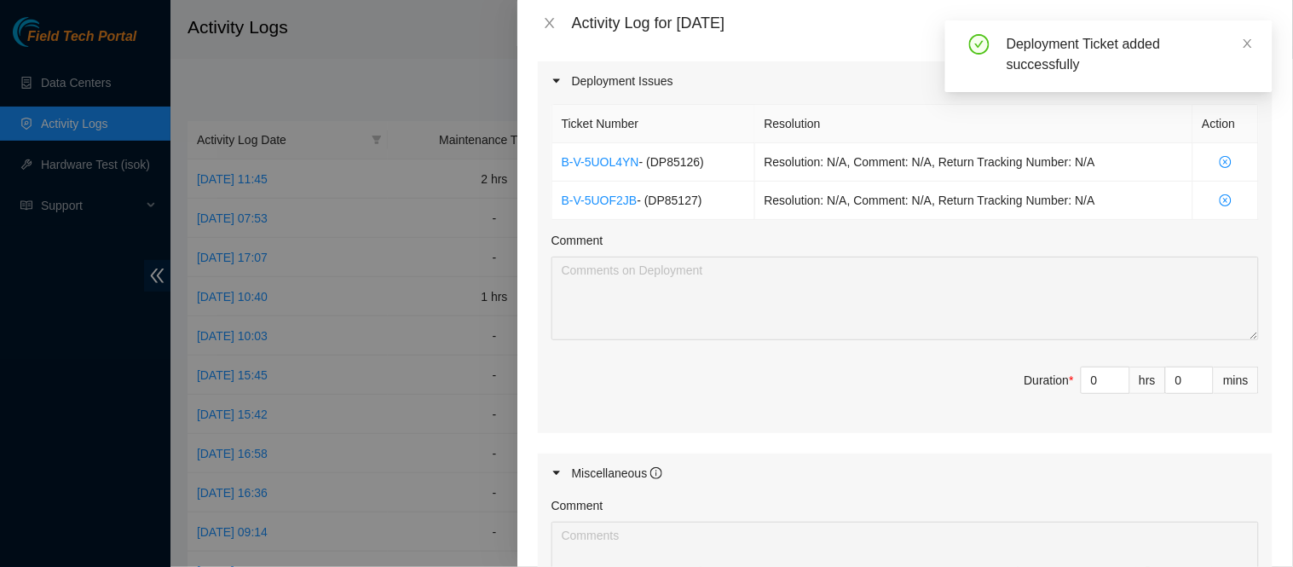
scroll to position [601, 0]
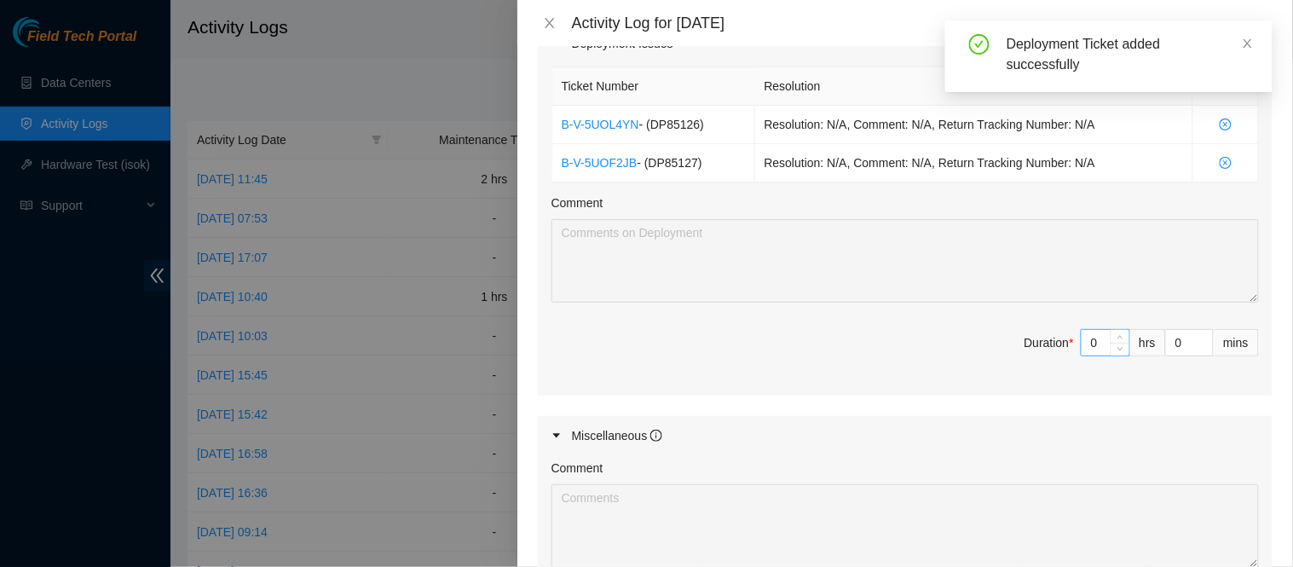
click at [1088, 343] on input "0" at bounding box center [1106, 343] width 48 height 26
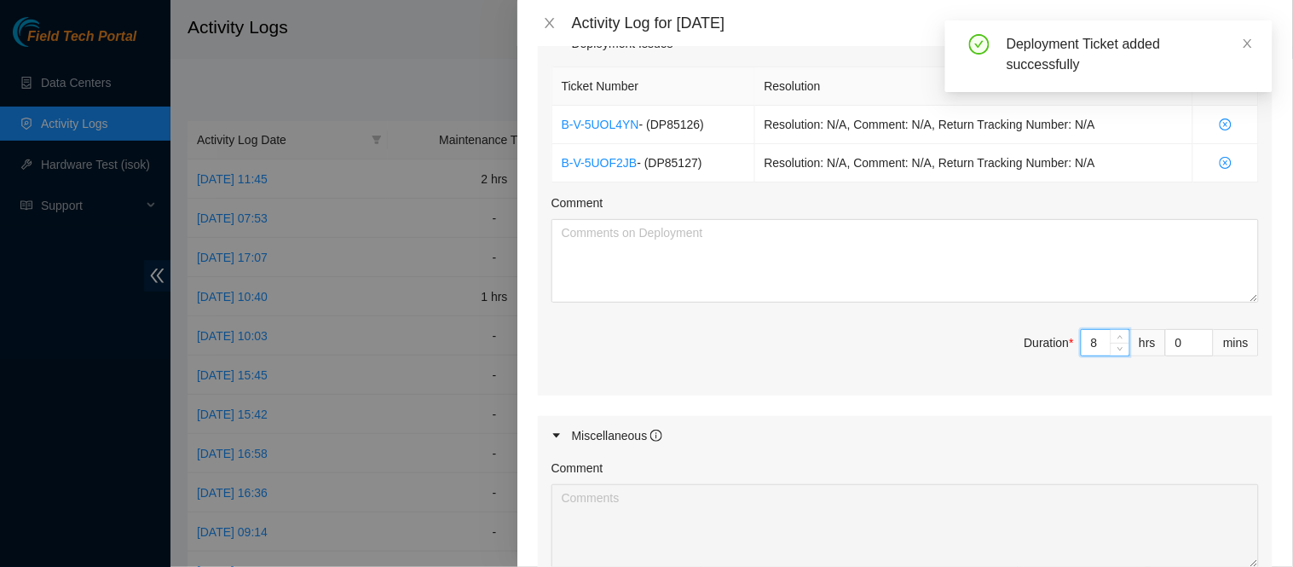
type input "8"
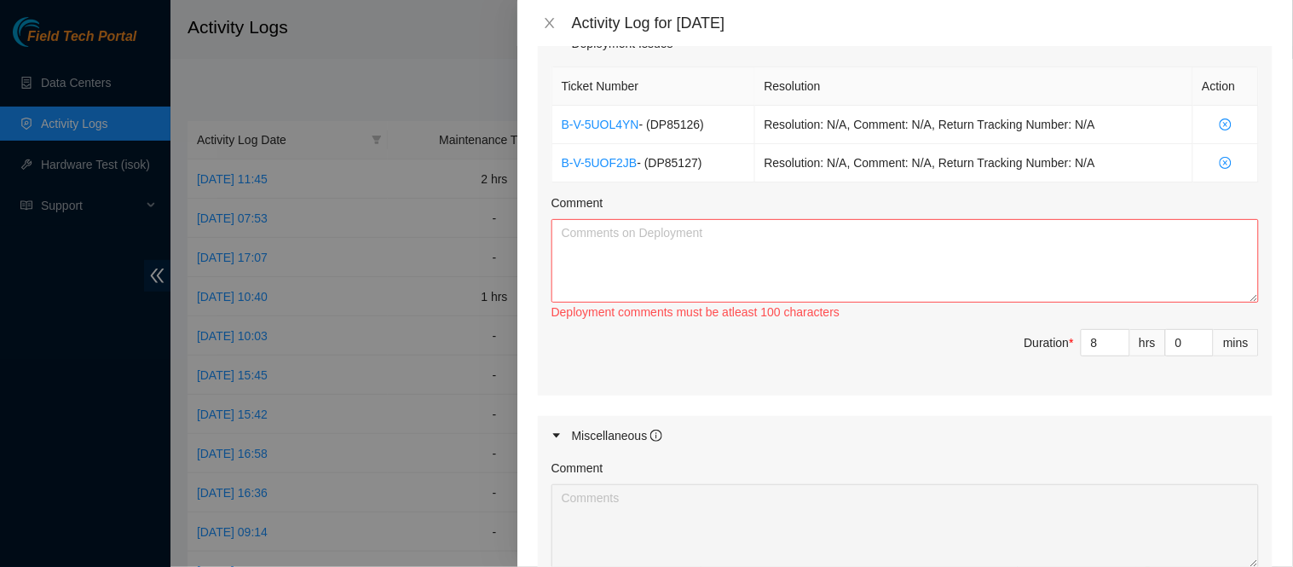
click at [850, 401] on div "Maintenance Issues Ticket Number Resolution Action No data to display Comment D…" at bounding box center [905, 162] width 735 height 985
click at [831, 265] on textarea "Comment" at bounding box center [906, 261] width 708 height 84
paste textarea "Applying blanking panels to additional racks around [GEOGRAPHIC_DATA]. Removing…"
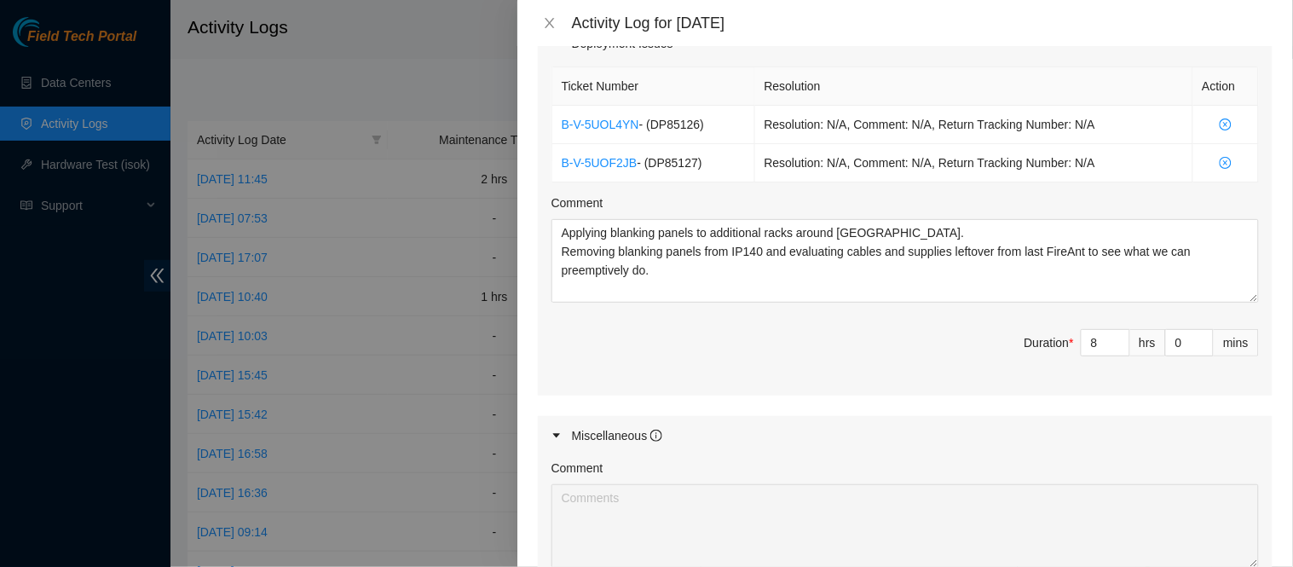
click at [1259, 163] on div "Note: This activity log is for informational purposes only. You will not be pai…" at bounding box center [905, 306] width 776 height 521
click at [824, 354] on span "Duration * 8 hrs 0 mins" at bounding box center [906, 353] width 708 height 48
click at [1243, 431] on div "Miscellaneous" at bounding box center [905, 435] width 735 height 39
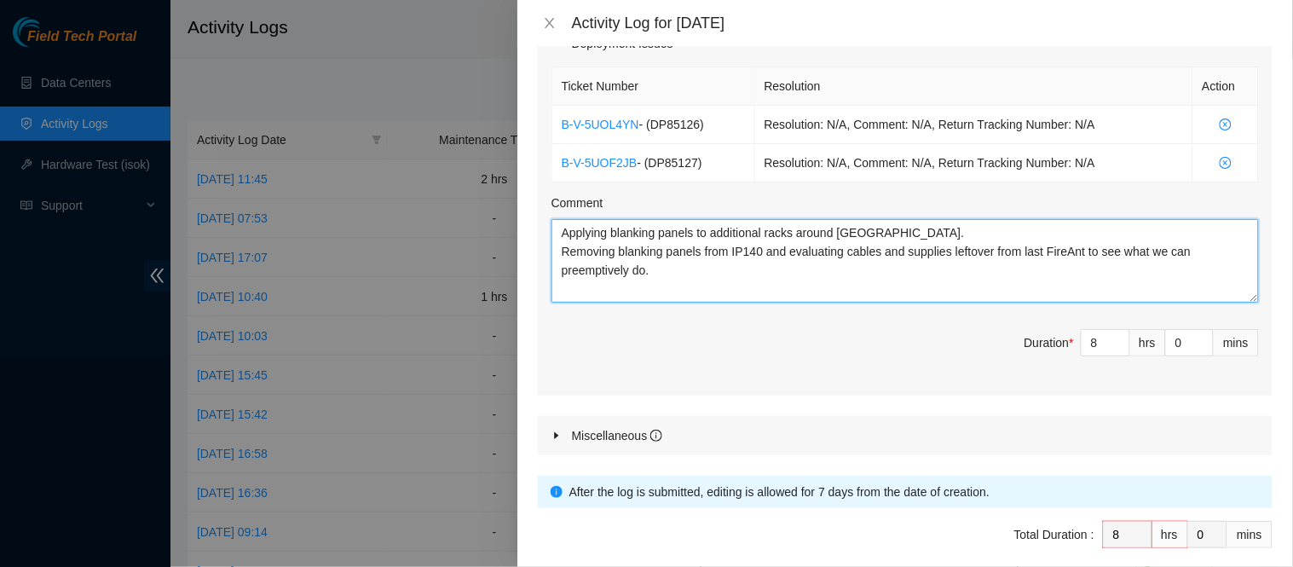
click at [766, 297] on textarea "Applying blanking panels to additional racks around [GEOGRAPHIC_DATA]. Removing…" at bounding box center [906, 261] width 708 height 84
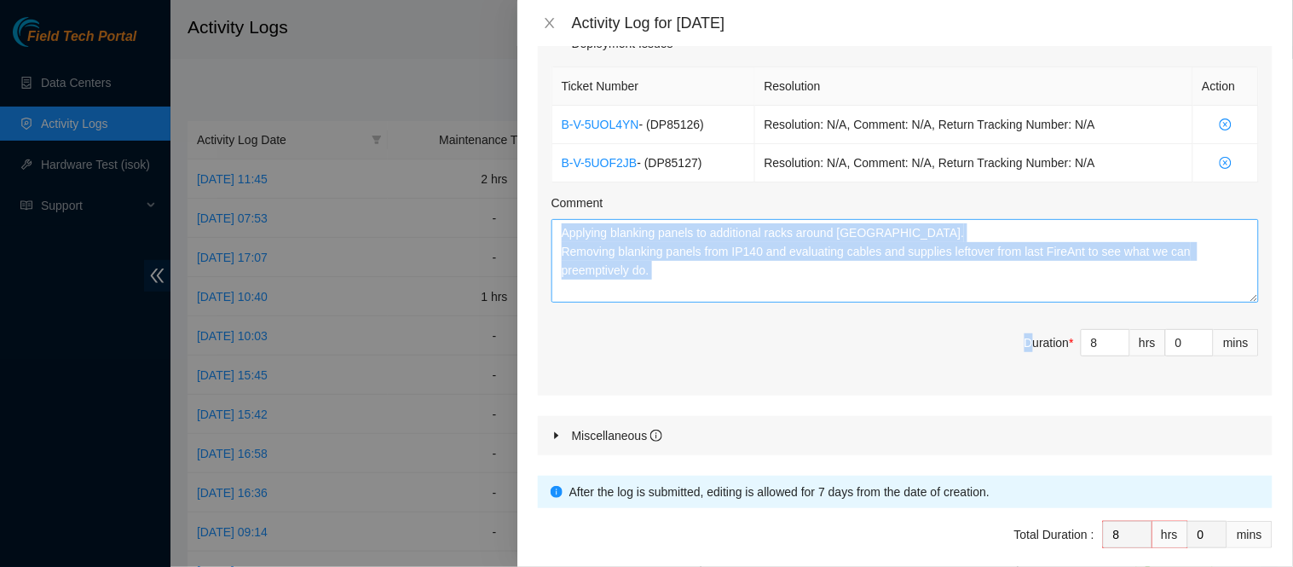
drag, startPoint x: 1009, startPoint y: 371, endPoint x: 837, endPoint y: 292, distance: 189.2
click at [837, 292] on div "Ticket Number Resolution Action B-V-5UOL4YN - ( DP85126 ) Resolution: N/A, Comm…" at bounding box center [905, 229] width 735 height 332
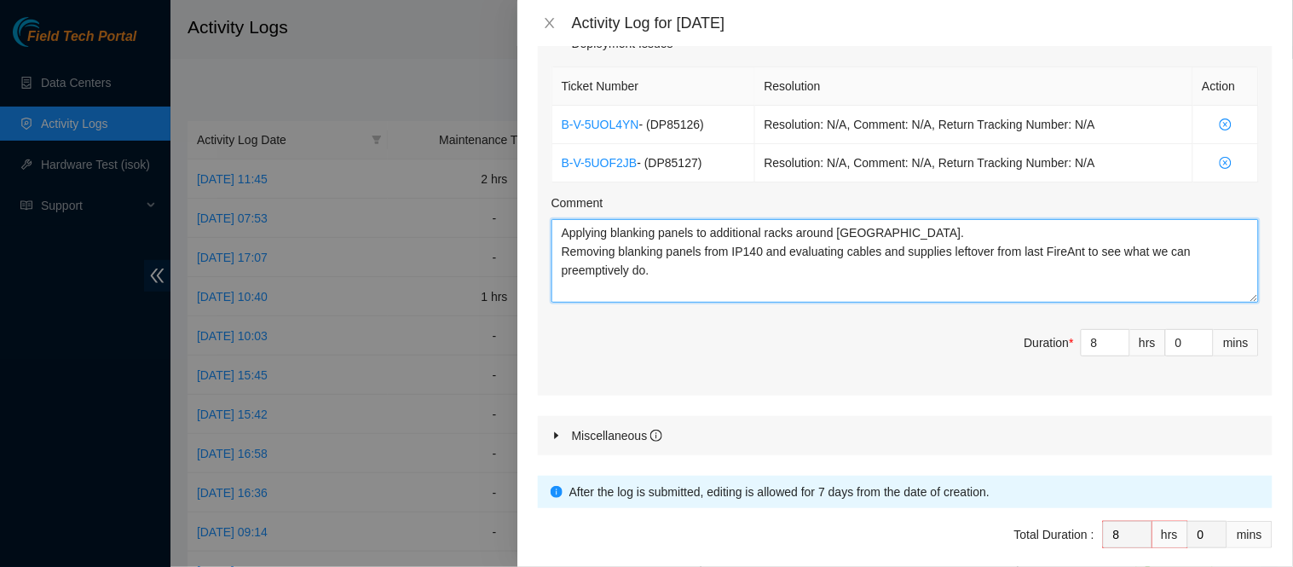
click at [837, 292] on textarea "Applying blanking panels to additional racks around [GEOGRAPHIC_DATA]. Removing…" at bounding box center [906, 261] width 708 height 84
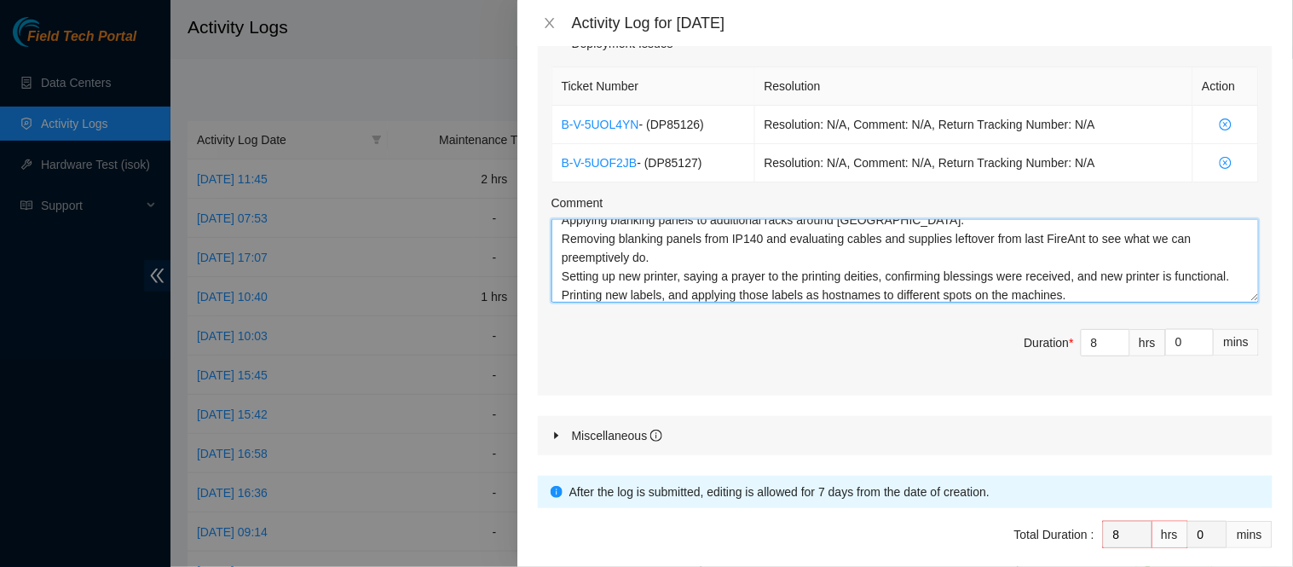
click at [789, 294] on textarea "Applying blanking panels to additional racks around [GEOGRAPHIC_DATA]. Removing…" at bounding box center [906, 261] width 708 height 84
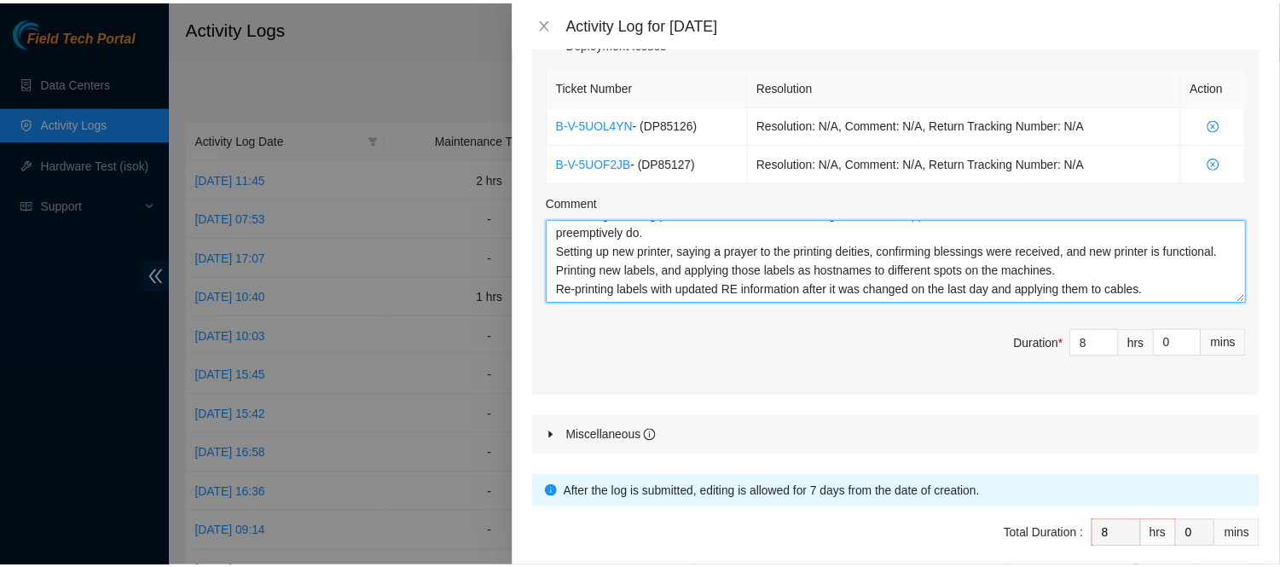
scroll to position [675, 0]
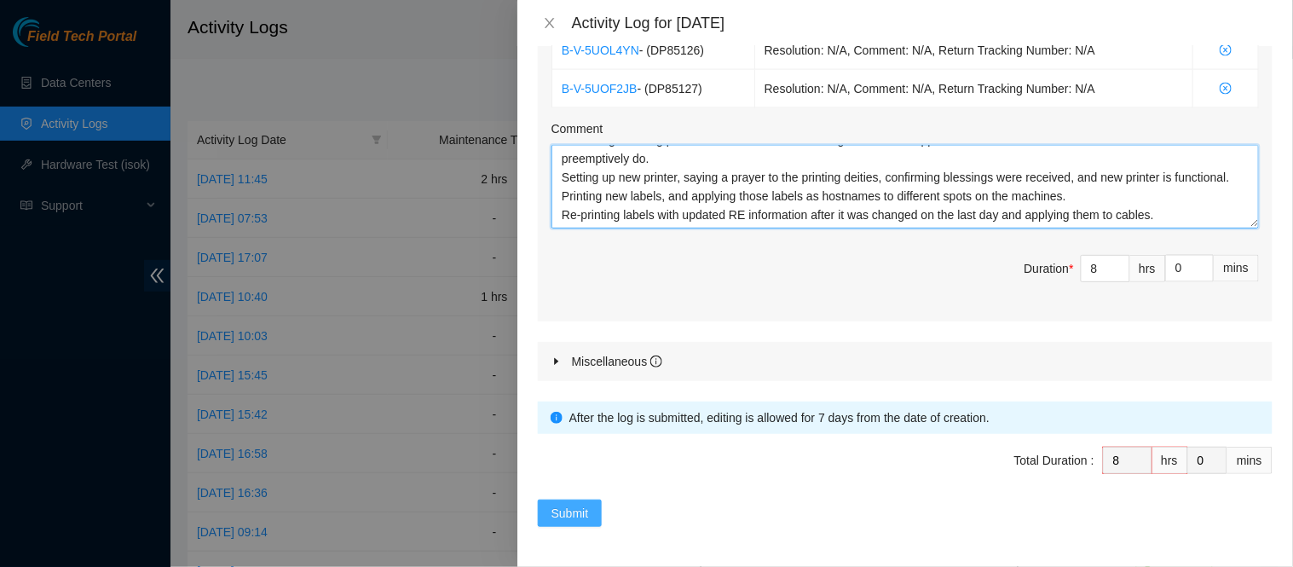
type textarea "Applying blanking panels to additional racks around [GEOGRAPHIC_DATA]. Removing…"
click at [574, 516] on span "Submit" at bounding box center [571, 513] width 38 height 19
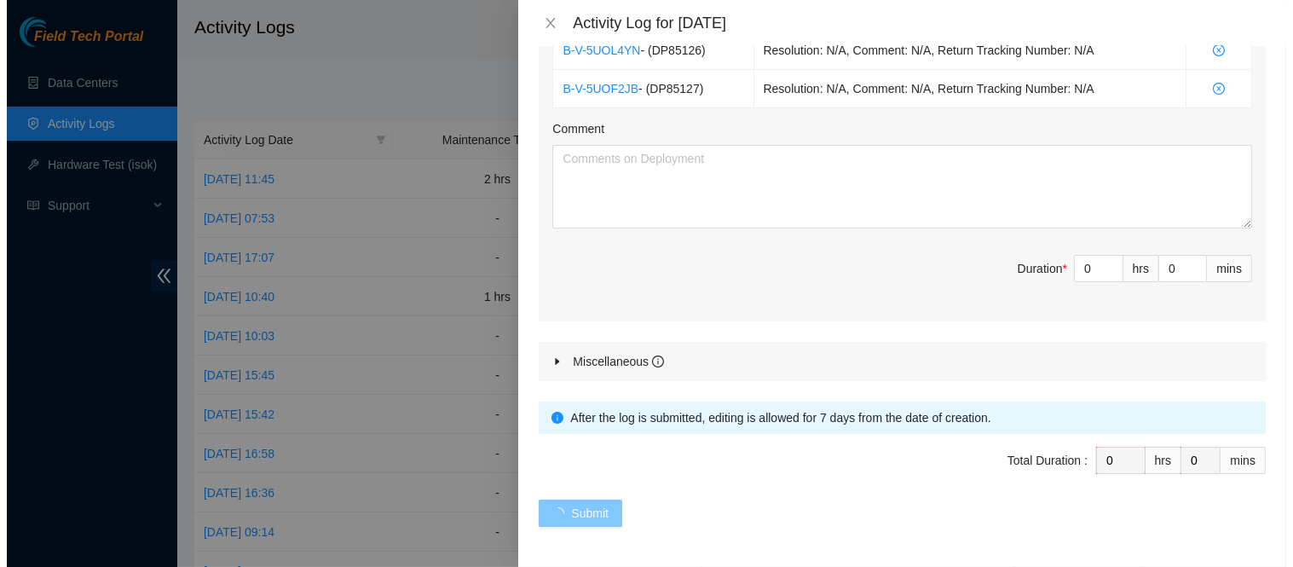
scroll to position [0, 0]
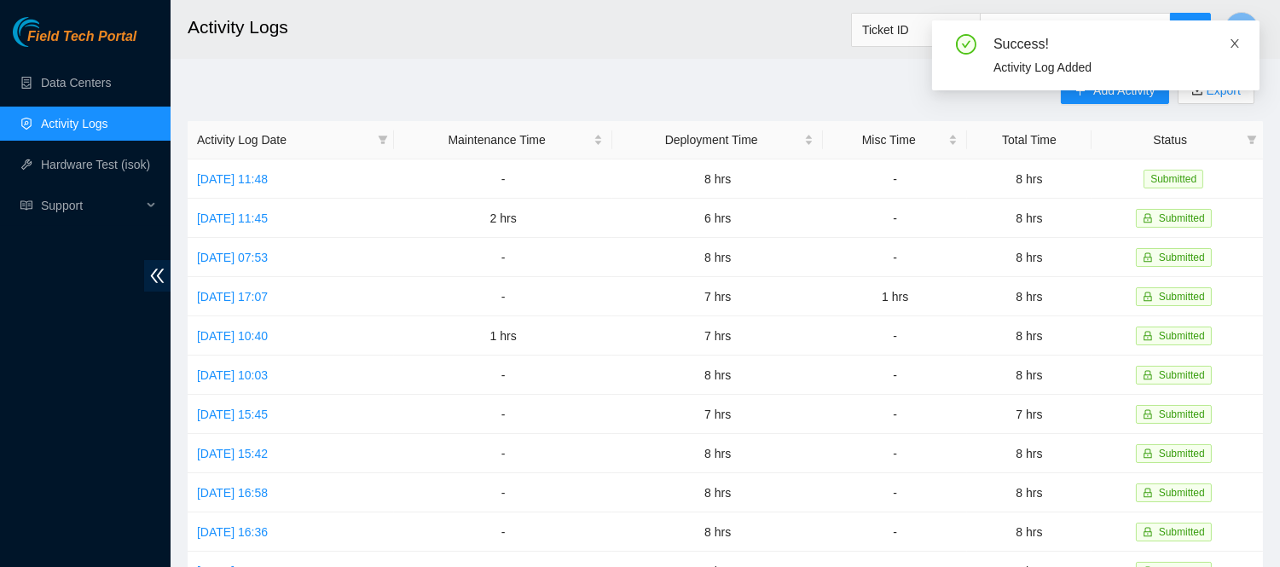
click at [1237, 43] on icon "close" at bounding box center [1234, 44] width 12 height 12
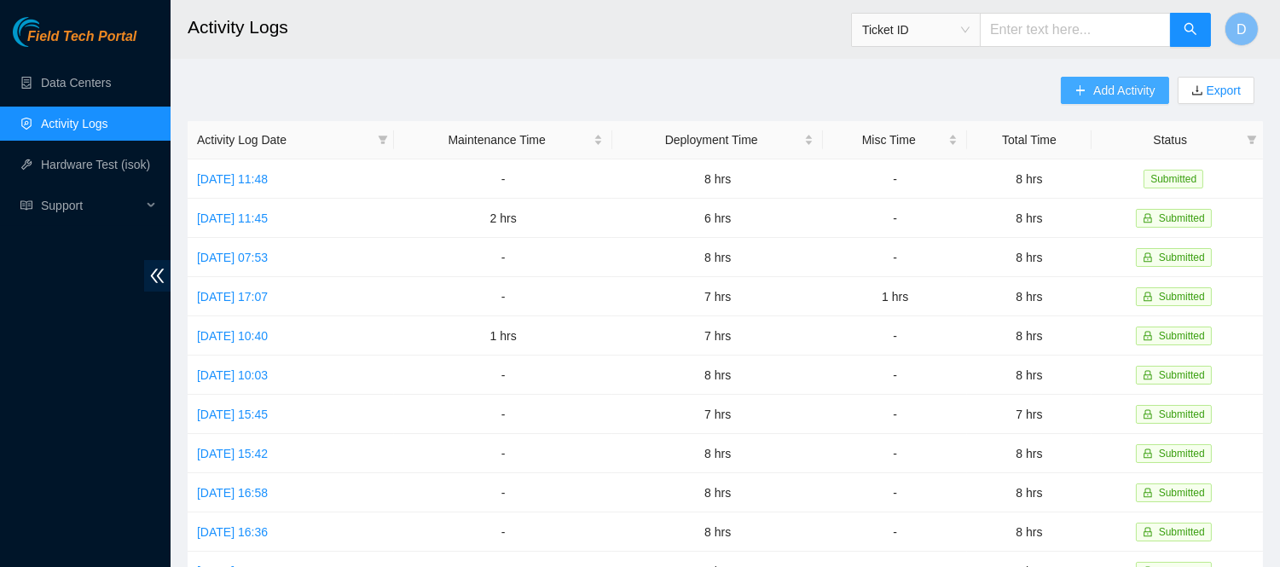
click at [1114, 90] on span "Add Activity" at bounding box center [1123, 90] width 61 height 19
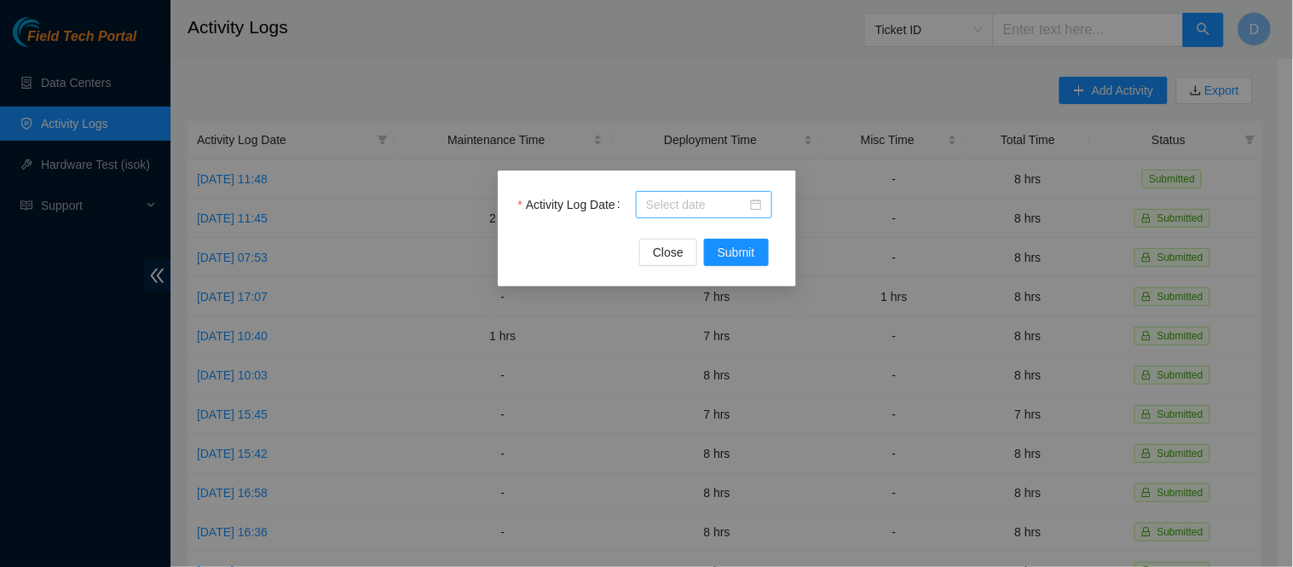
click at [666, 201] on input "Activity Log Date" at bounding box center [696, 204] width 101 height 19
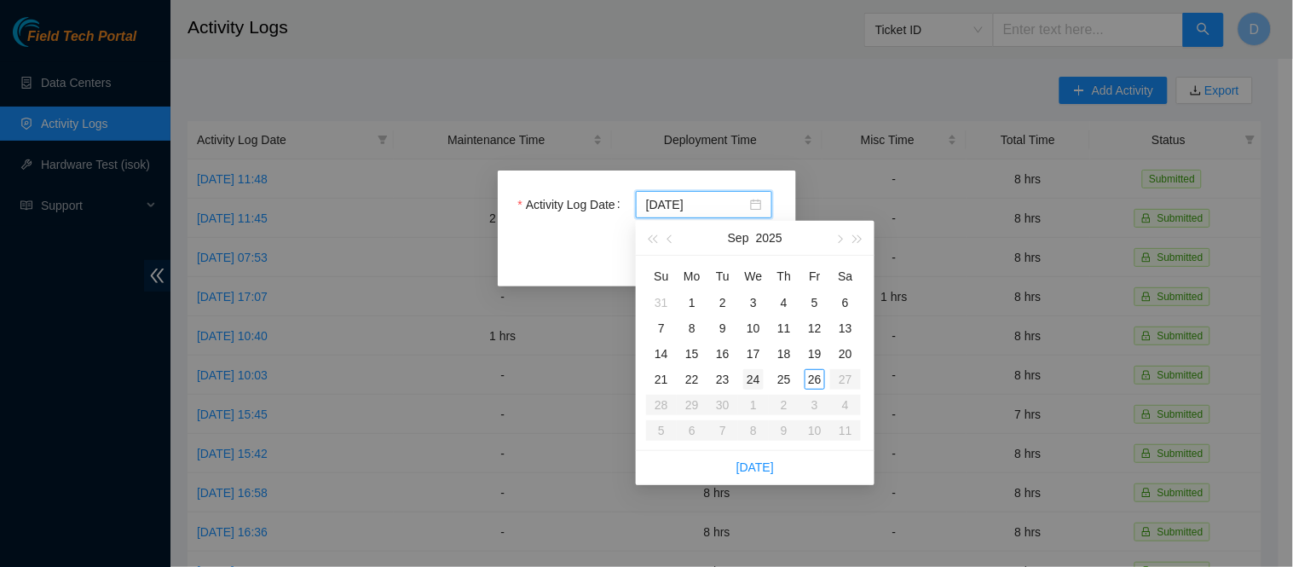
type input "[DATE]"
click at [751, 381] on div "24" at bounding box center [753, 379] width 20 height 20
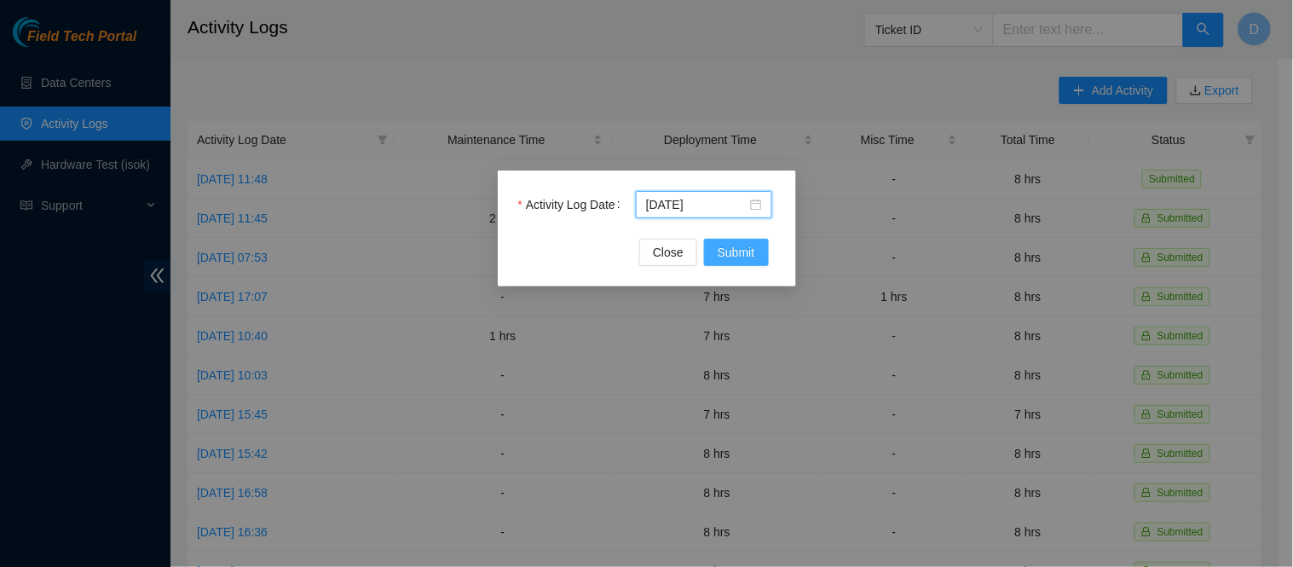
click at [742, 251] on span "Submit" at bounding box center [737, 252] width 38 height 19
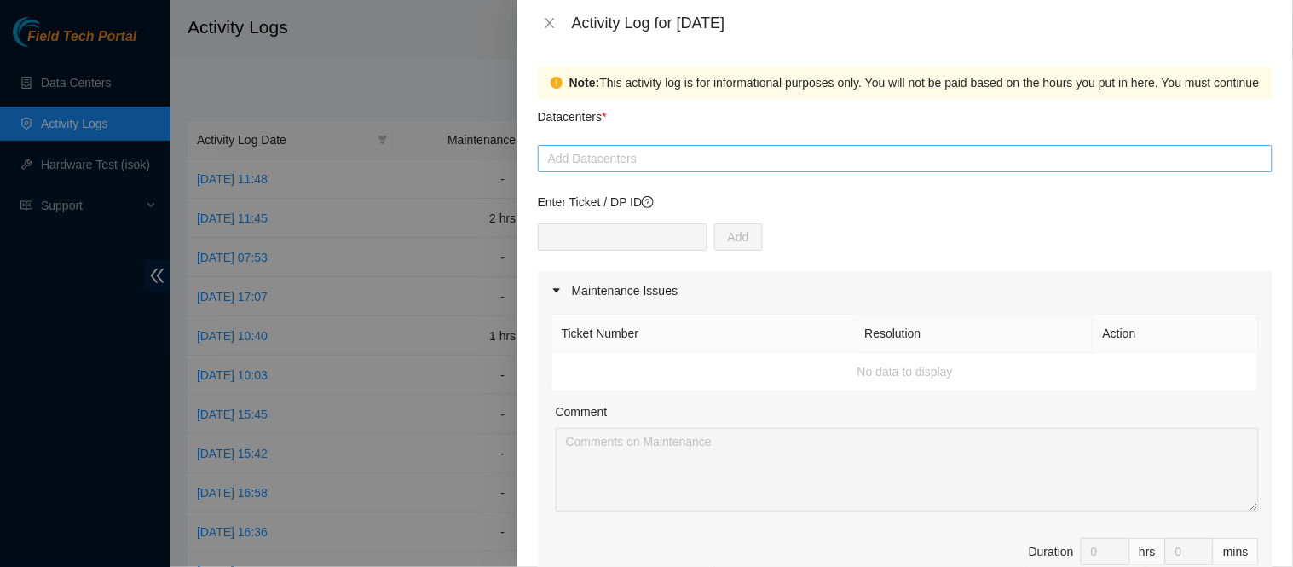
click at [670, 155] on div at bounding box center [905, 158] width 726 height 20
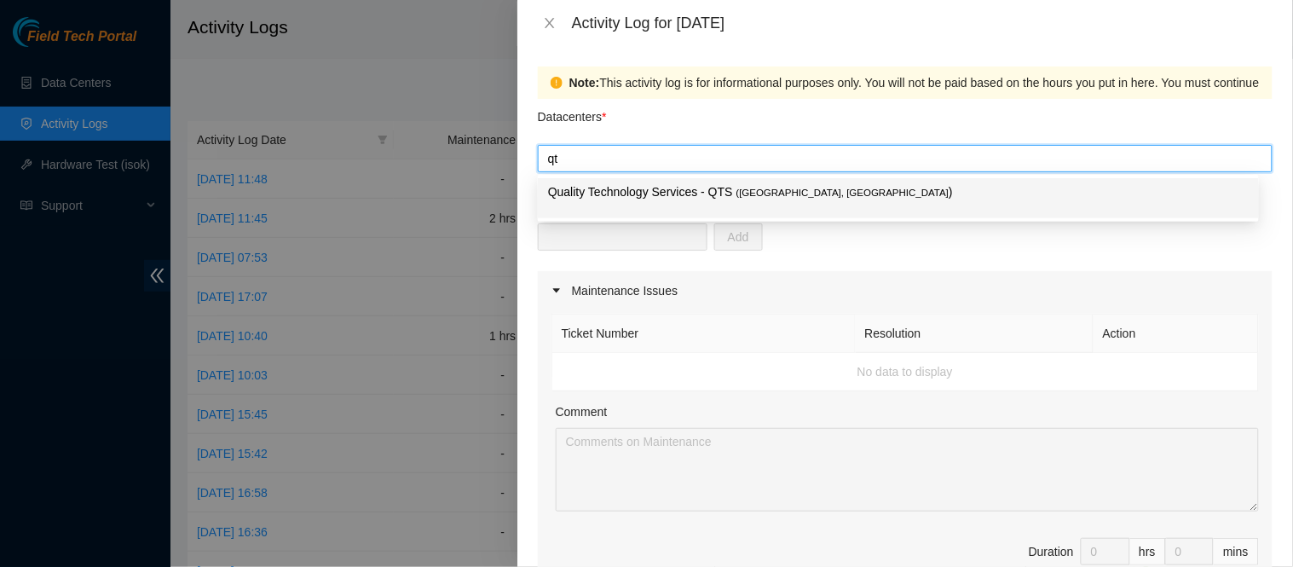
type input "qts"
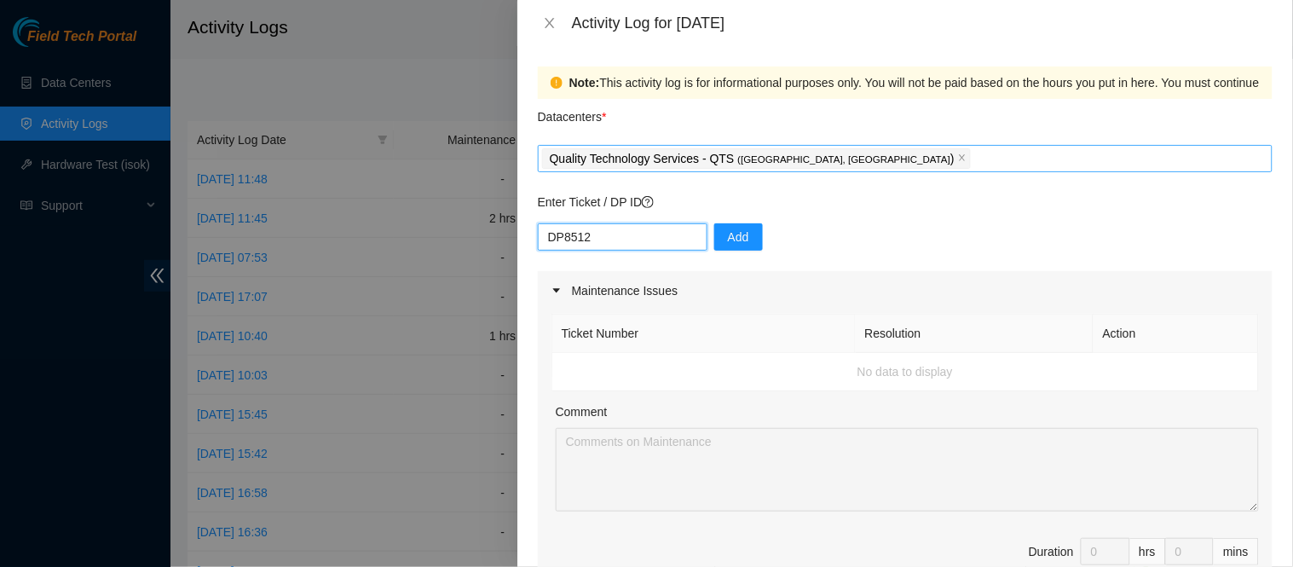
type input "DP85127"
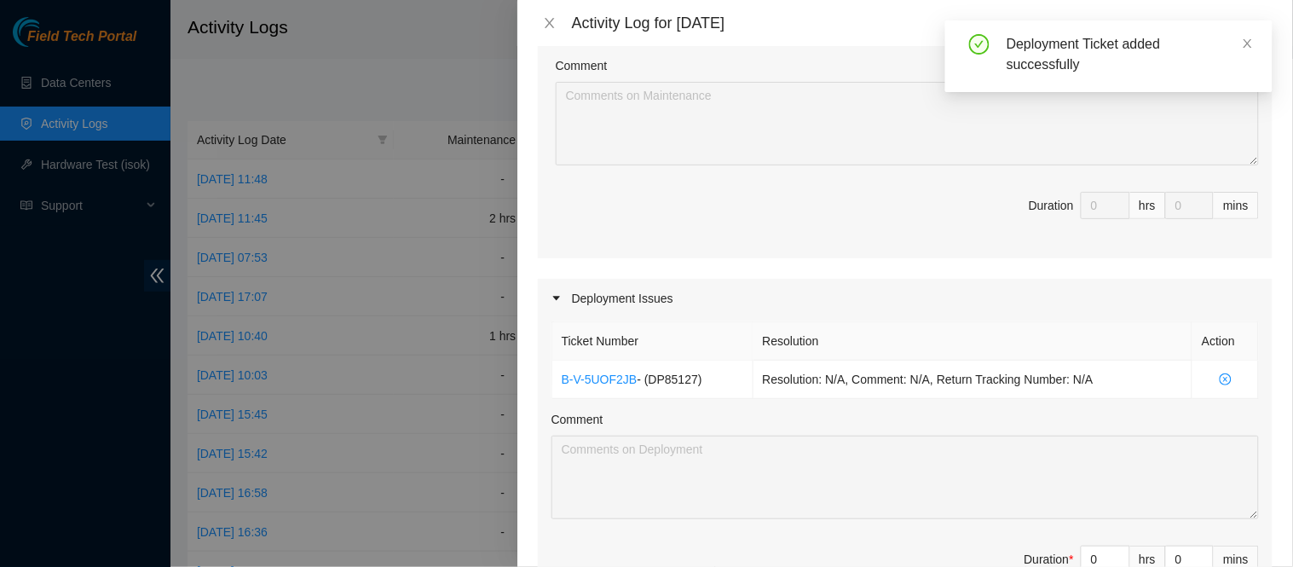
scroll to position [464, 0]
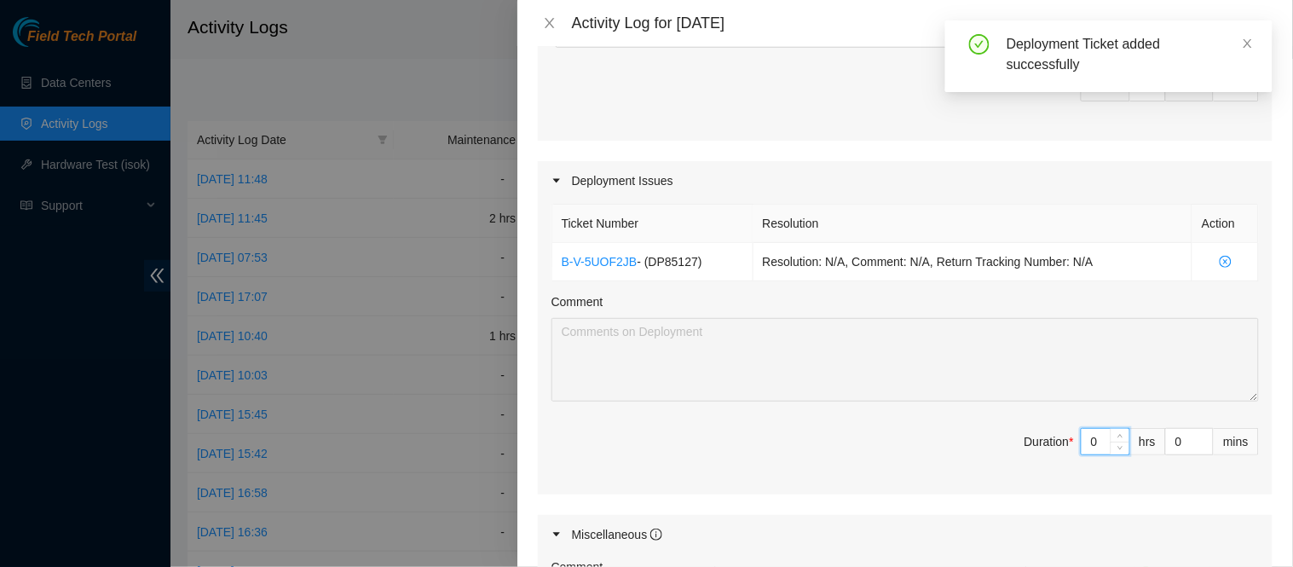
click at [1095, 437] on input "0" at bounding box center [1106, 442] width 48 height 26
type input "8"
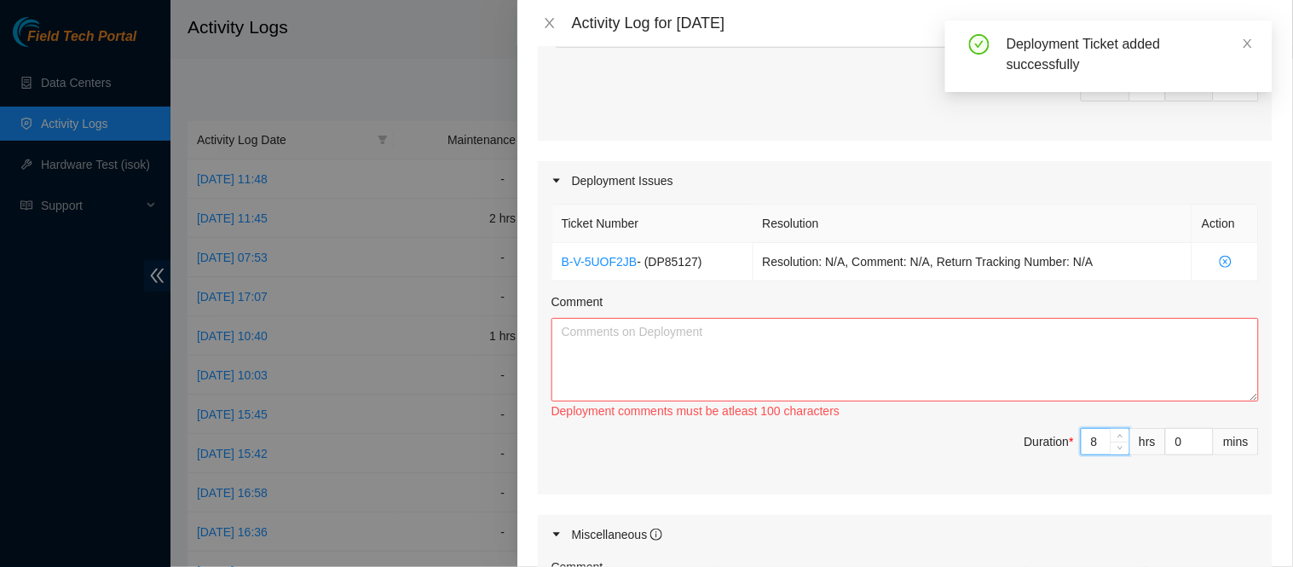
type input "8"
click at [924, 361] on textarea "Comment" at bounding box center [906, 360] width 708 height 84
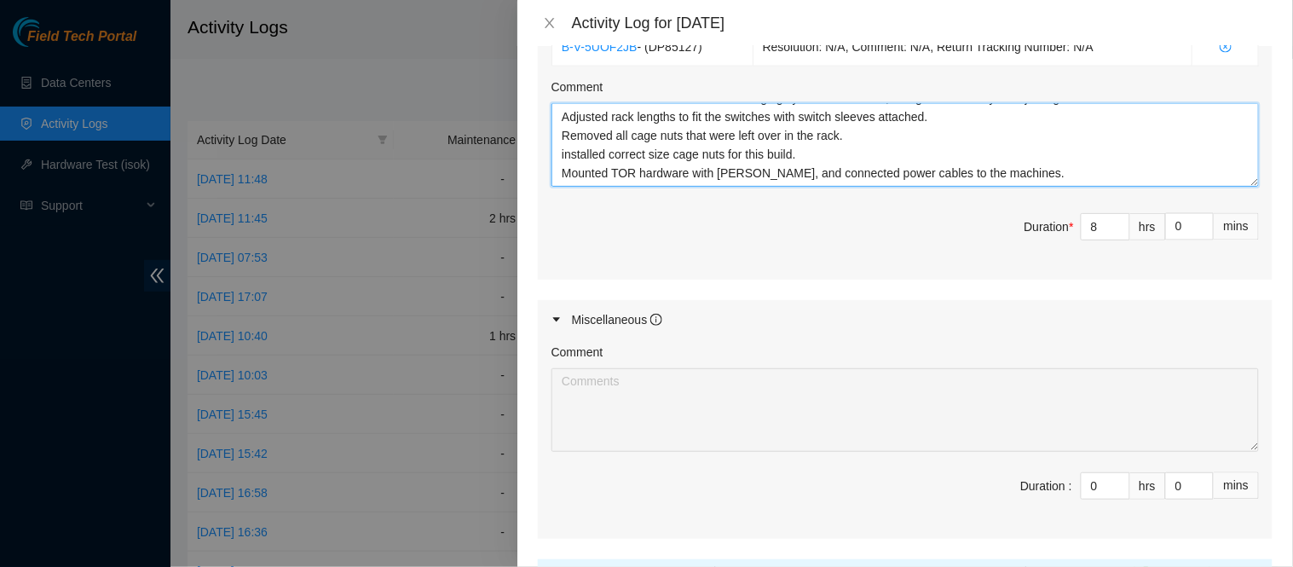
scroll to position [835, 0]
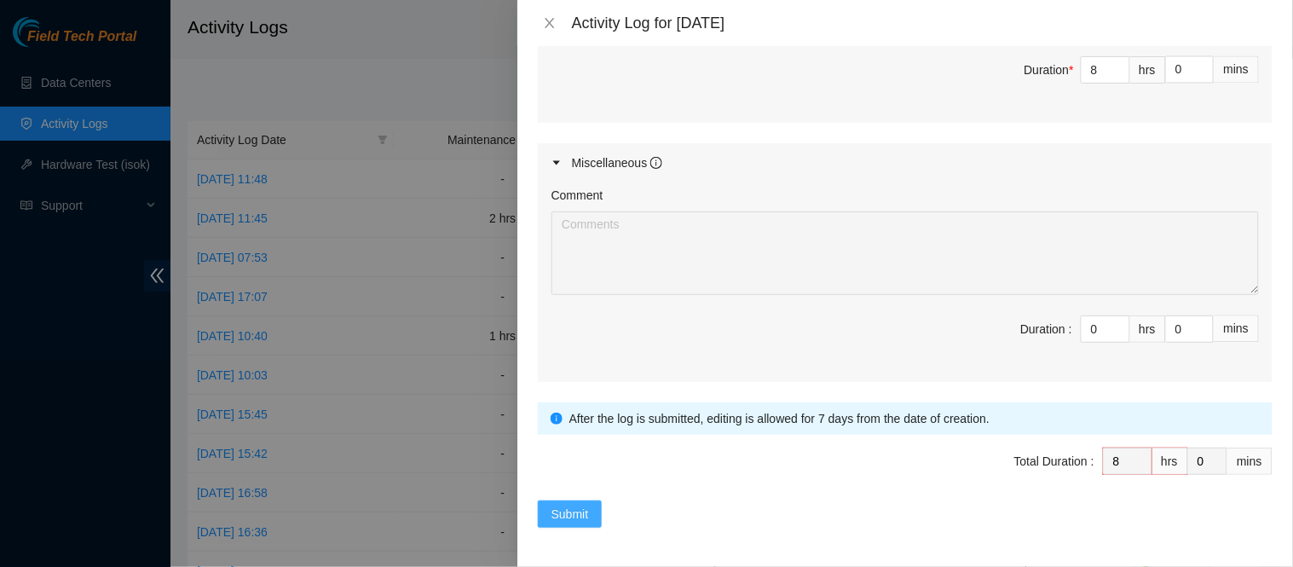
type textarea "Unpacking supplies that arrived for new FireAnt build. Loading supplies on flat…"
click at [589, 512] on button "Submit" at bounding box center [570, 513] width 65 height 27
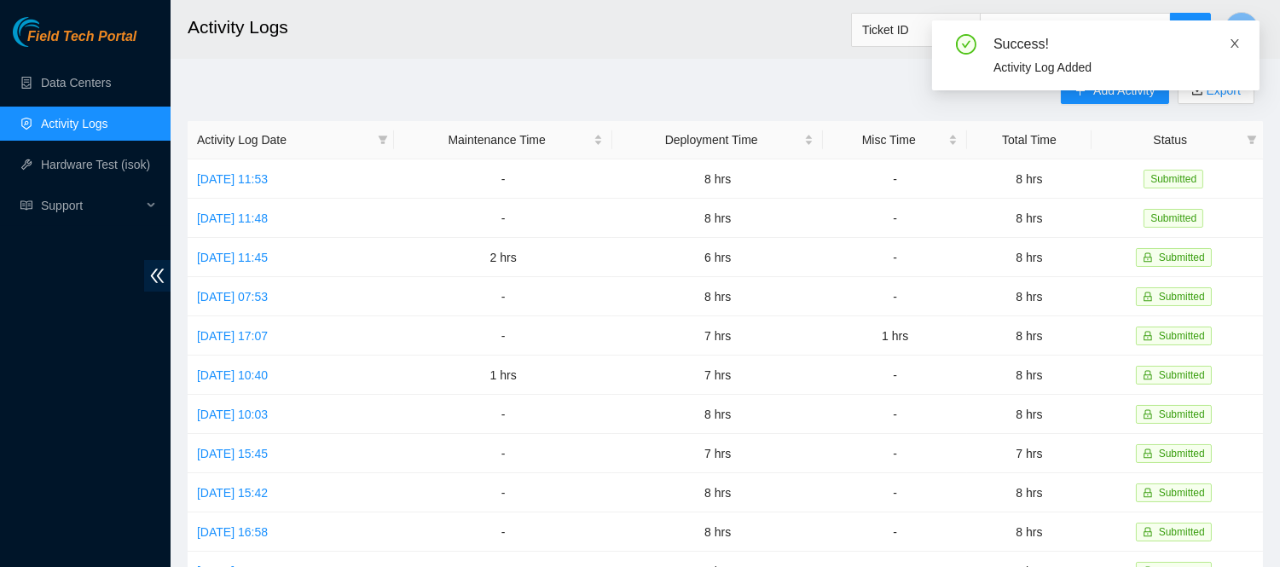
click at [1232, 43] on icon "close" at bounding box center [1234, 44] width 12 height 12
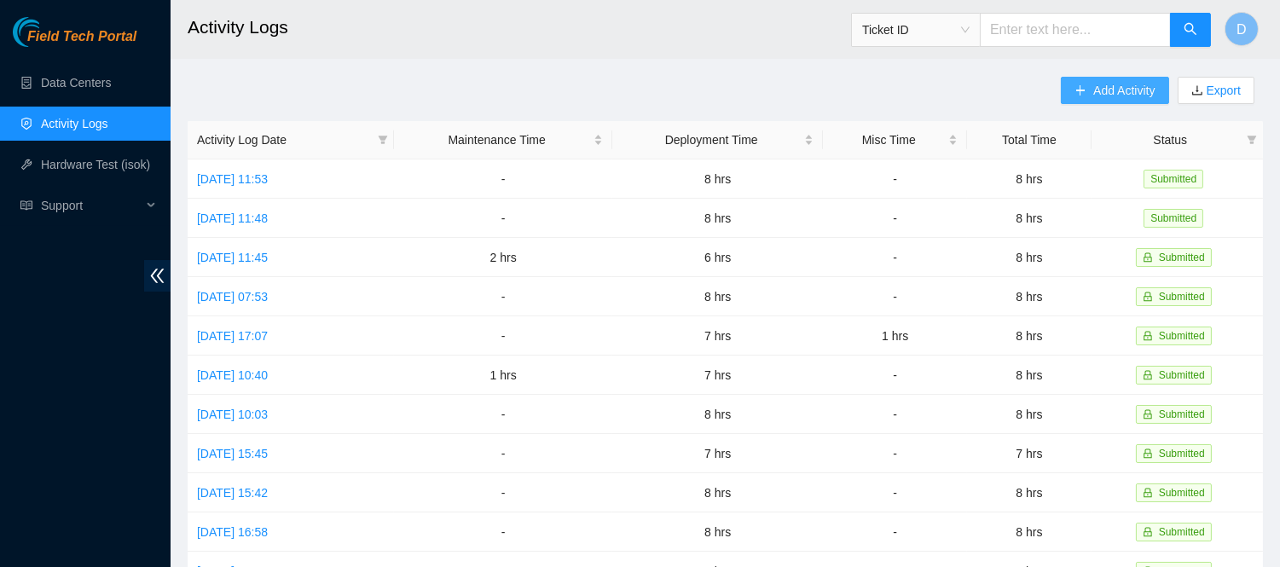
click at [1098, 90] on span "Add Activity" at bounding box center [1123, 90] width 61 height 19
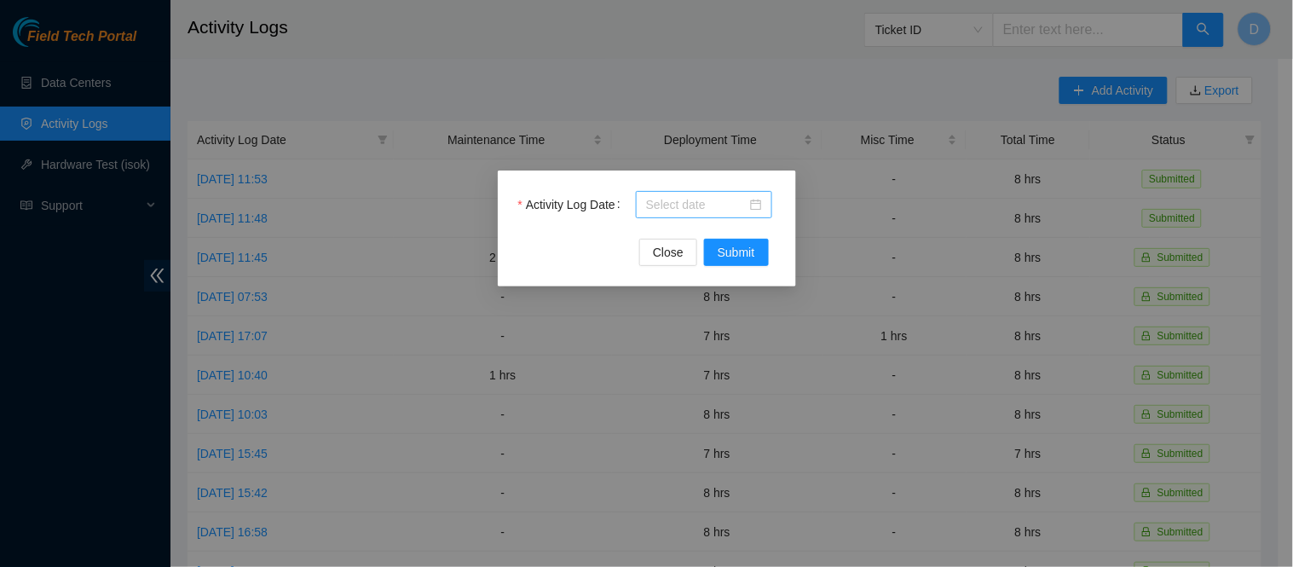
click at [720, 206] on input "Activity Log Date" at bounding box center [696, 204] width 101 height 19
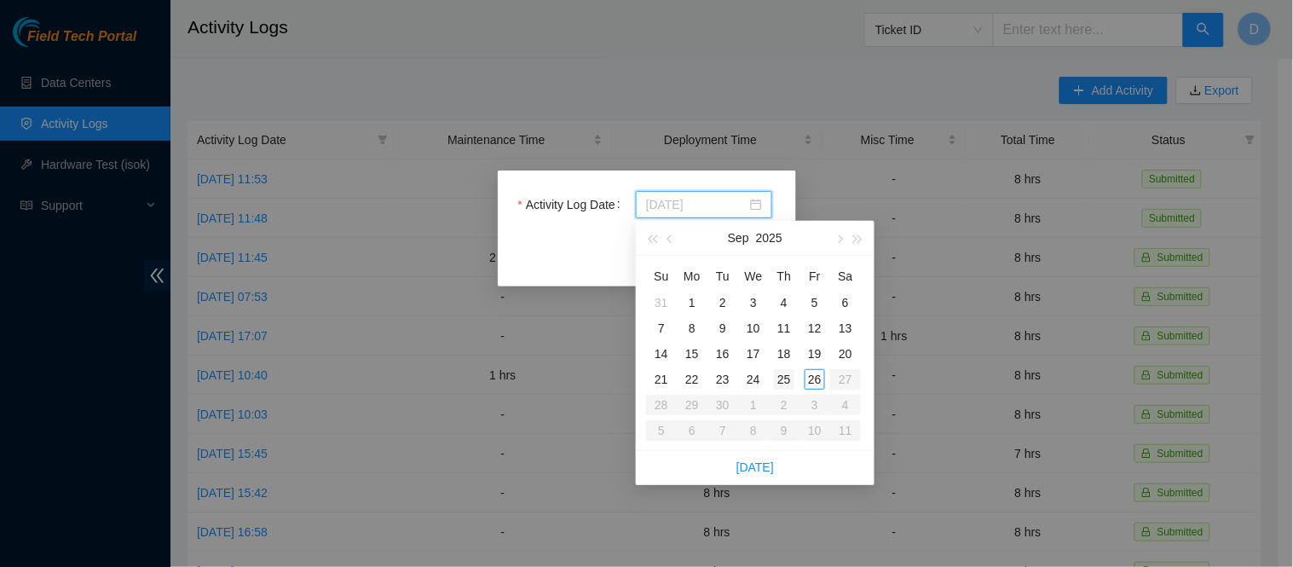
type input "[DATE]"
click at [781, 379] on div "25" at bounding box center [784, 379] width 20 height 20
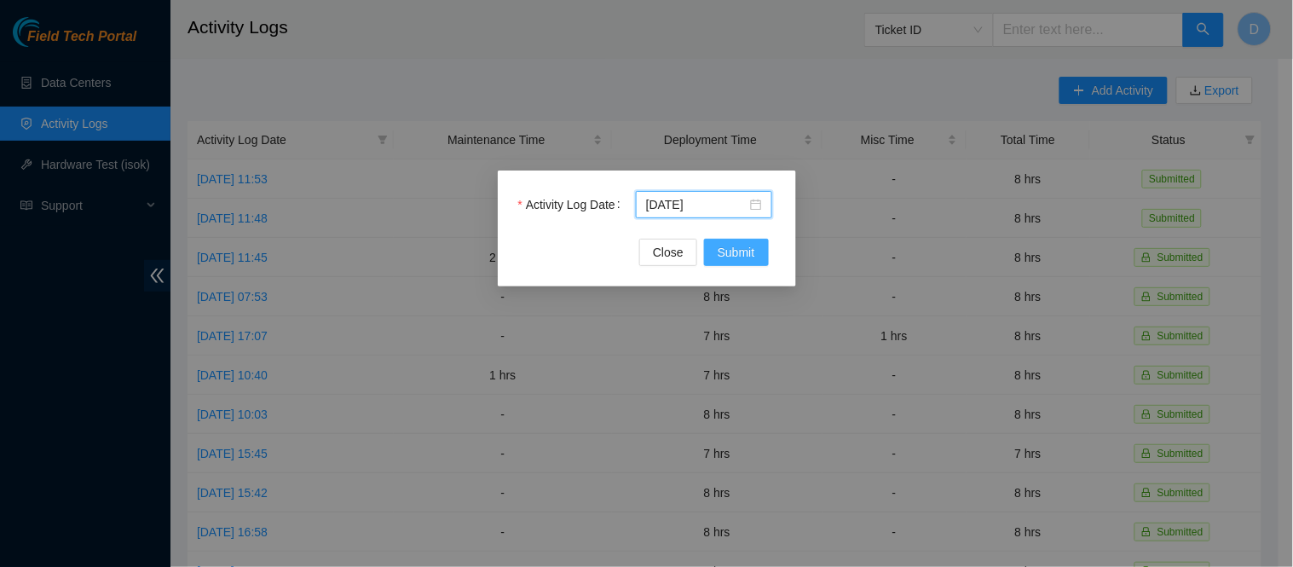
click at [728, 251] on span "Submit" at bounding box center [737, 252] width 38 height 19
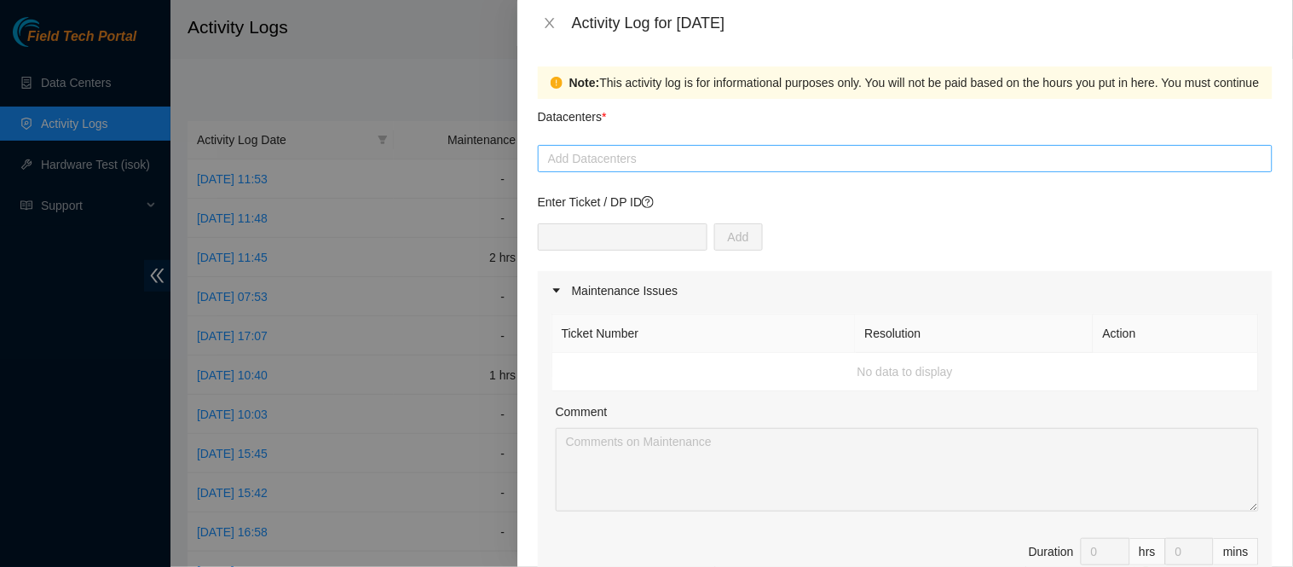
click at [692, 169] on div "Add Datacenters" at bounding box center [905, 158] width 735 height 27
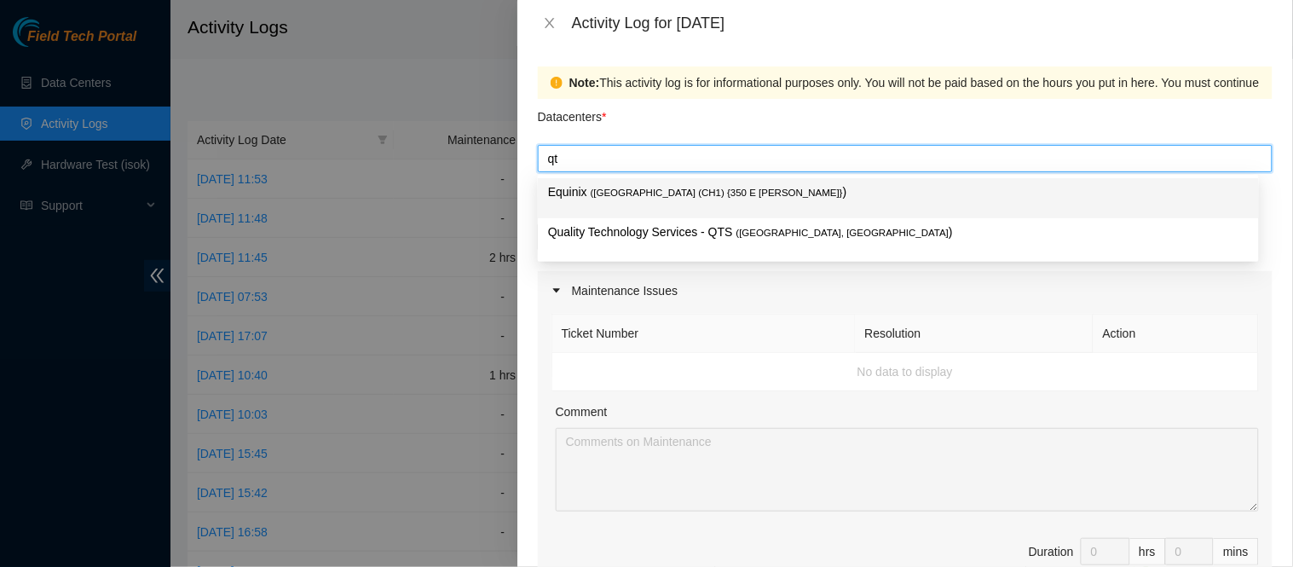
type input "qts"
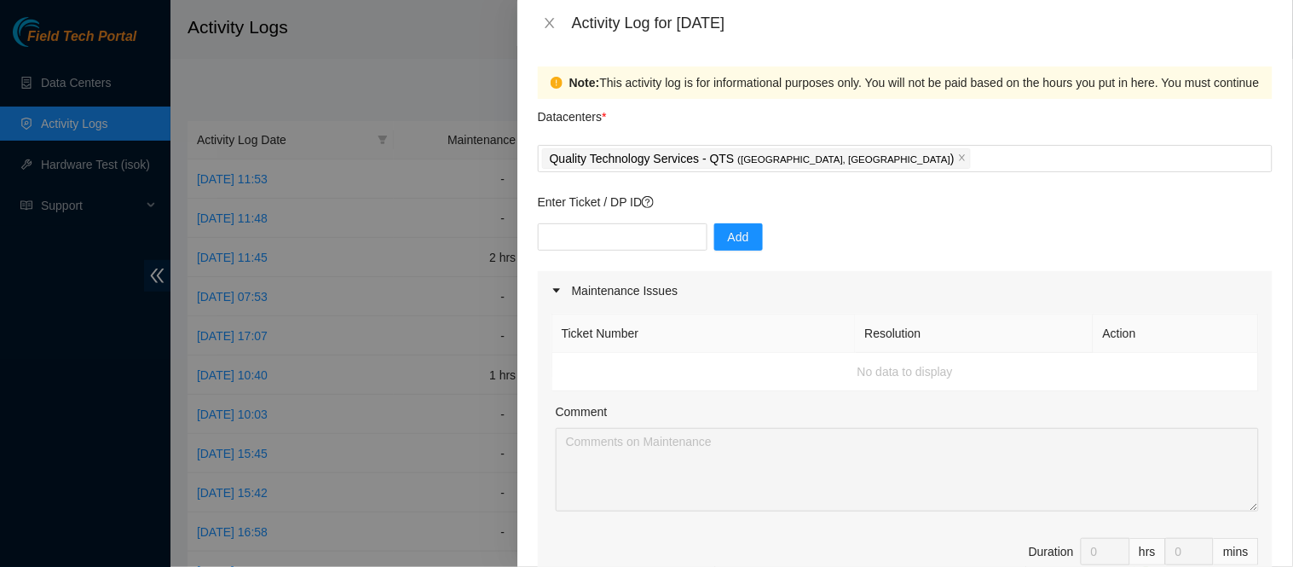
click at [730, 102] on div "Datacenters *" at bounding box center [905, 122] width 735 height 46
click at [606, 240] on input "text" at bounding box center [623, 236] width 170 height 27
type input "DP85127"
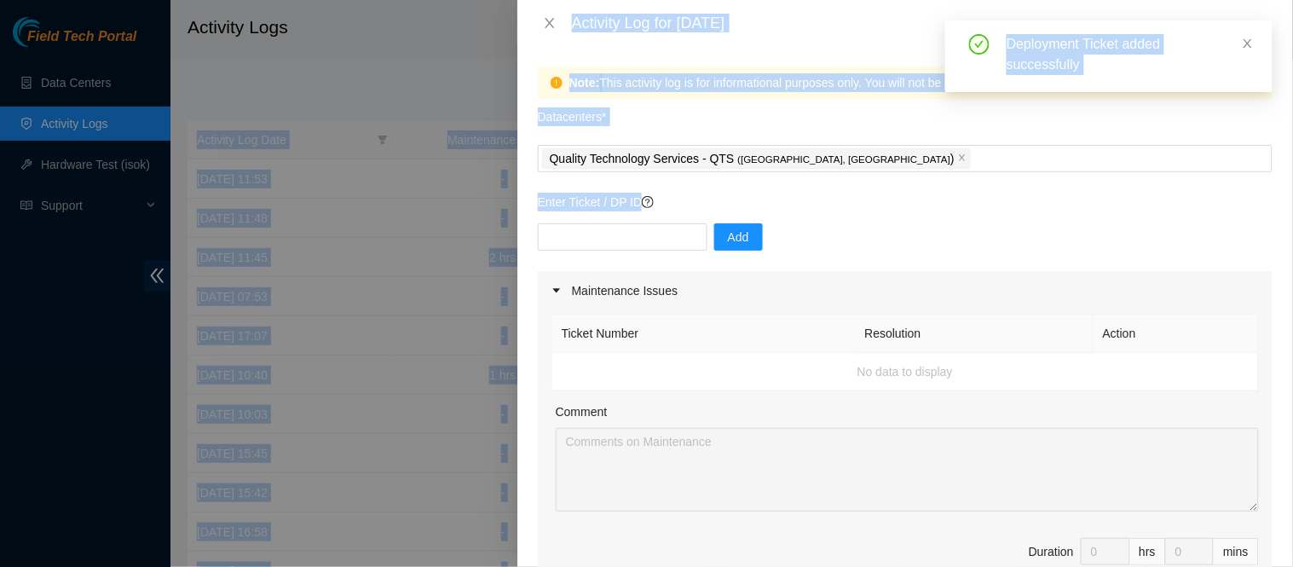
drag, startPoint x: 984, startPoint y: 232, endPoint x: 1094, endPoint y: -8, distance: 263.6
click at [1094, 0] on html "Field Tech Portal Data Centers Activity Logs Hardware Test (isok) Support Activ…" at bounding box center [646, 283] width 1293 height 567
click at [924, 256] on div "Add" at bounding box center [905, 247] width 735 height 48
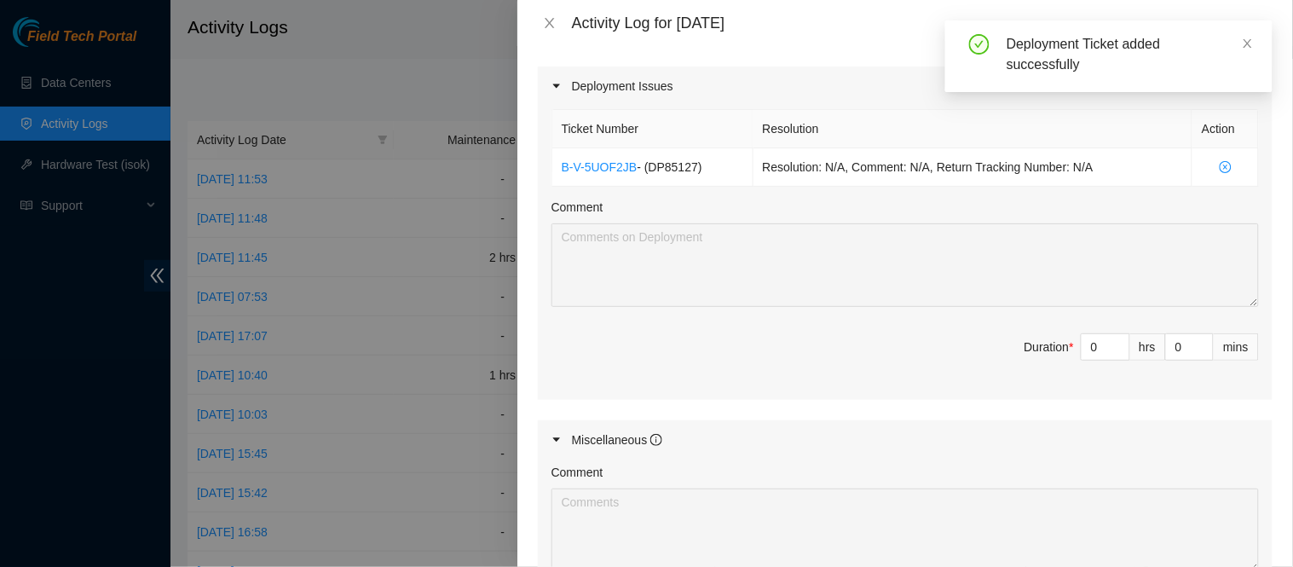
scroll to position [569, 0]
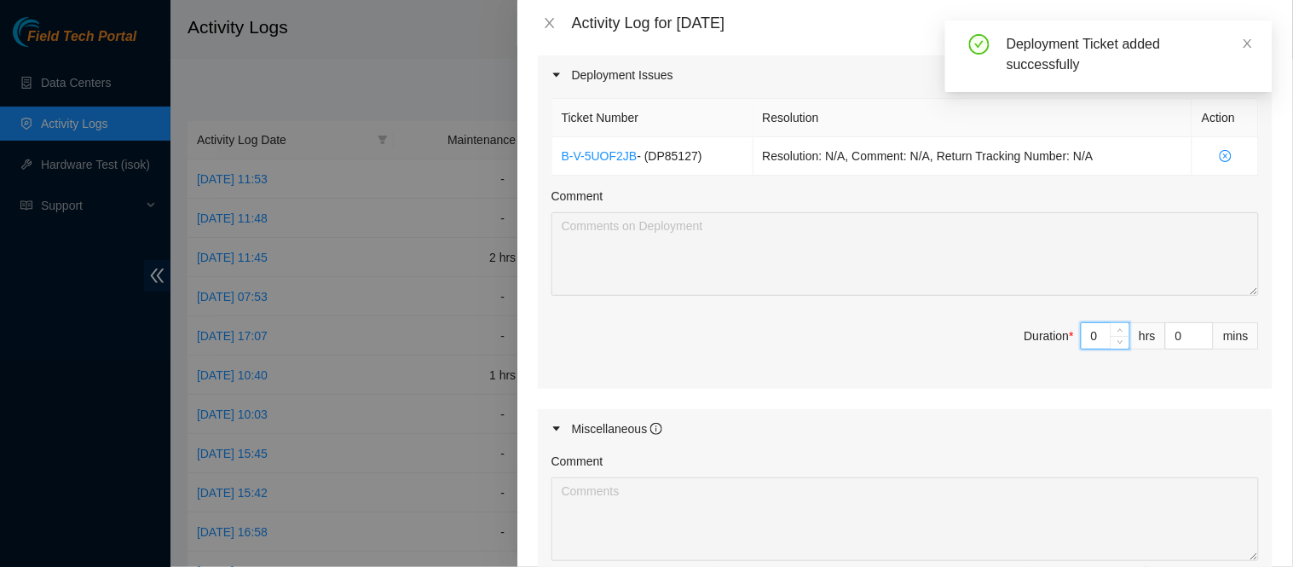
click at [1088, 336] on input "0" at bounding box center [1106, 336] width 48 height 26
type input "8"
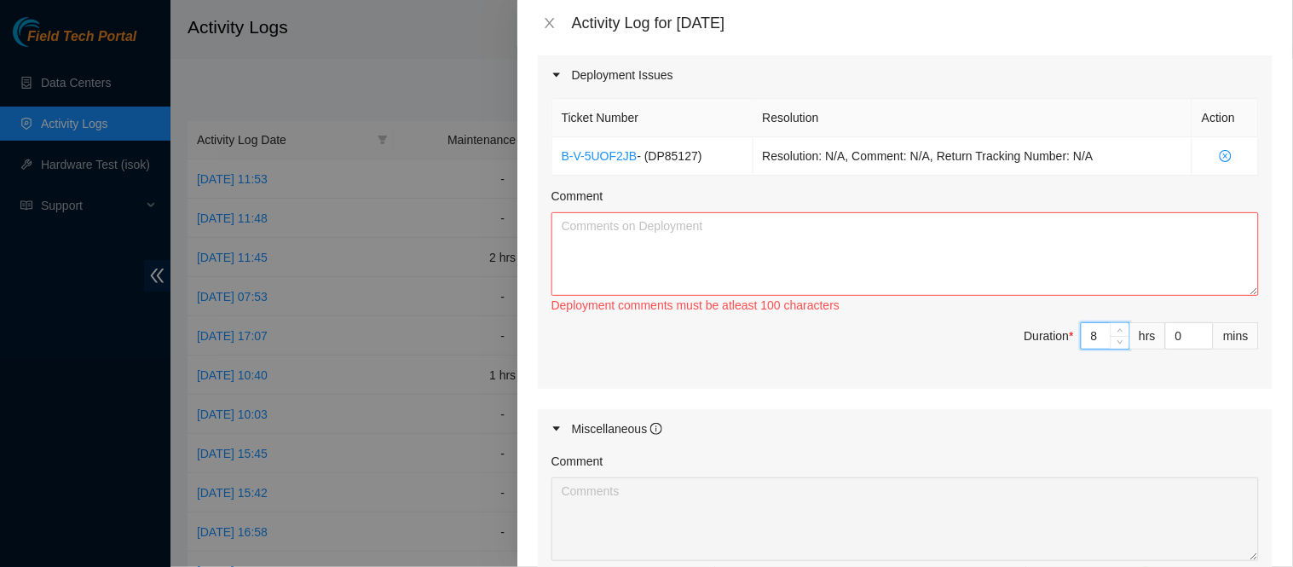
type input "8"
click at [1014, 250] on textarea "Comment" at bounding box center [906, 254] width 708 height 84
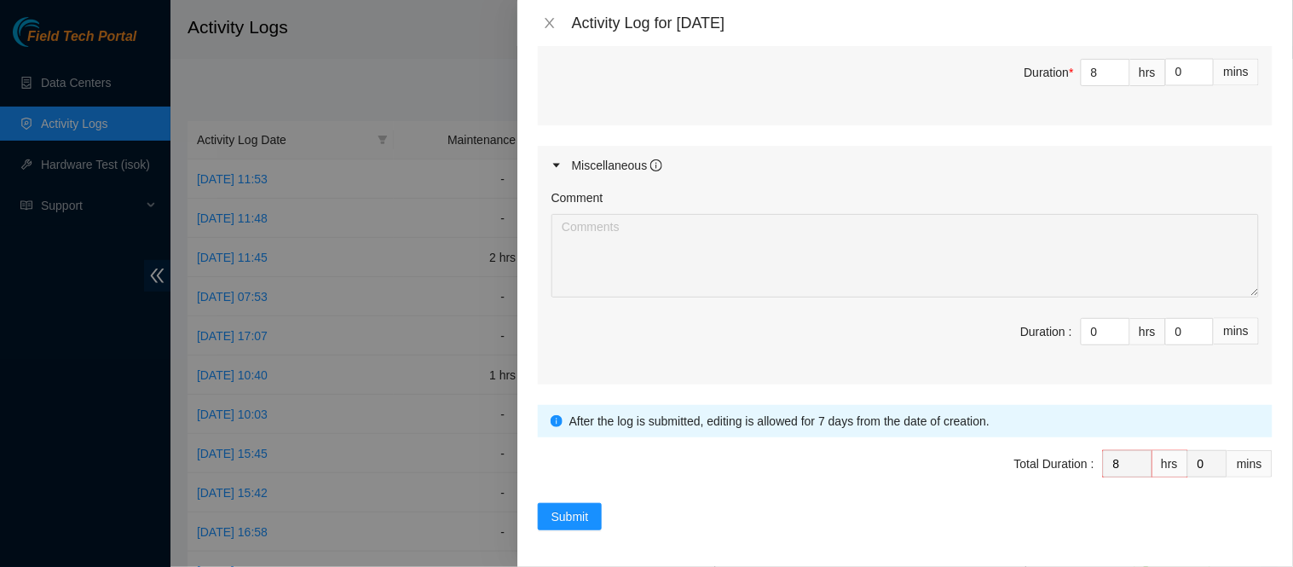
scroll to position [835, 0]
type textarea "Fielding general questions from [PERSON_NAME] about QTS' rack structure. Prepar…"
click at [569, 505] on span "Submit" at bounding box center [571, 514] width 38 height 19
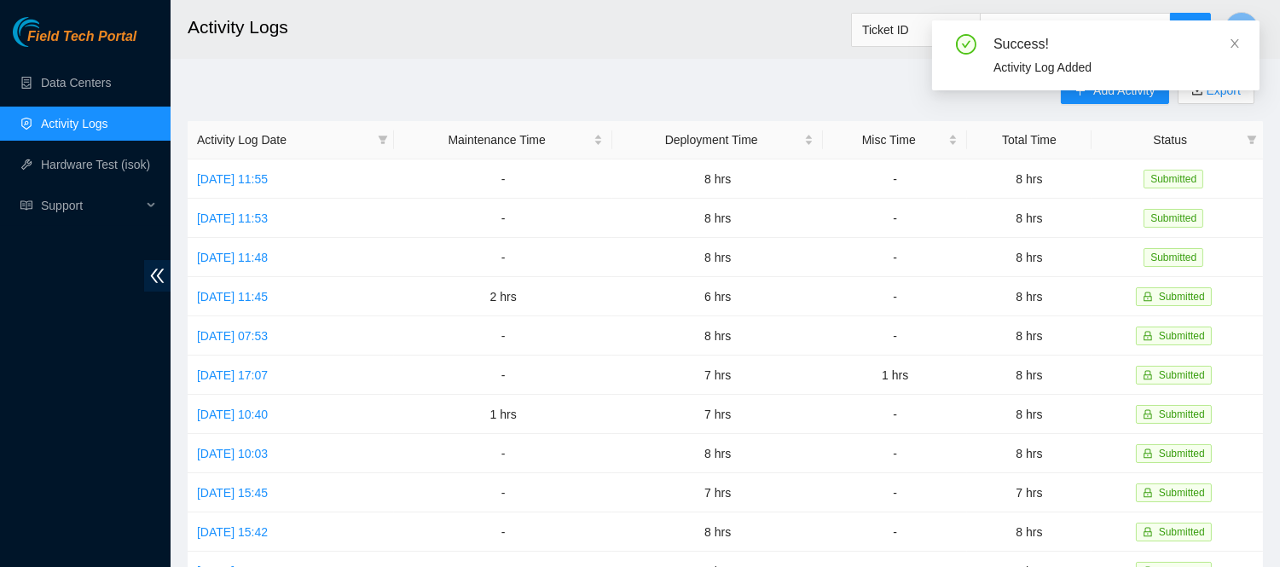
click at [1246, 40] on div "Success! Activity Log Added" at bounding box center [1095, 55] width 327 height 70
click at [1233, 41] on icon "close" at bounding box center [1234, 43] width 9 height 9
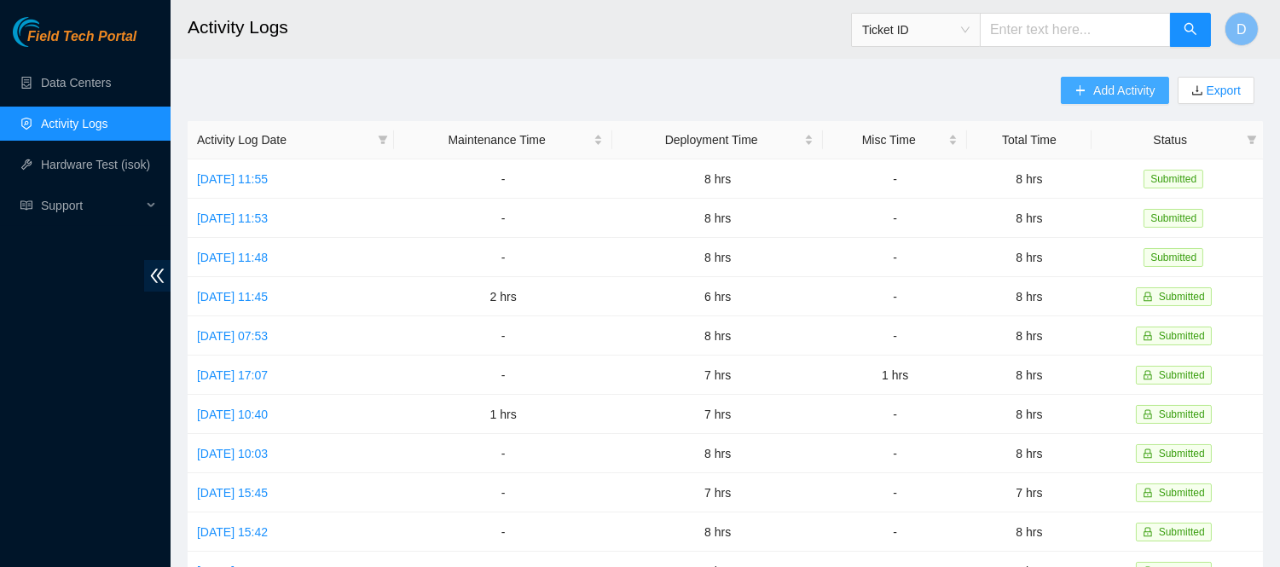
click at [1130, 87] on span "Add Activity" at bounding box center [1123, 90] width 61 height 19
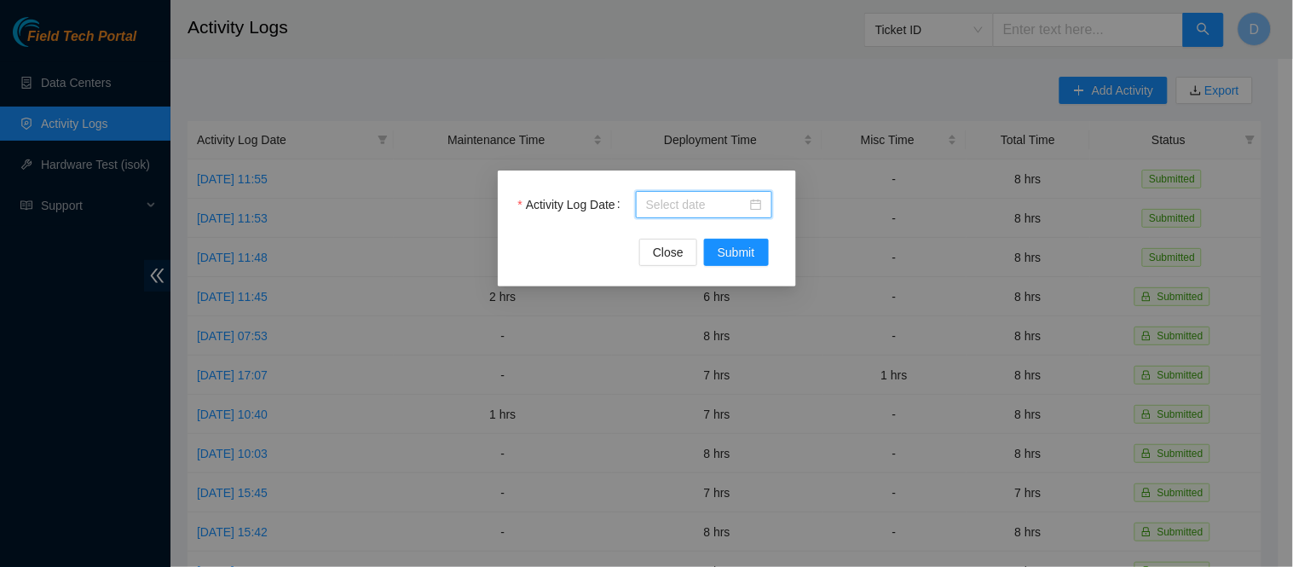
click at [686, 201] on input "Activity Log Date" at bounding box center [696, 204] width 101 height 19
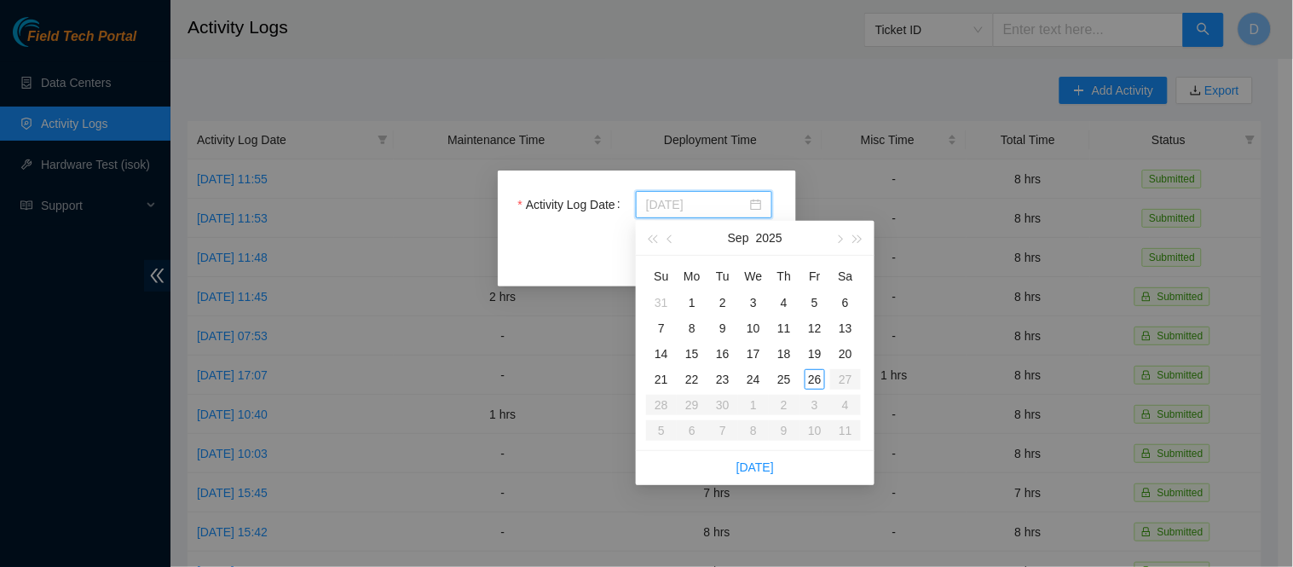
type input "[DATE]"
click at [820, 384] on div "26" at bounding box center [815, 379] width 20 height 20
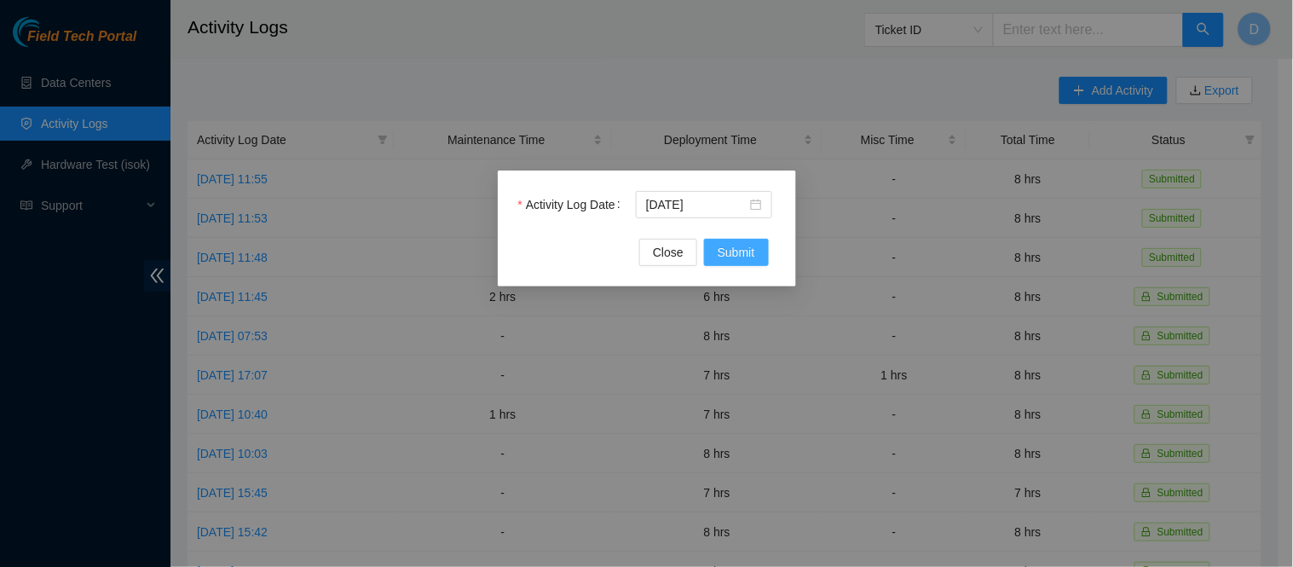
click at [731, 253] on span "Submit" at bounding box center [737, 252] width 38 height 19
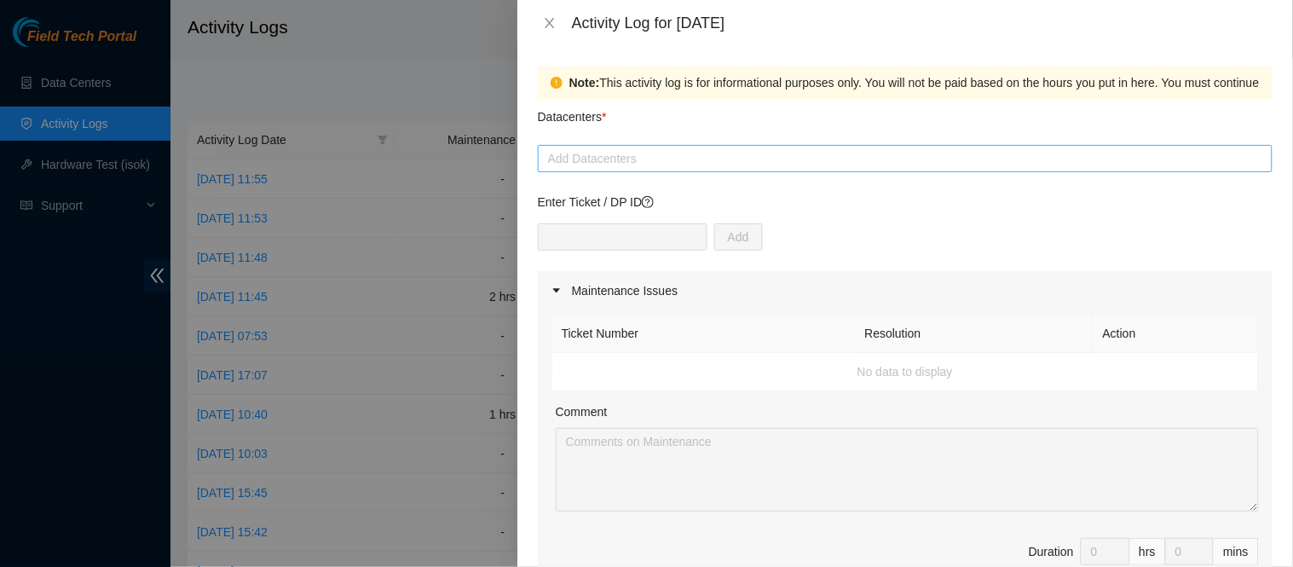
click at [685, 160] on div at bounding box center [905, 158] width 726 height 20
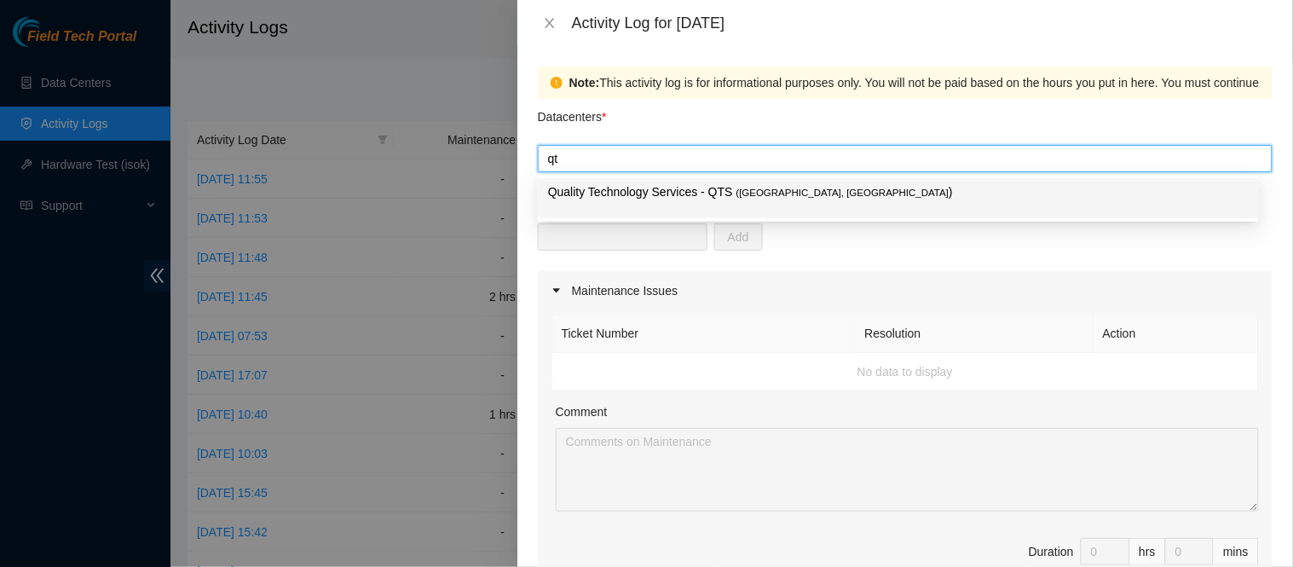
type input "qts"
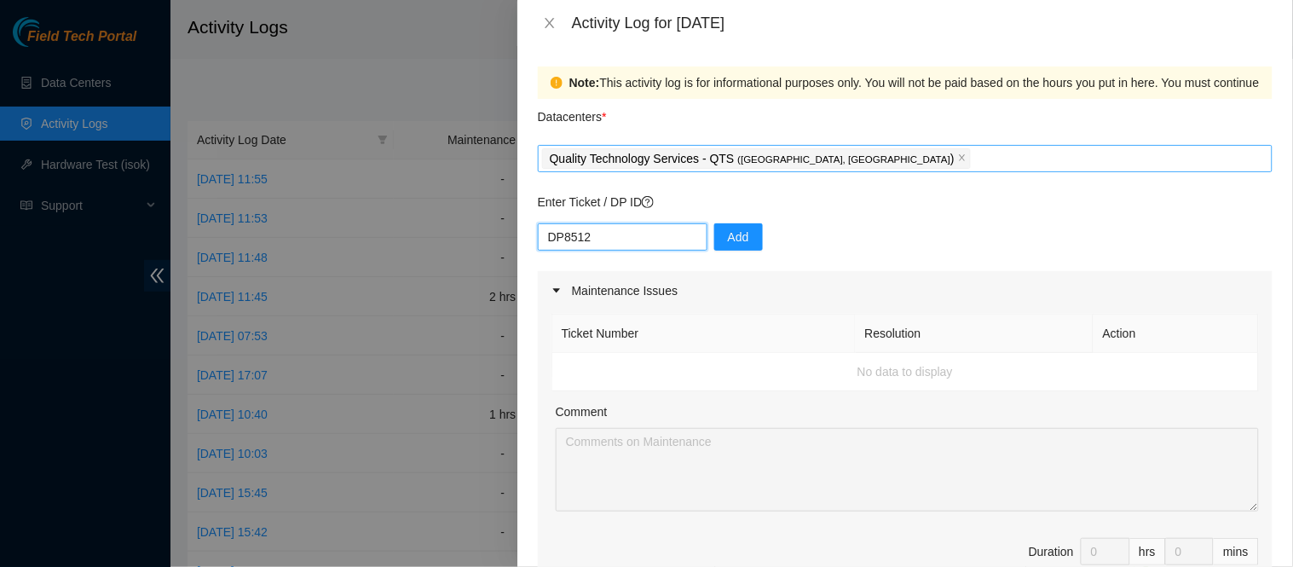
type input "DP85127"
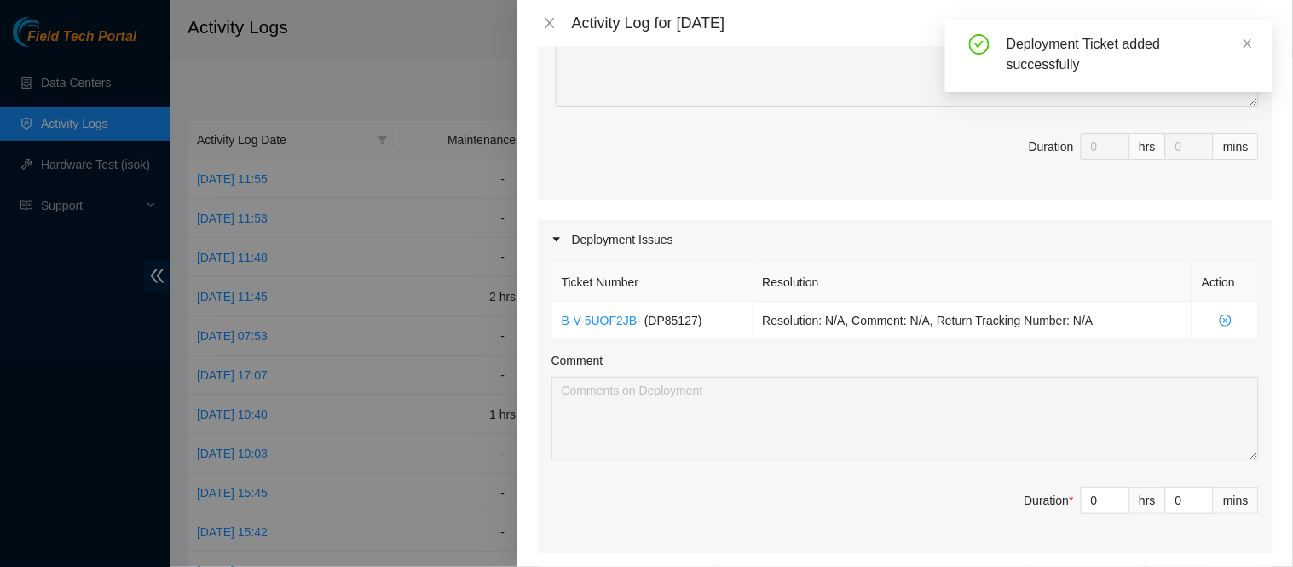
scroll to position [407, 0]
click at [1086, 498] on input "0" at bounding box center [1106, 499] width 48 height 26
type input "8"
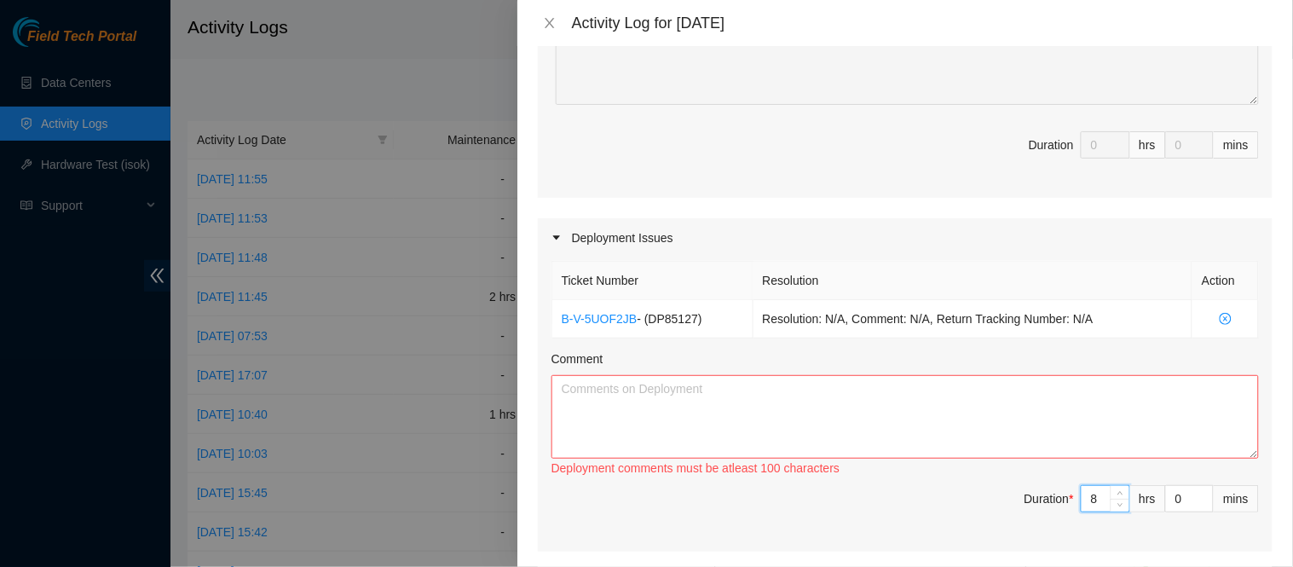
type input "8"
click at [950, 419] on textarea "Comment" at bounding box center [906, 417] width 708 height 84
click at [1264, 210] on div "Note: This activity log is for informational purposes only. You will not be pai…" at bounding box center [905, 306] width 776 height 521
click at [845, 419] on textarea "Comment" at bounding box center [906, 417] width 708 height 84
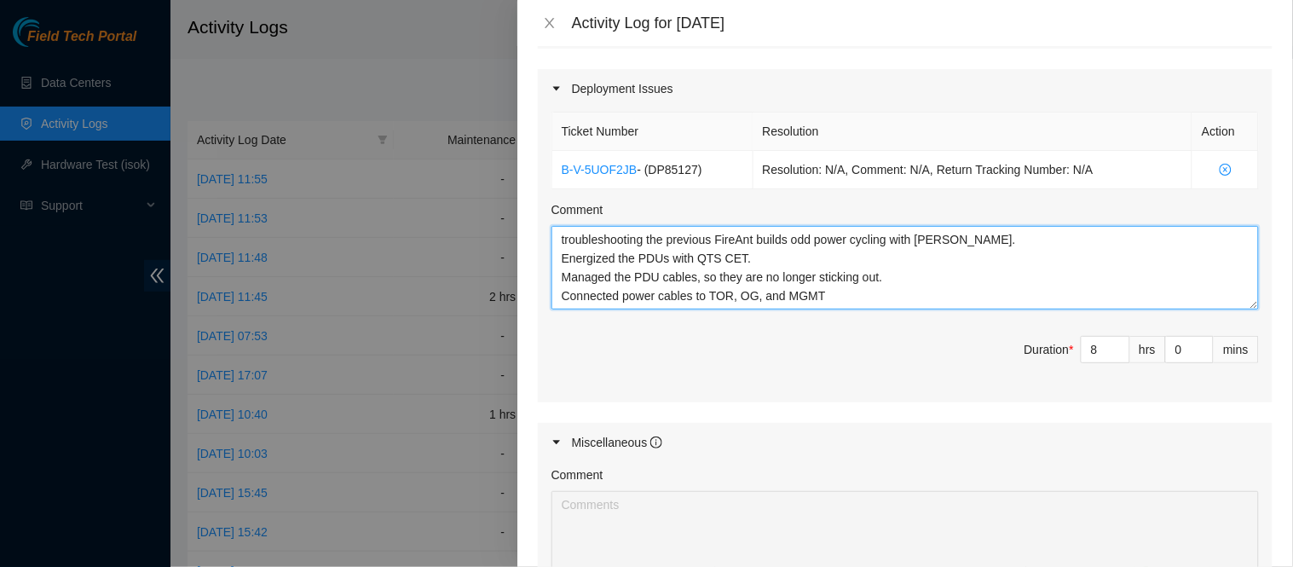
scroll to position [589, 0]
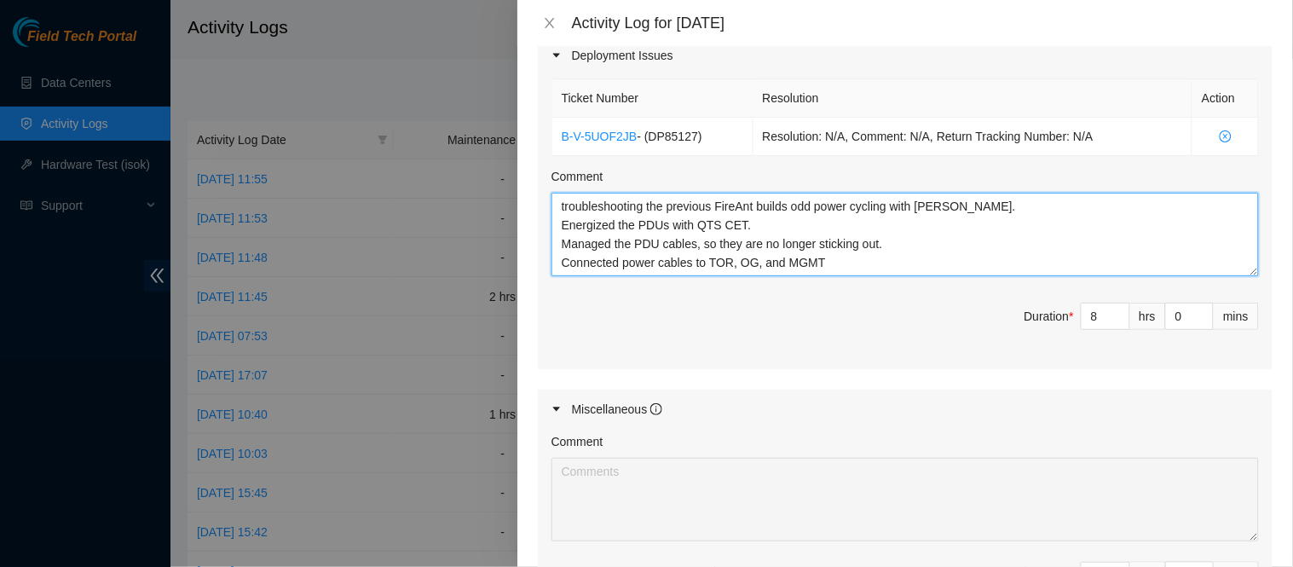
type textarea "troubleshooting the previous FireAnt builds odd power cycling with [PERSON_NAME…"
